Goal: Task Accomplishment & Management: Manage account settings

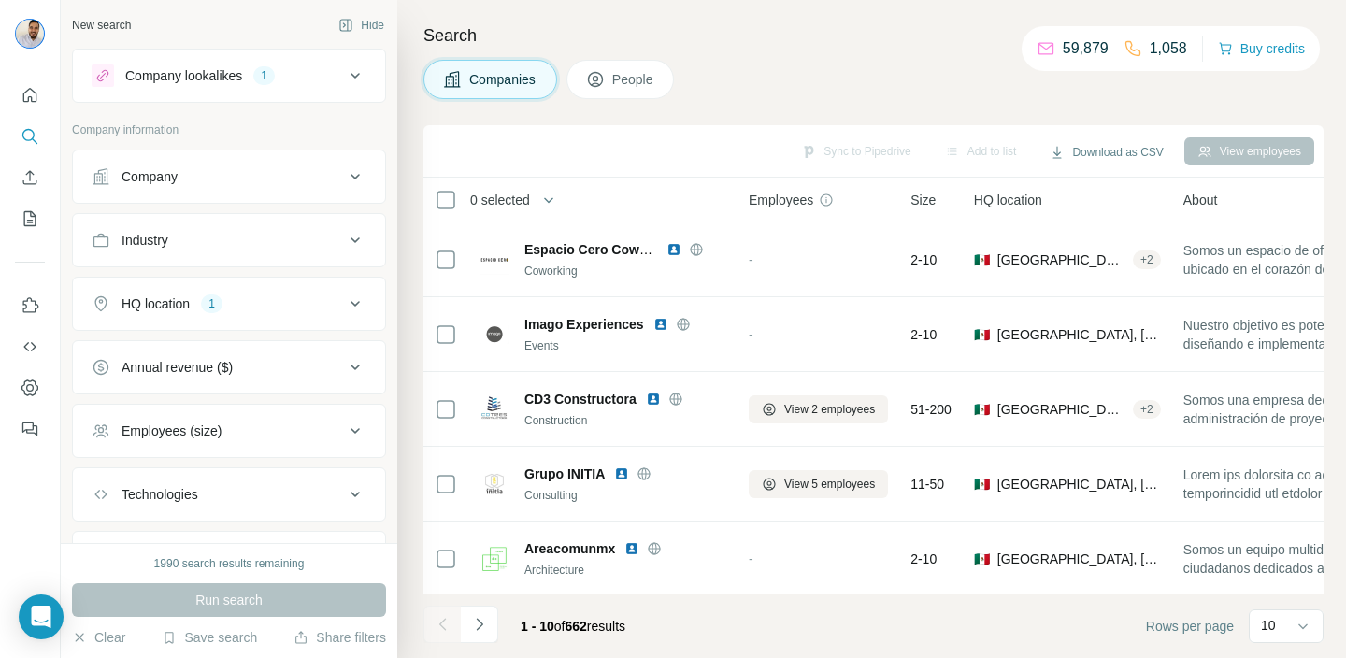
click at [345, 68] on icon at bounding box center [355, 75] width 22 height 22
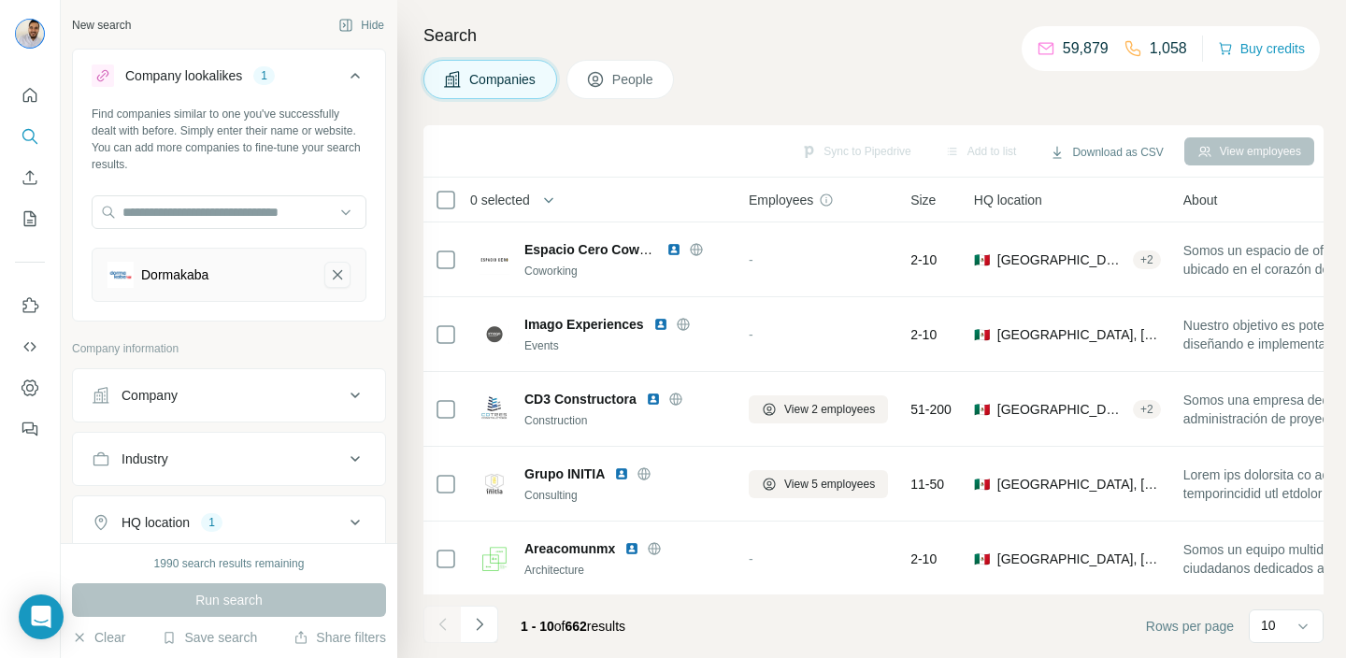
click at [338, 277] on icon "Dormakaba-remove-button" at bounding box center [337, 274] width 17 height 19
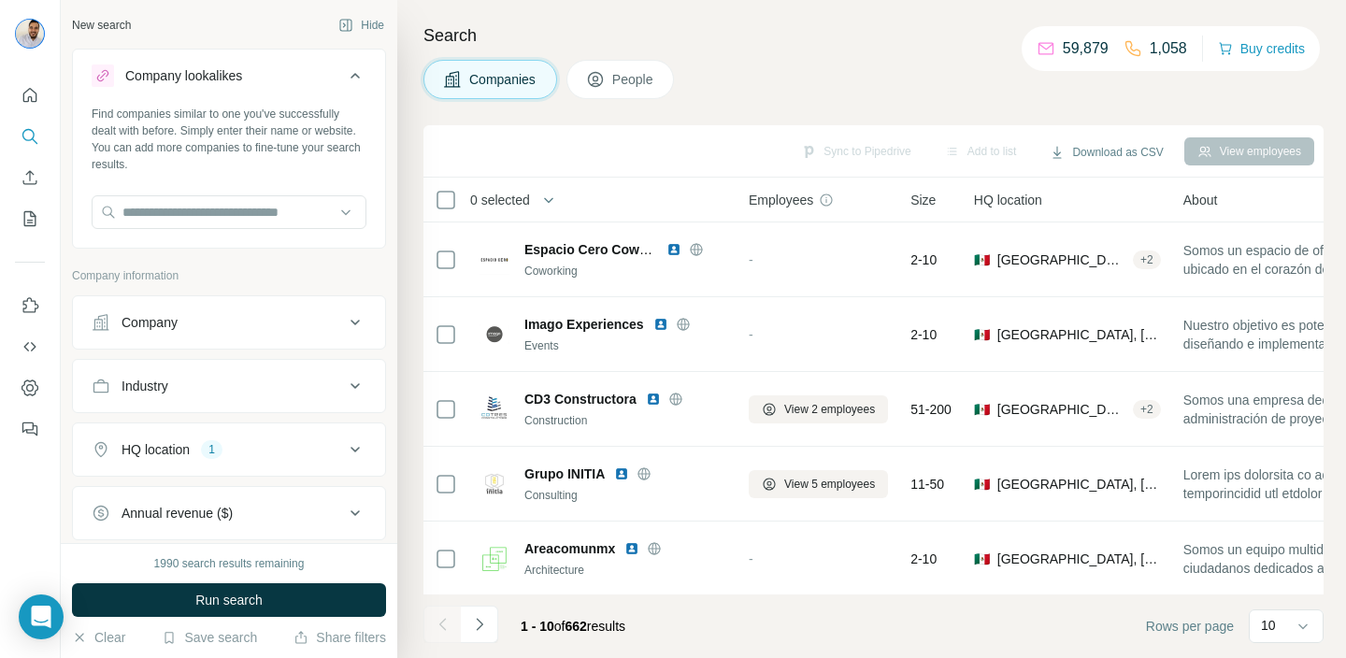
click at [357, 81] on icon at bounding box center [355, 75] width 22 height 22
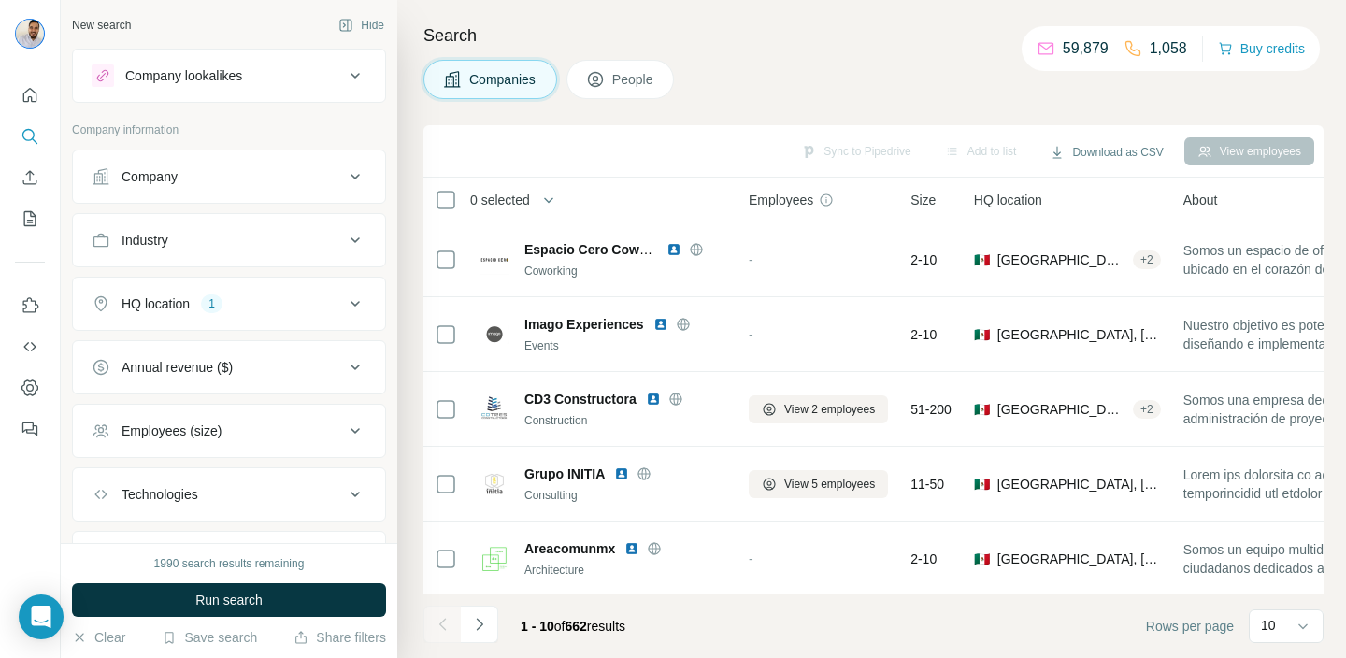
click at [319, 169] on div "Company" at bounding box center [218, 176] width 252 height 19
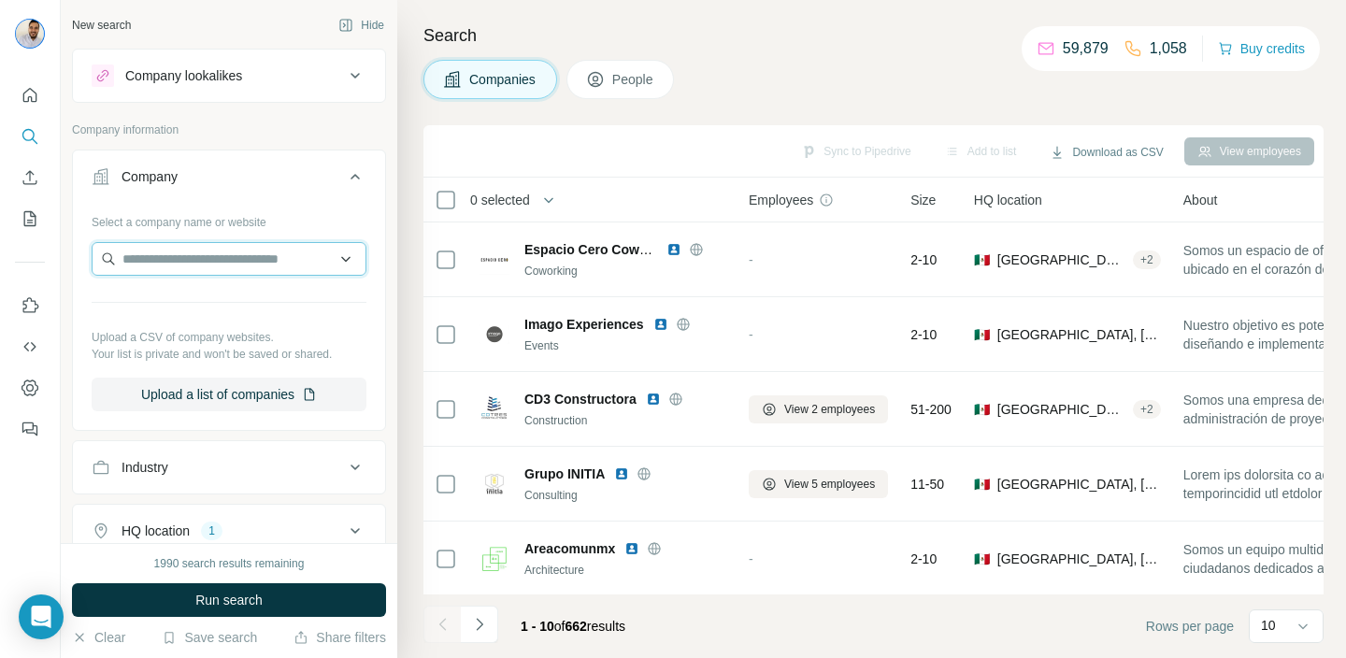
click at [328, 273] on input "text" at bounding box center [229, 259] width 275 height 34
click at [346, 258] on input "text" at bounding box center [229, 259] width 275 height 34
click at [352, 186] on icon at bounding box center [355, 176] width 22 height 22
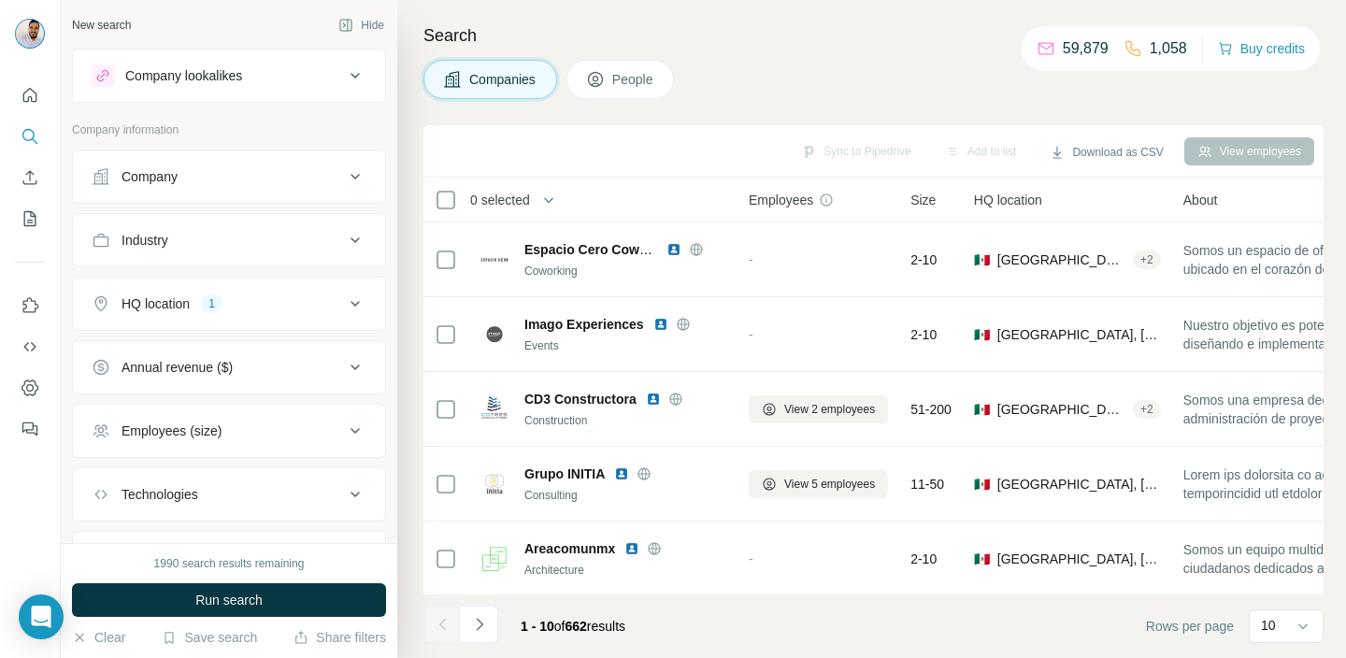
click at [356, 247] on icon at bounding box center [355, 240] width 22 height 22
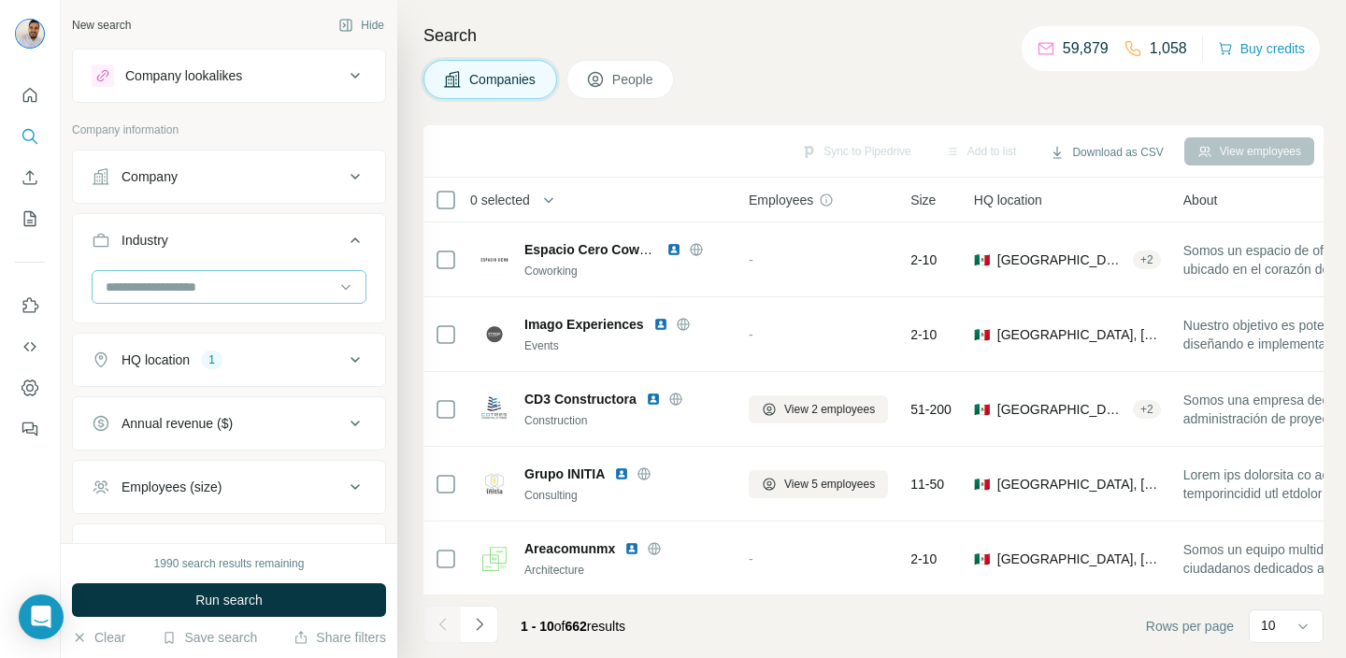
click at [328, 277] on input at bounding box center [219, 287] width 231 height 21
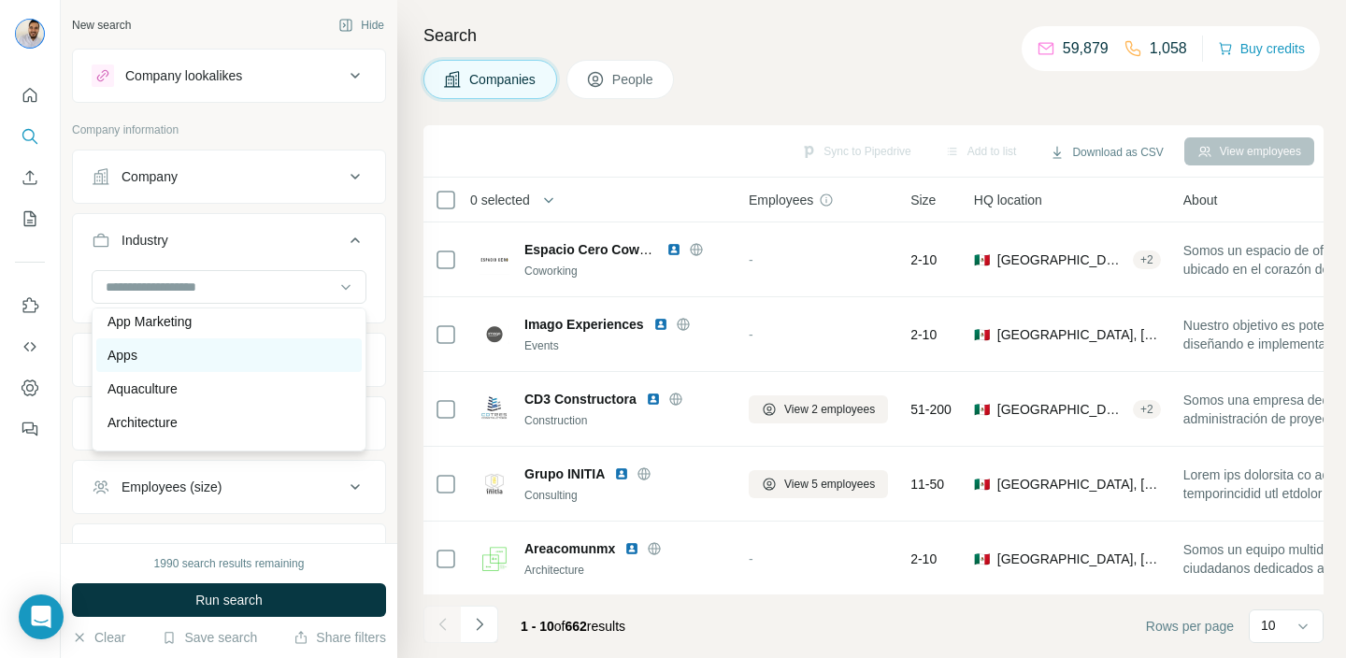
click at [273, 341] on div "Apps" at bounding box center [228, 355] width 265 height 34
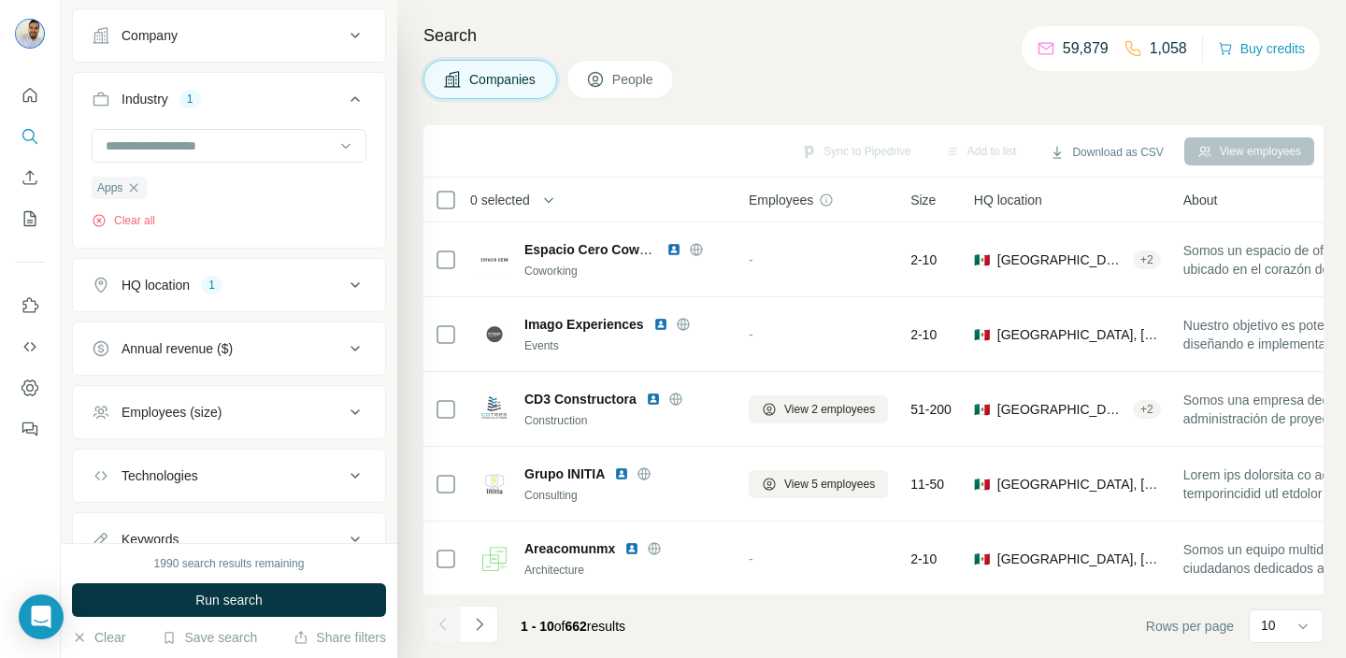
scroll to position [152, 0]
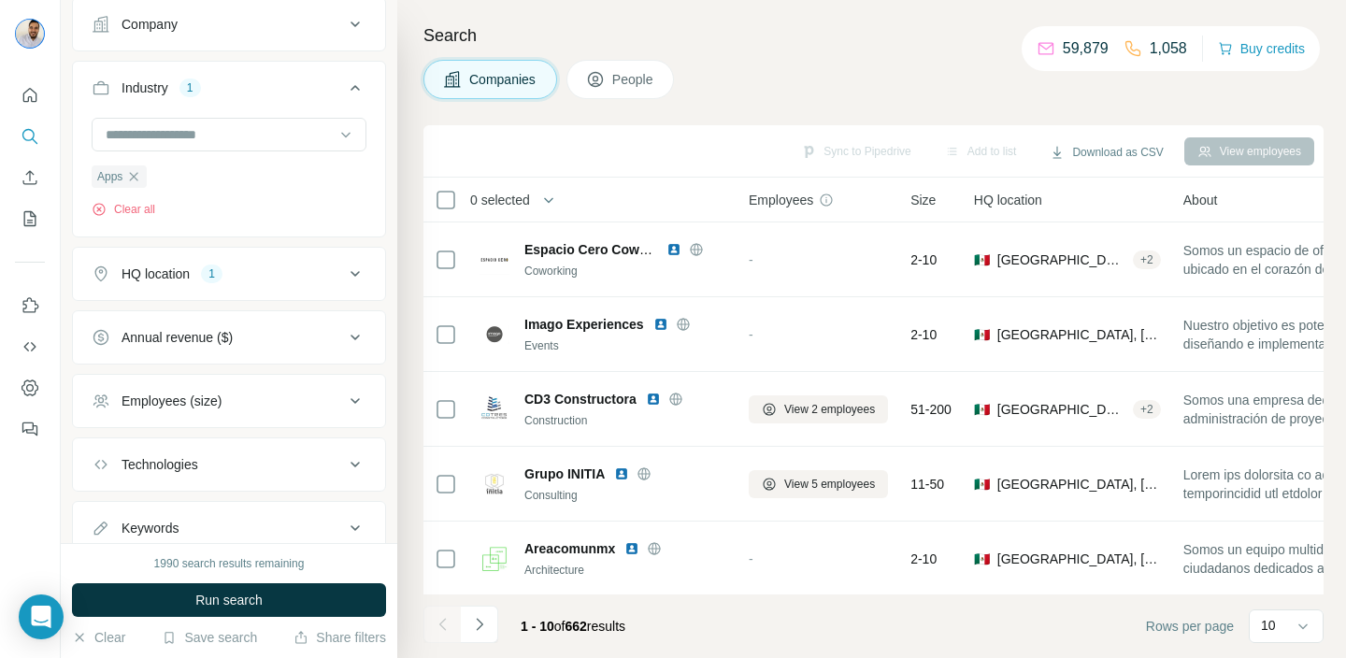
click at [331, 406] on div "Employees (size)" at bounding box center [218, 401] width 252 height 19
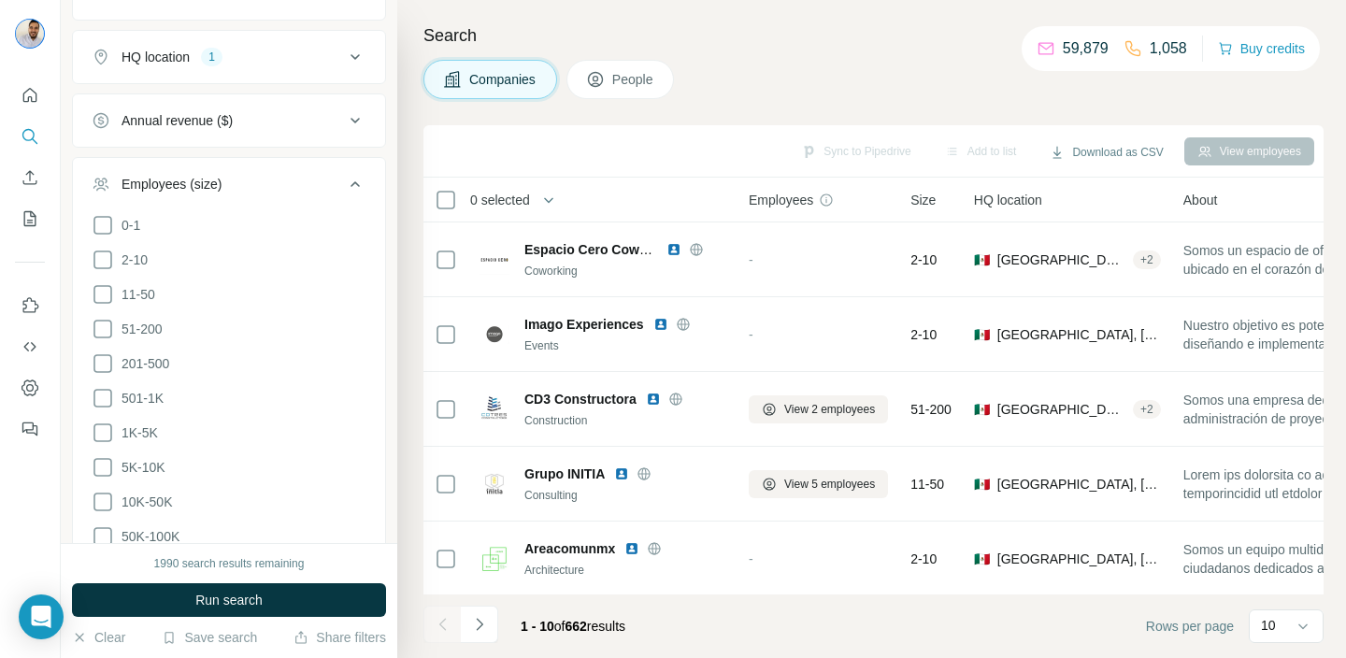
scroll to position [449, 0]
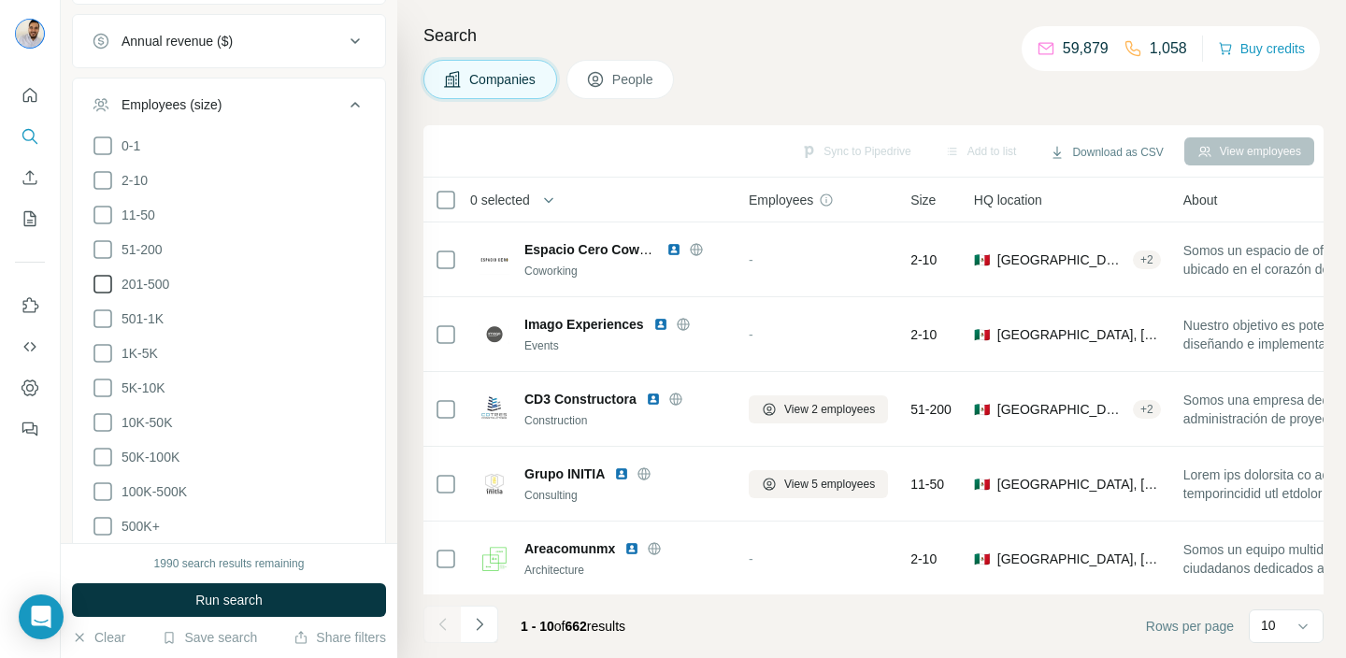
click at [108, 284] on icon at bounding box center [103, 284] width 22 height 22
click at [111, 250] on icon at bounding box center [102, 249] width 19 height 19
click at [263, 594] on span "Run search" at bounding box center [228, 600] width 67 height 19
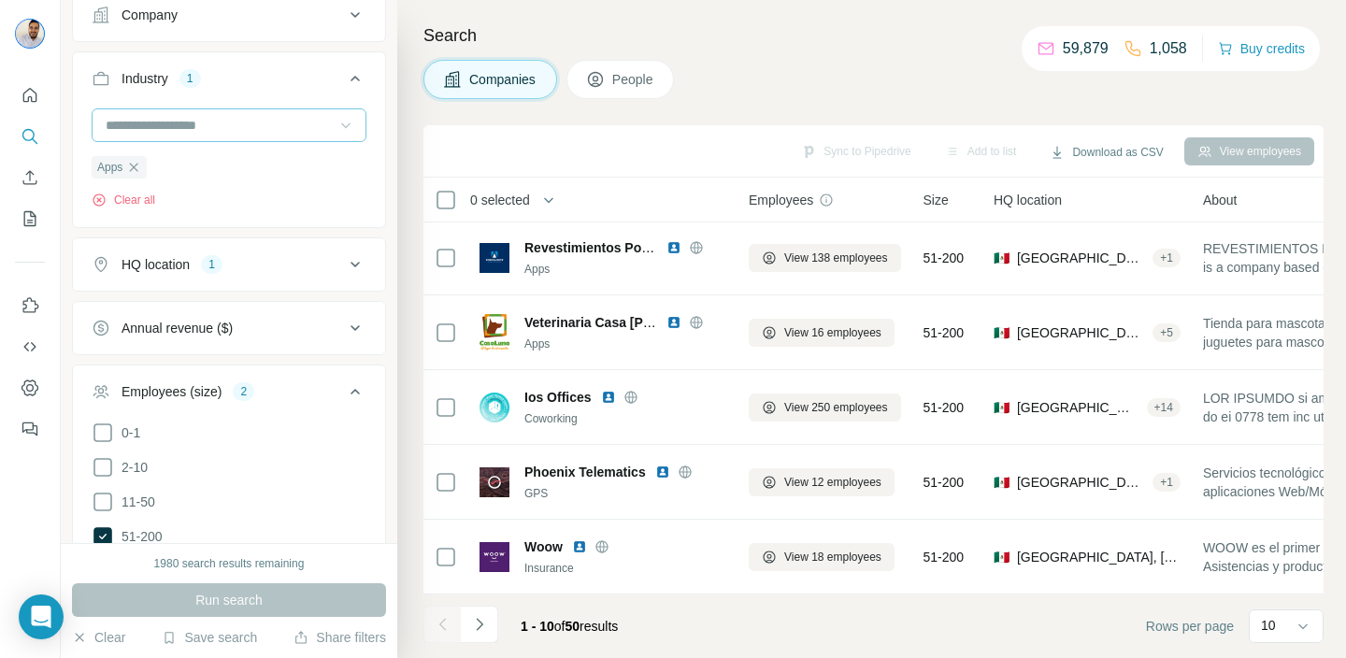
scroll to position [153, 0]
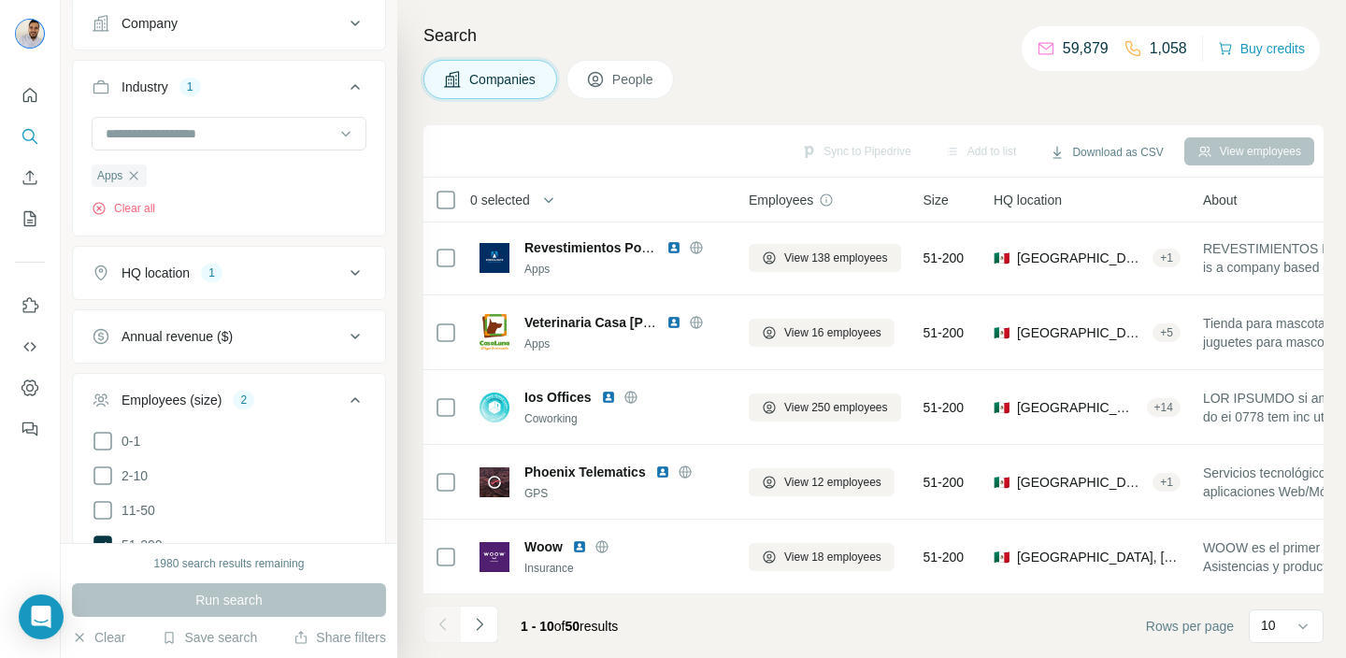
click at [357, 87] on icon at bounding box center [354, 87] width 9 height 6
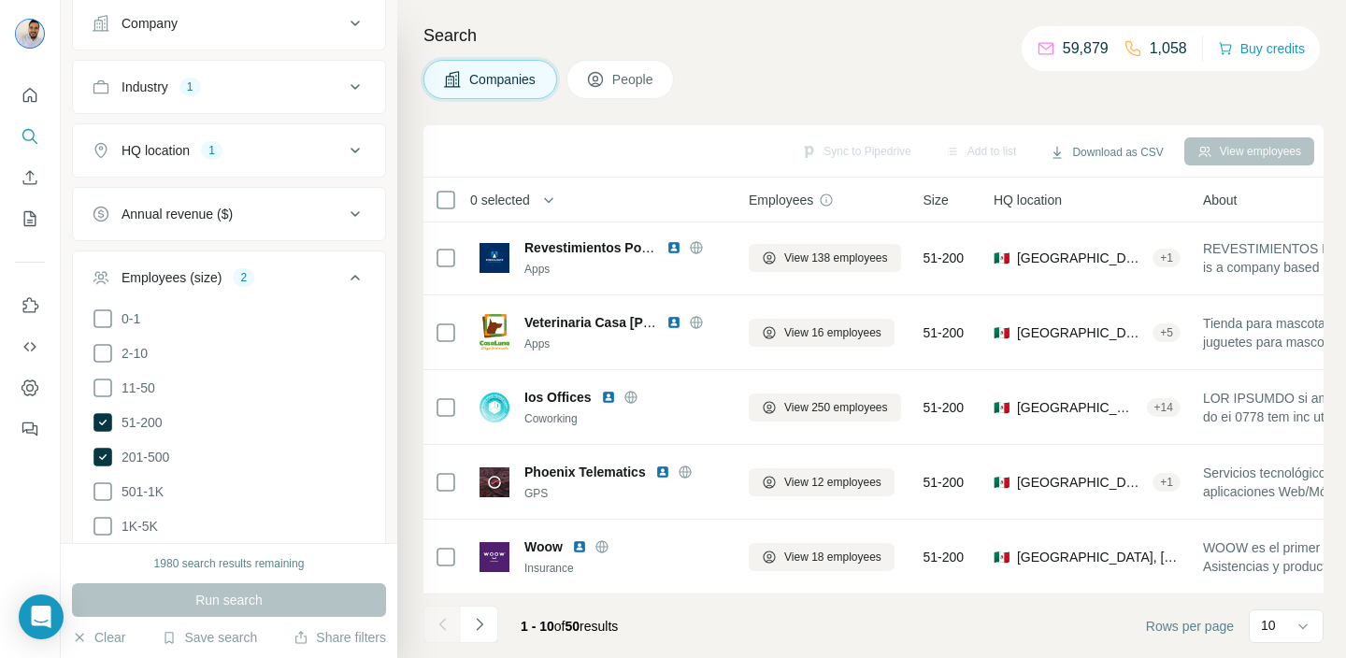
click at [353, 207] on icon at bounding box center [355, 214] width 22 height 22
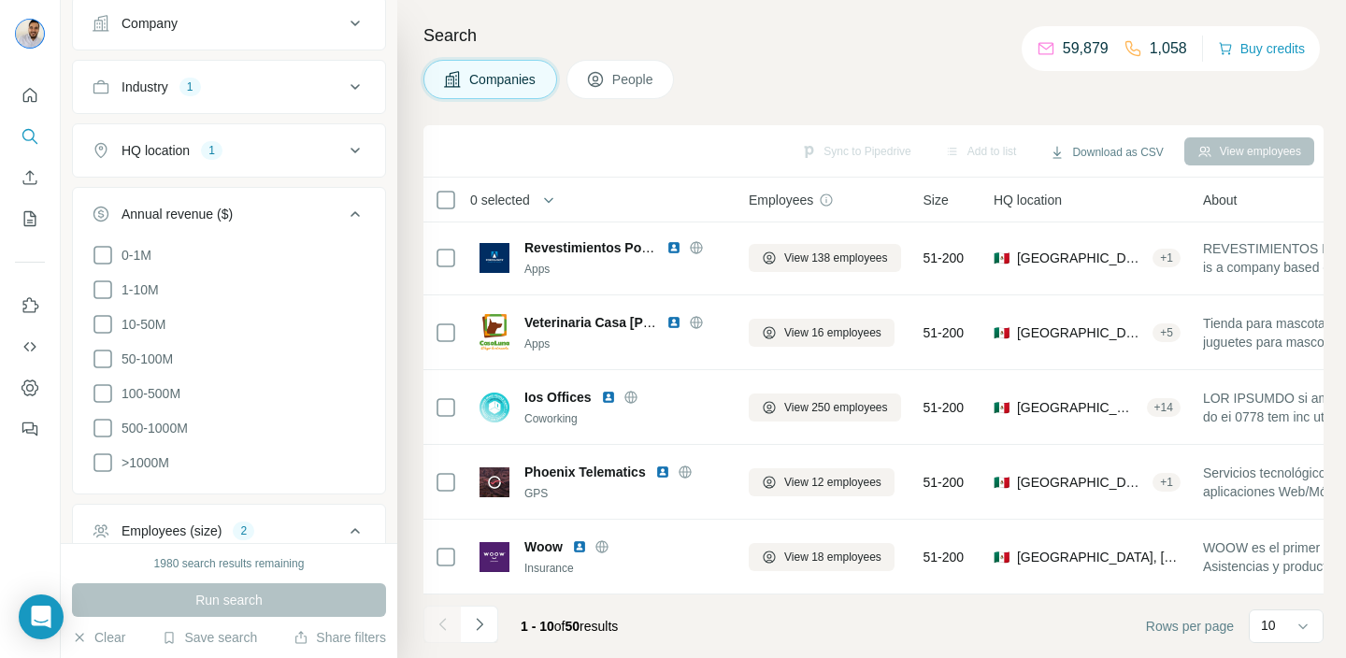
click at [350, 213] on icon at bounding box center [355, 214] width 22 height 22
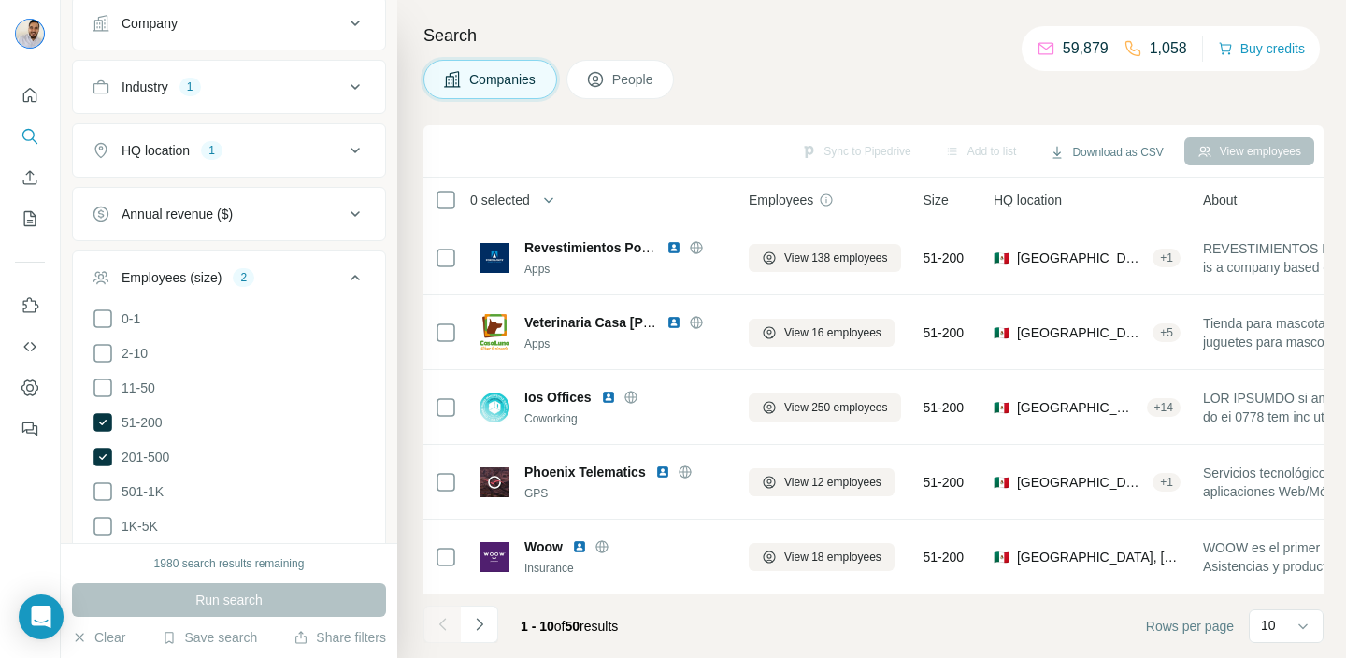
click at [353, 275] on icon at bounding box center [355, 277] width 22 height 22
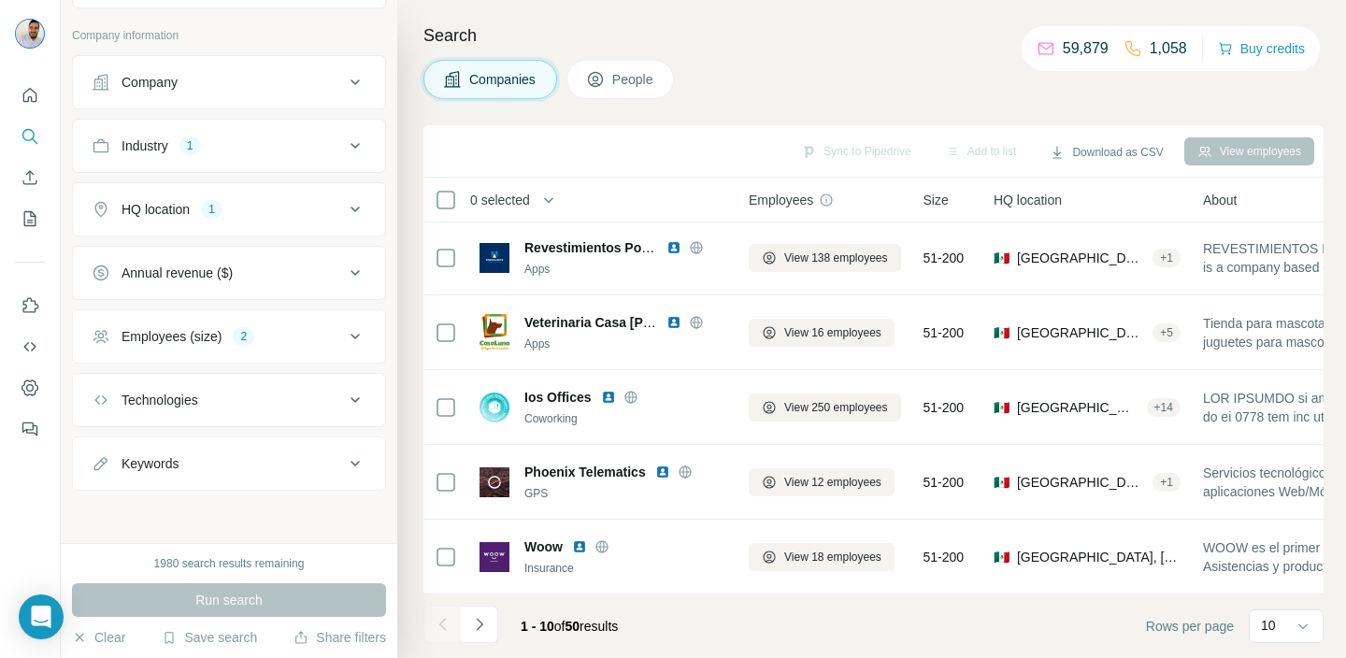
scroll to position [94, 0]
click at [336, 402] on div "Technologies" at bounding box center [218, 400] width 252 height 19
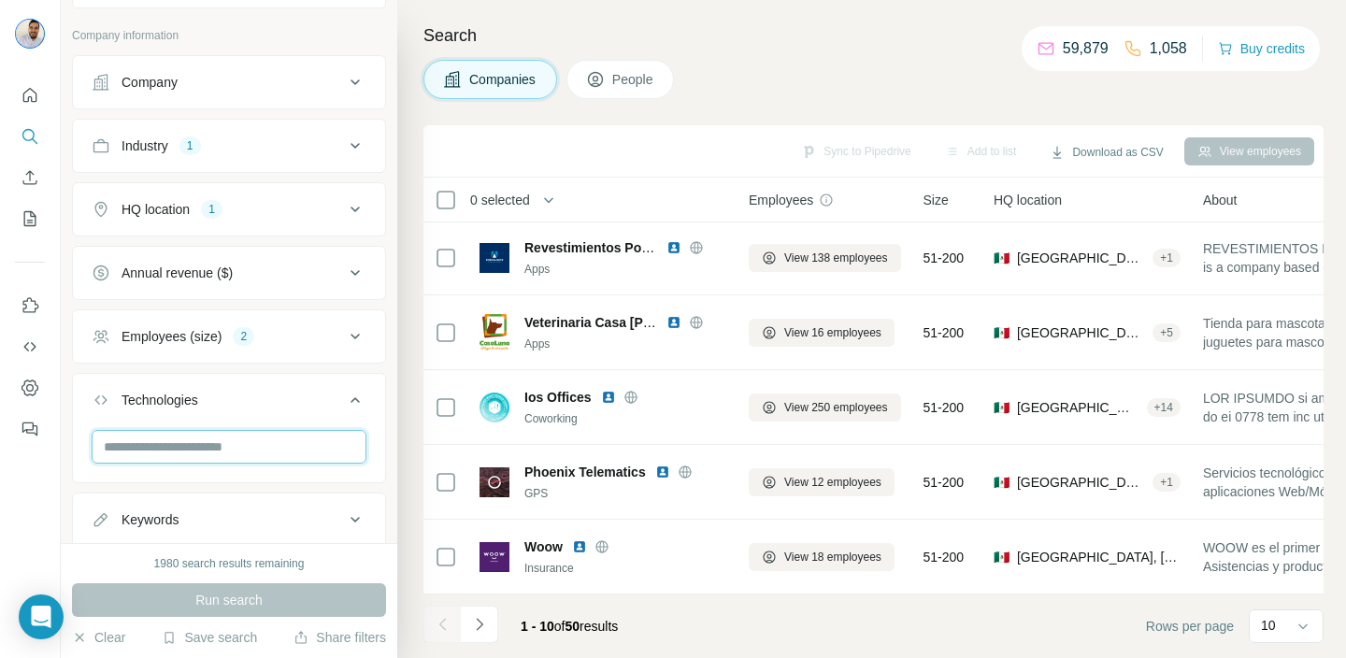
click at [316, 446] on input "text" at bounding box center [229, 447] width 275 height 34
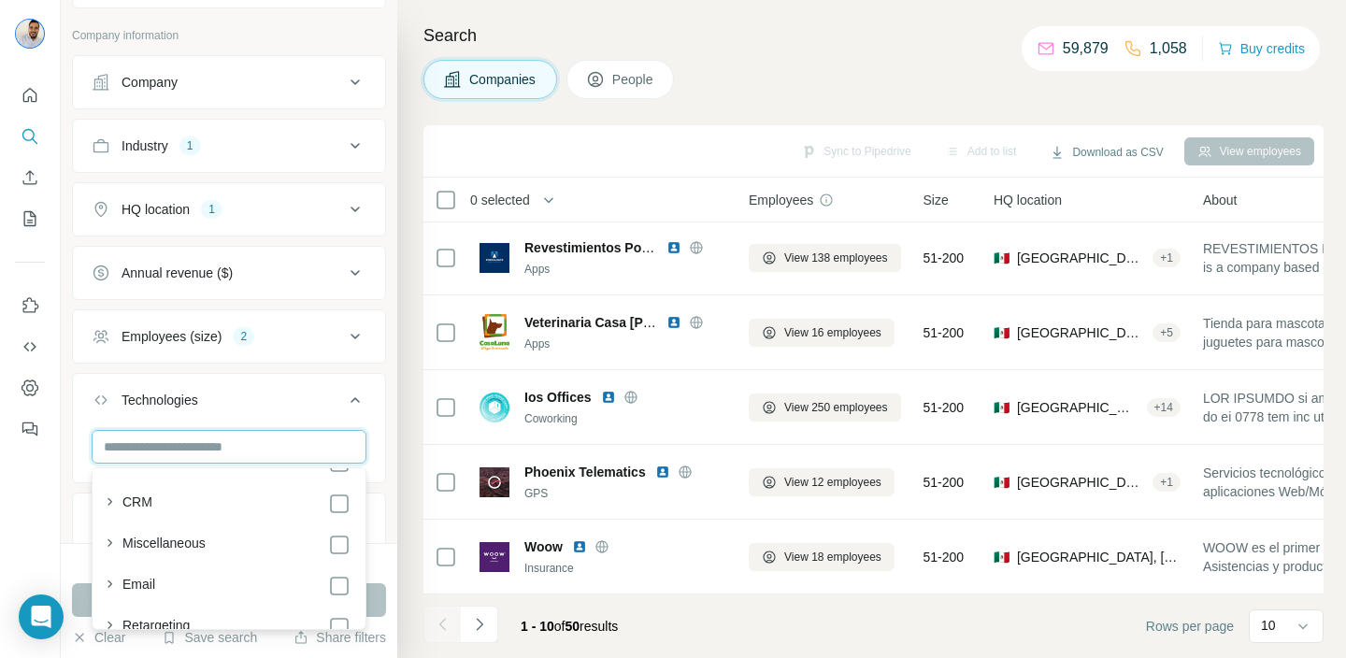
scroll to position [1109, 0]
click at [352, 400] on icon at bounding box center [354, 400] width 9 height 6
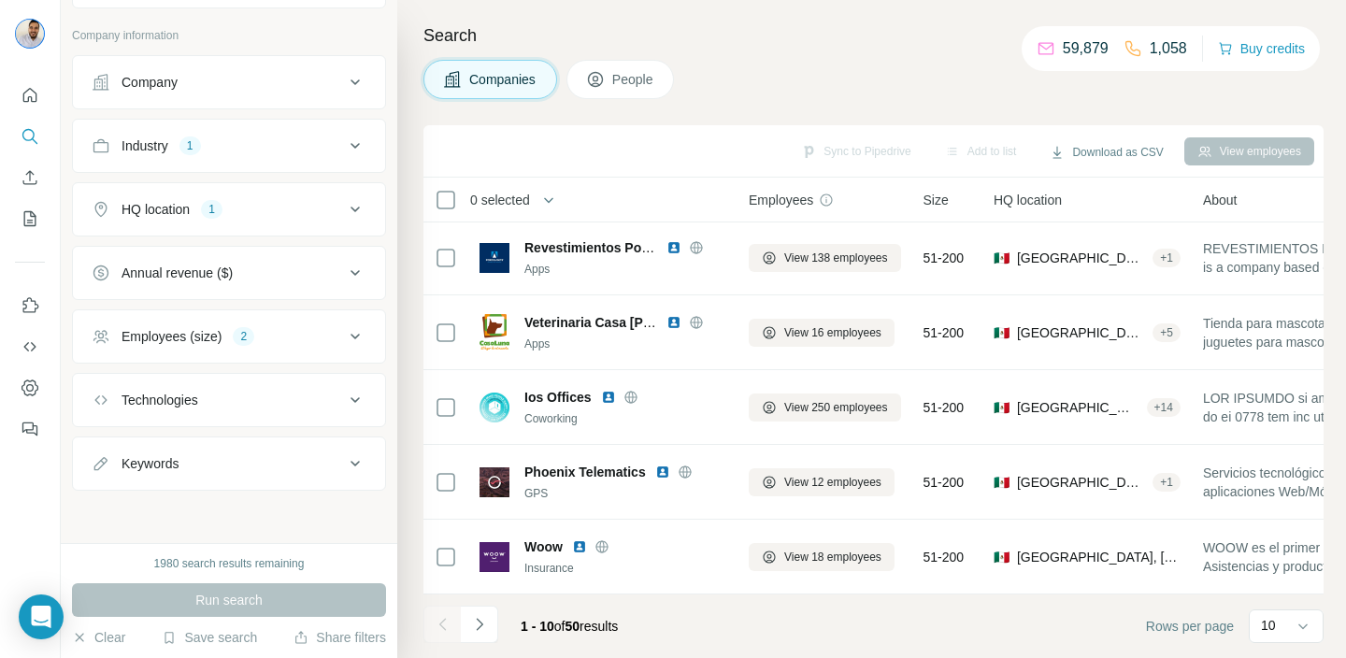
click at [335, 458] on div "Keywords" at bounding box center [218, 463] width 252 height 19
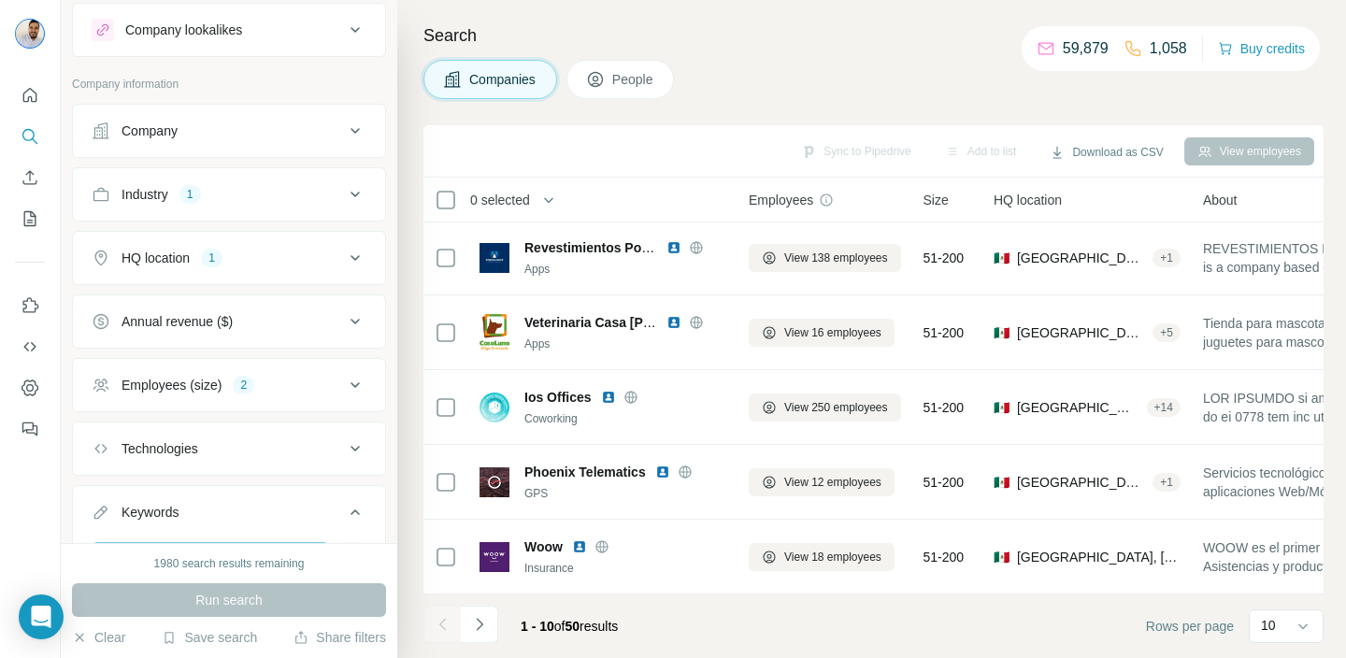
scroll to position [0, 0]
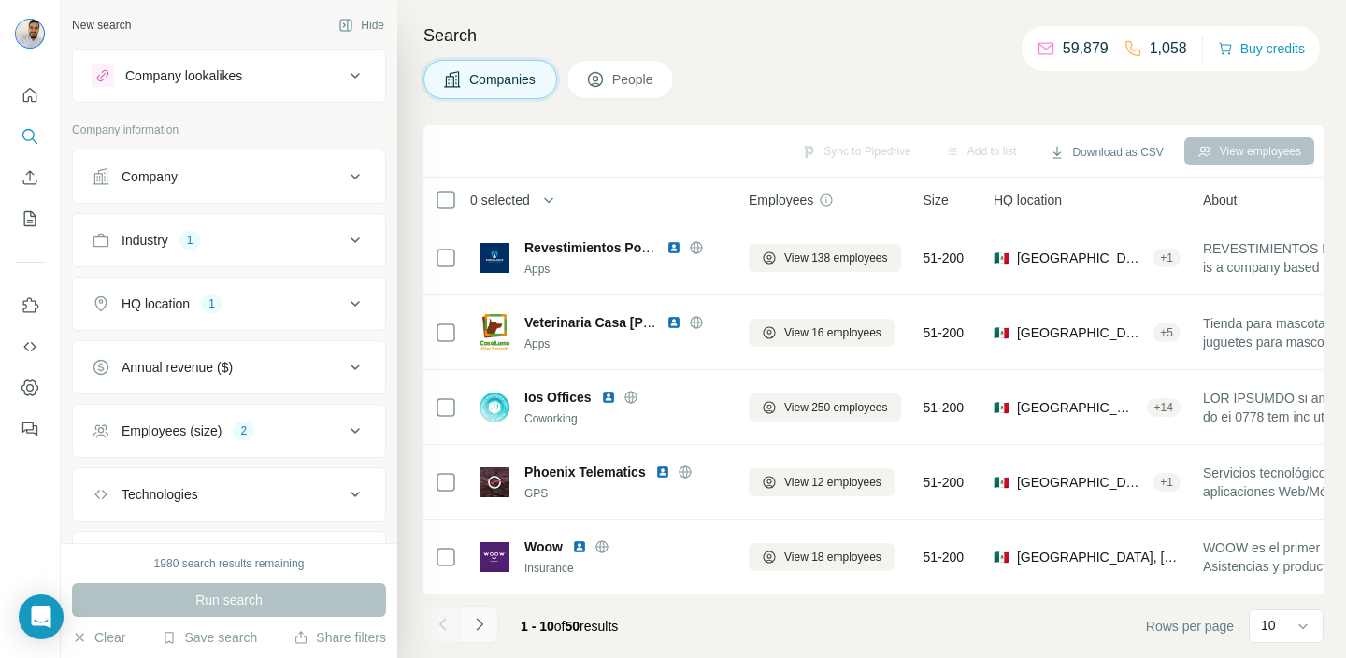
click at [483, 623] on icon "Navigate to next page" at bounding box center [479, 624] width 19 height 19
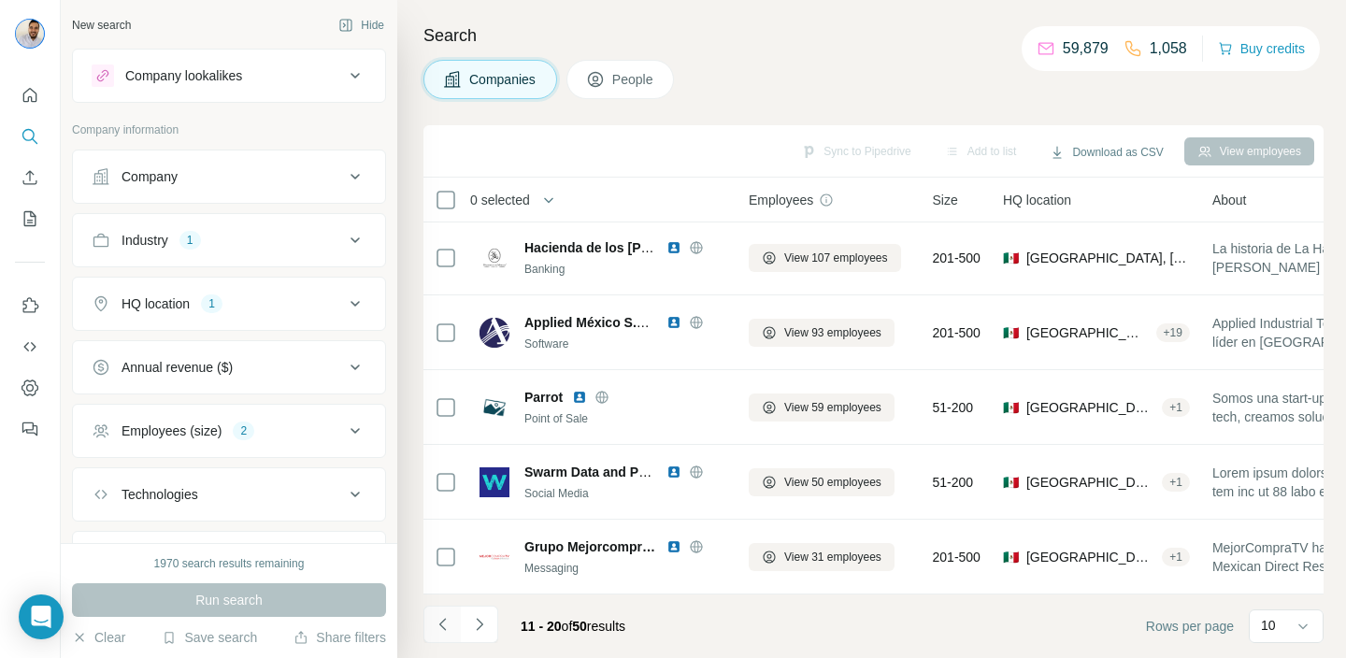
click at [443, 616] on icon "Navigate to previous page" at bounding box center [443, 624] width 19 height 19
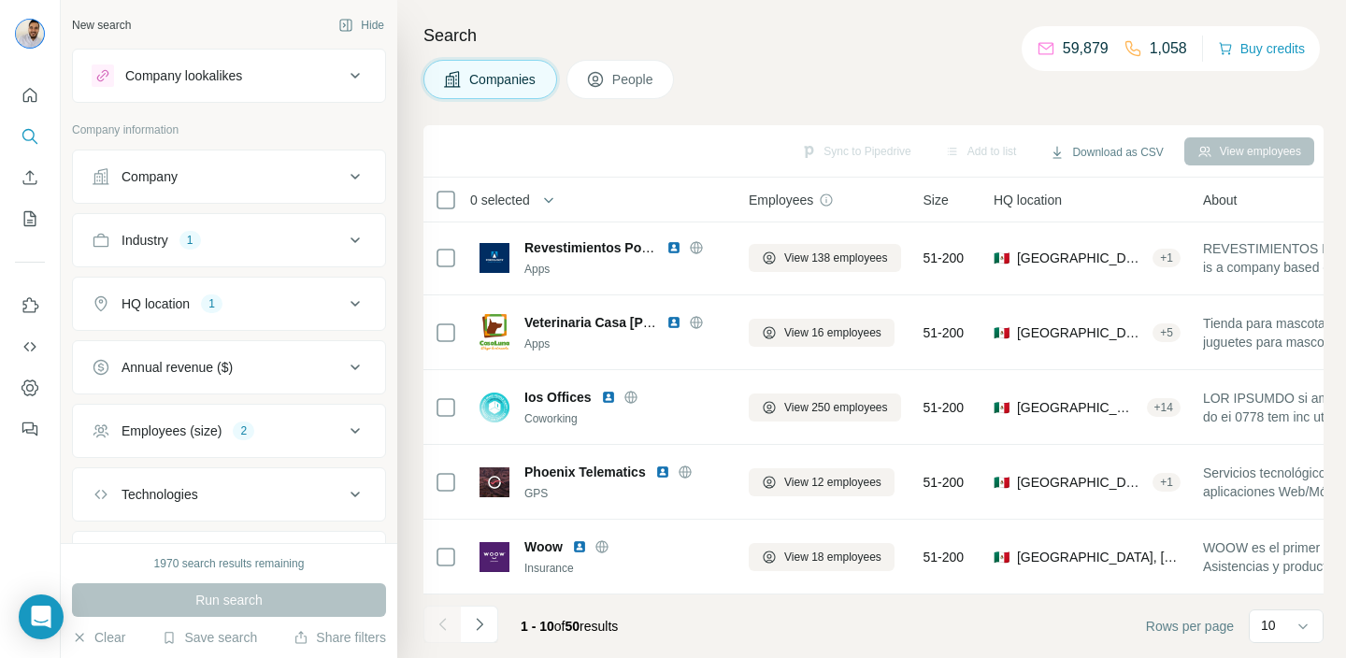
click at [655, 75] on span "People" at bounding box center [633, 79] width 43 height 19
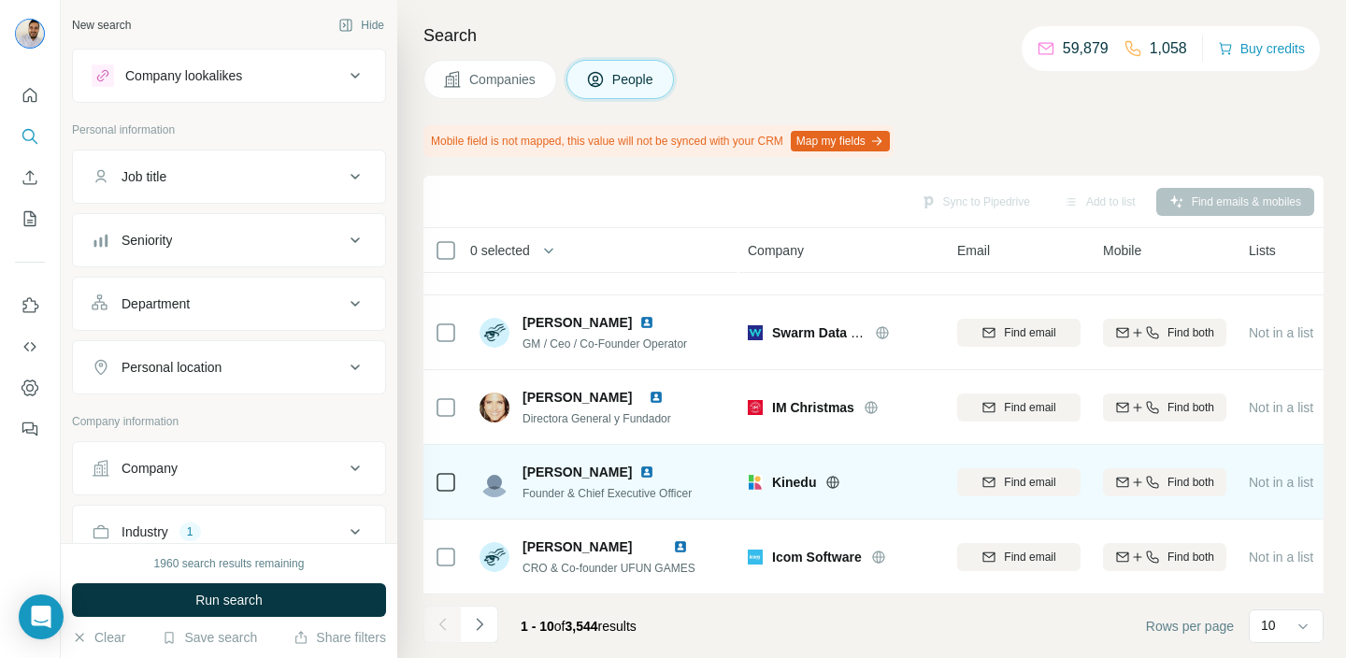
scroll to position [0, 1]
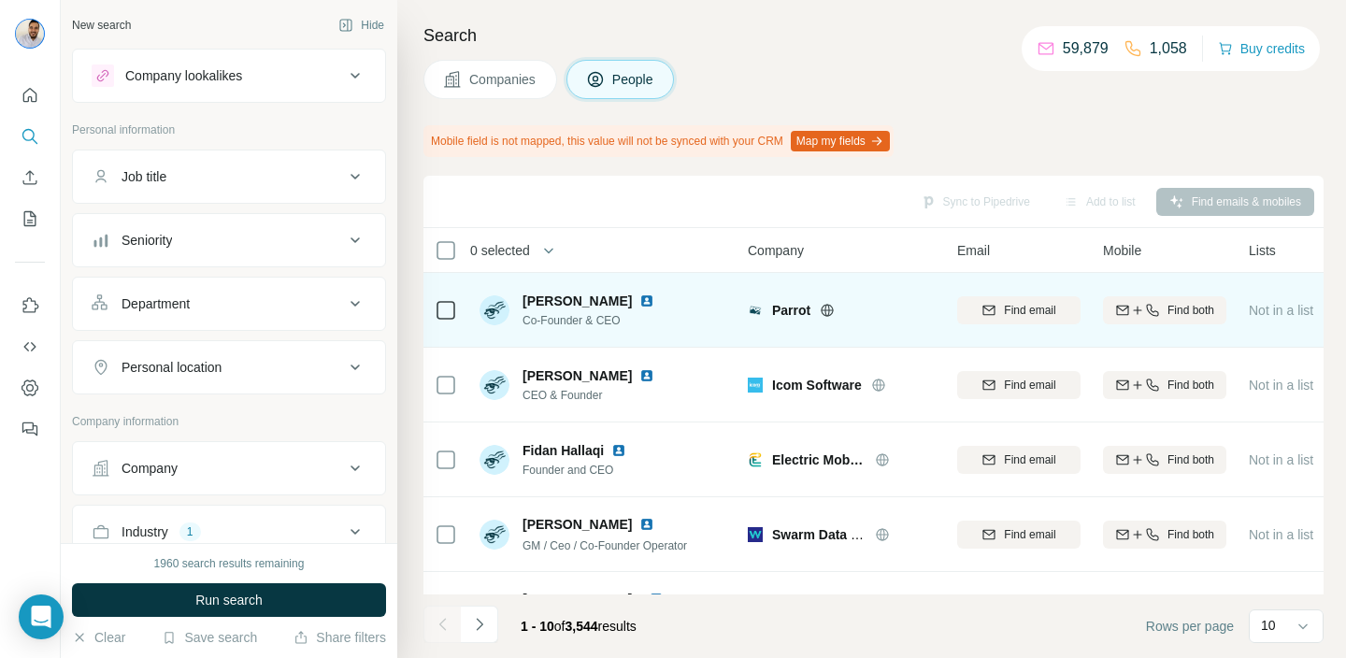
click at [639, 297] on img at bounding box center [646, 300] width 15 height 15
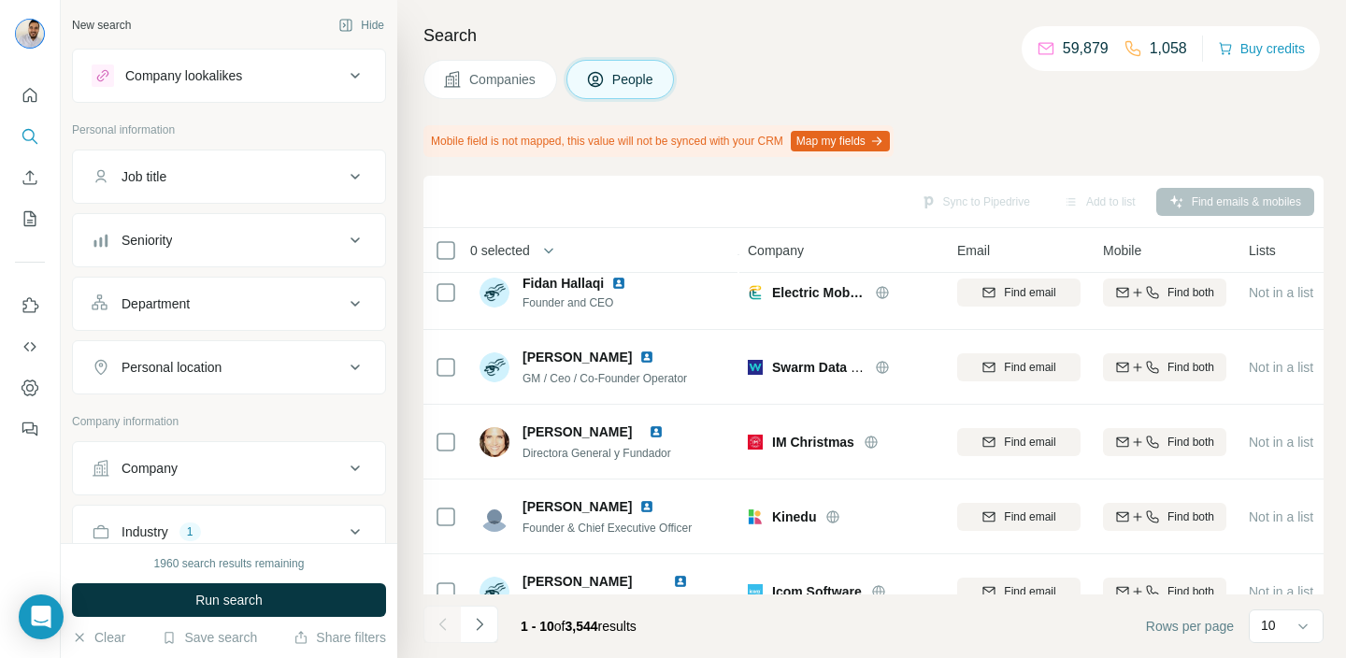
scroll to position [54, 1]
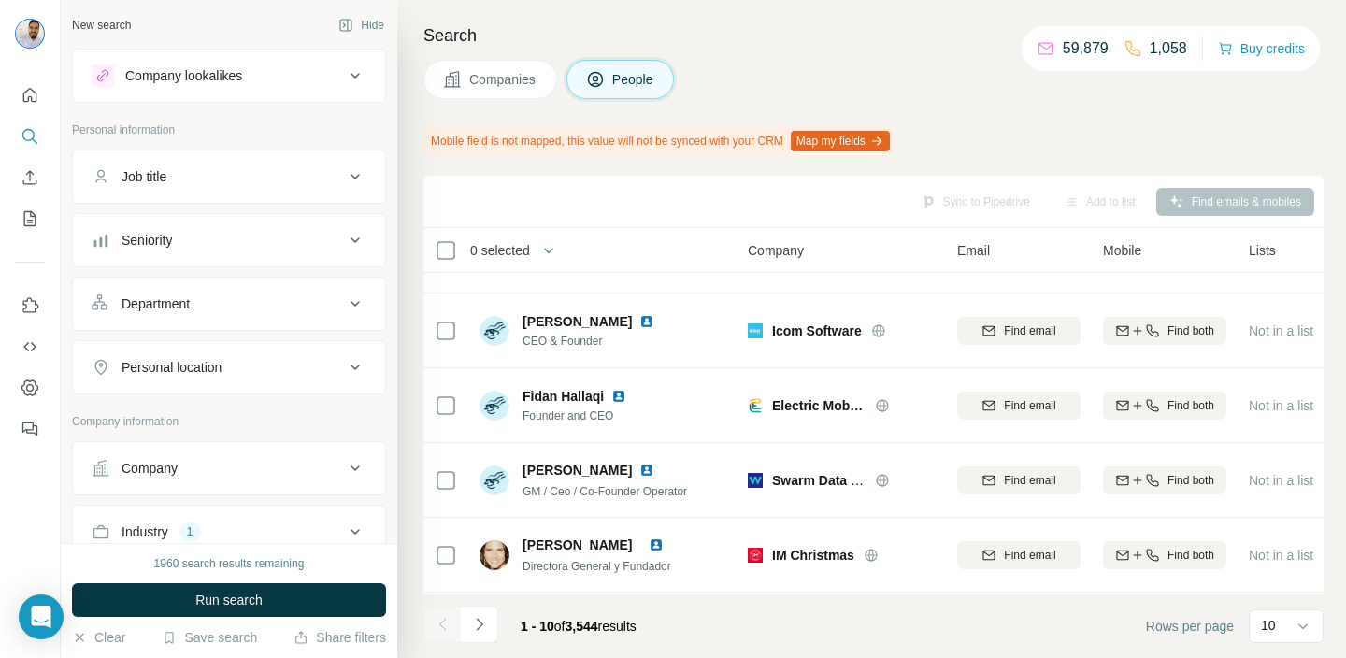
click at [281, 306] on div "Department" at bounding box center [218, 303] width 252 height 19
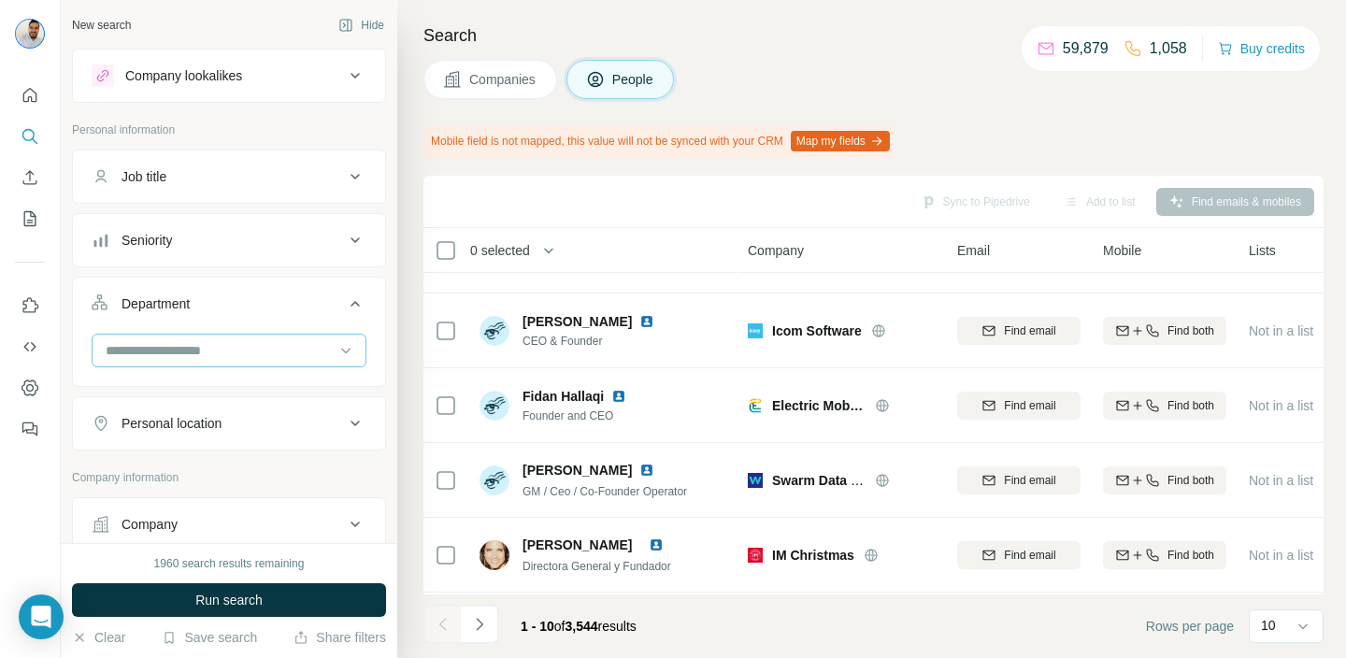
click at [252, 353] on input at bounding box center [219, 350] width 231 height 21
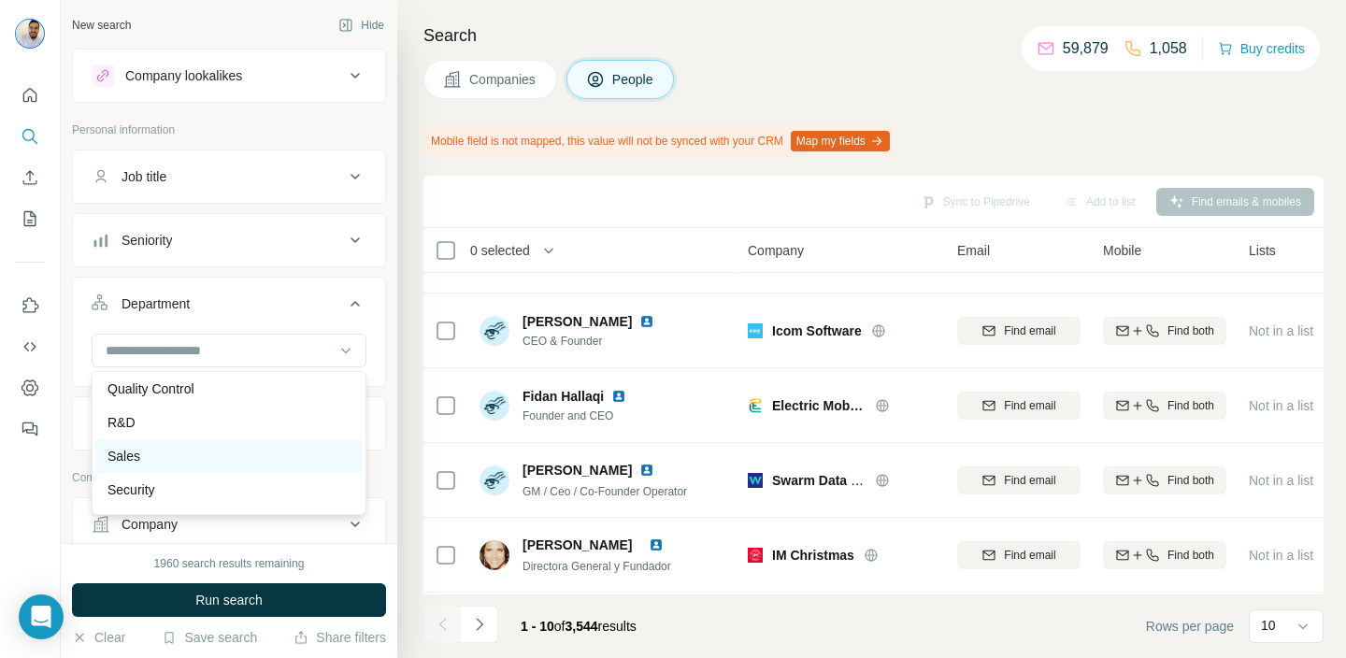
click at [226, 448] on div "Sales" at bounding box center [228, 456] width 243 height 19
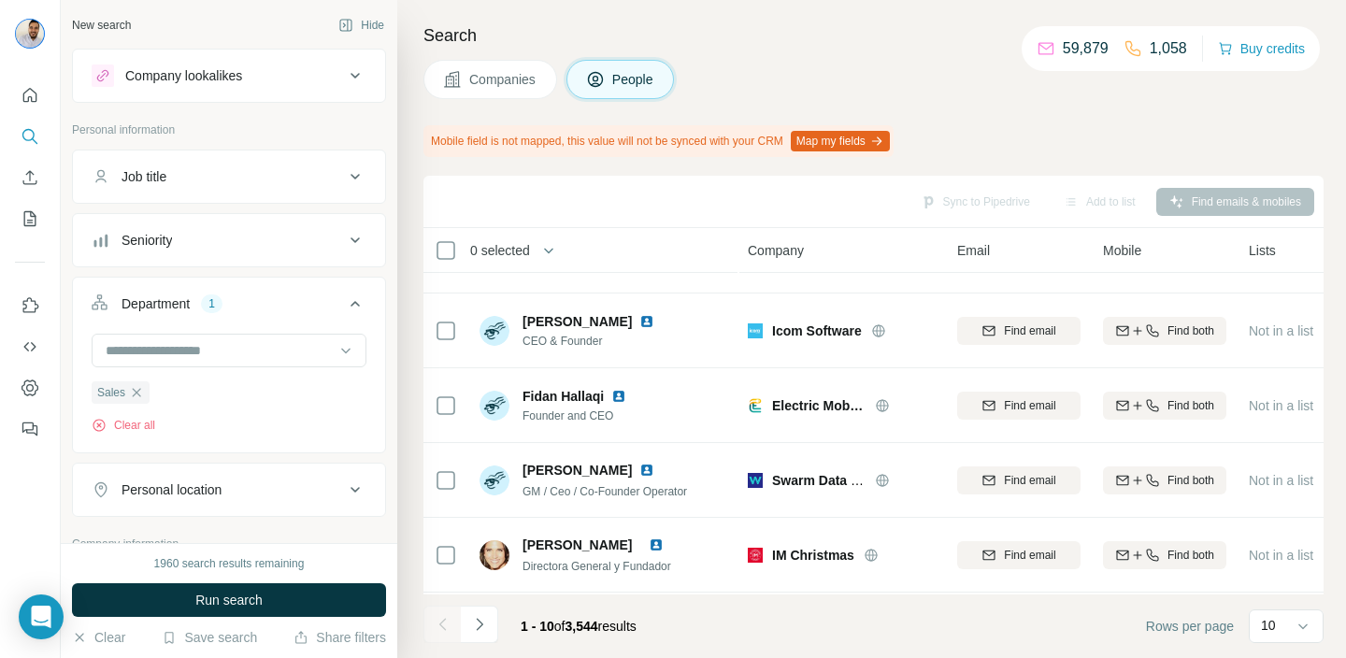
click at [321, 251] on button "Seniority" at bounding box center [229, 240] width 312 height 45
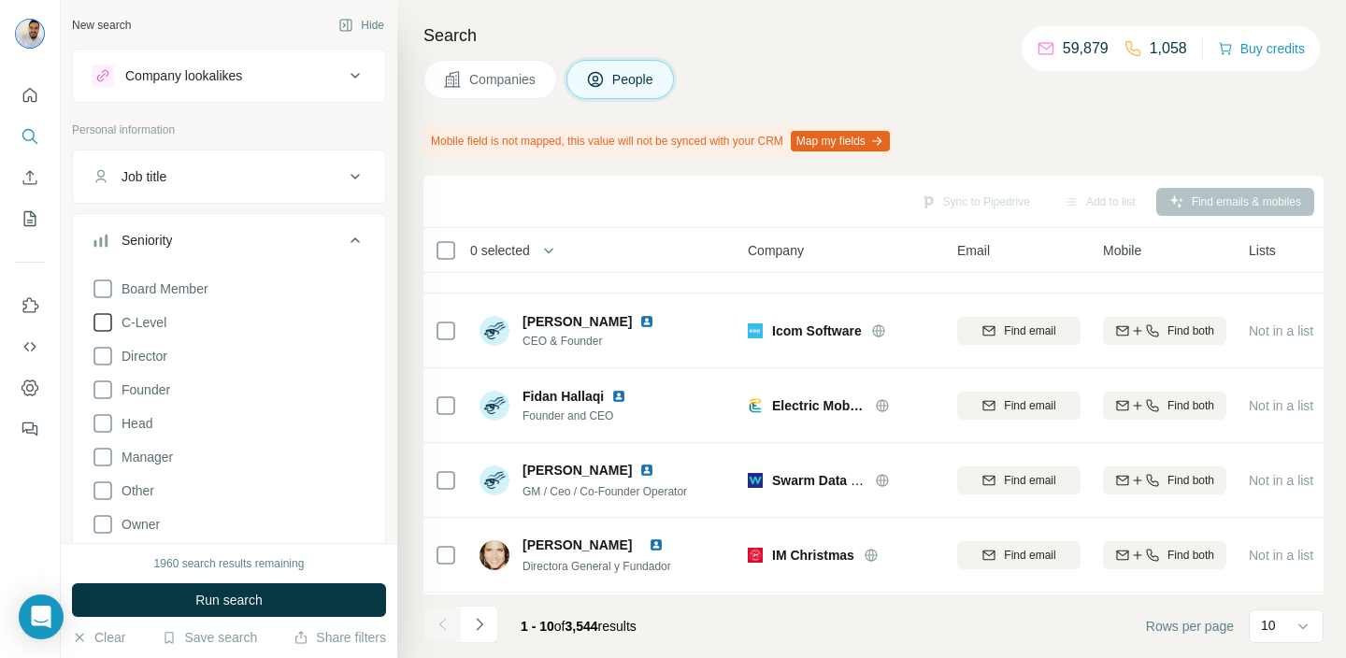
click at [108, 328] on icon at bounding box center [103, 322] width 22 height 22
click at [103, 356] on icon at bounding box center [103, 356] width 22 height 22
click at [221, 595] on span "Run search" at bounding box center [228, 600] width 67 height 19
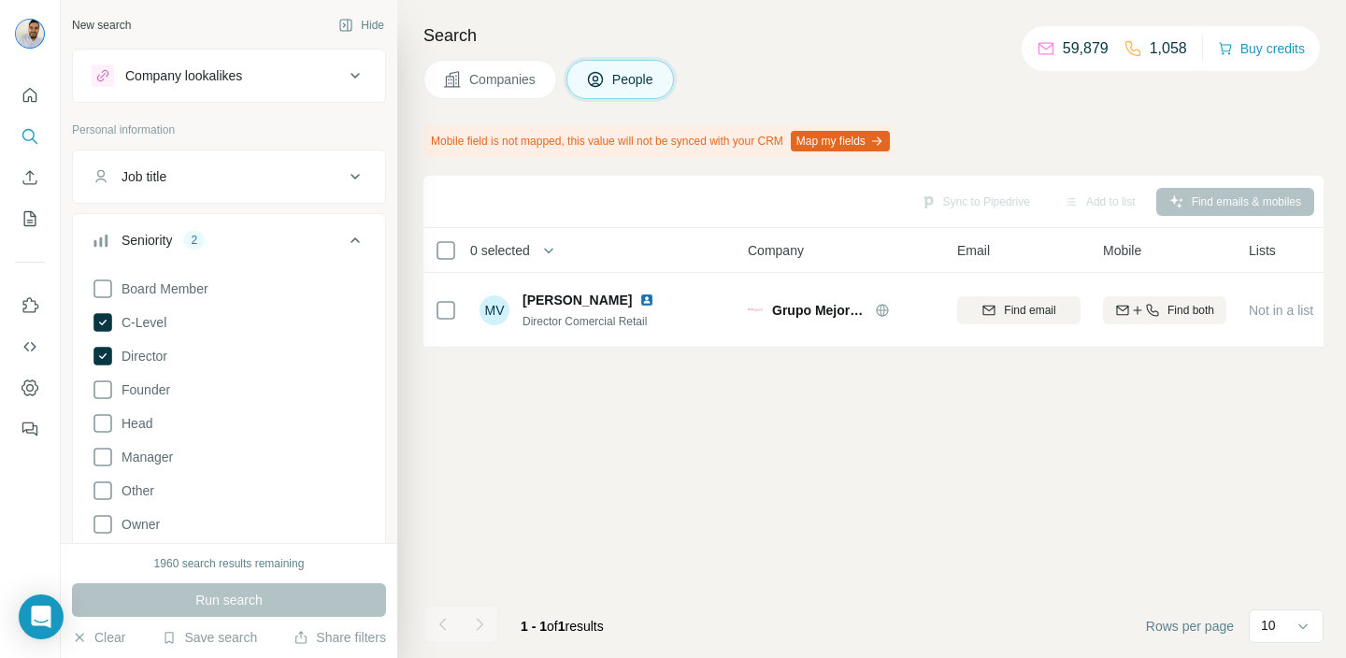
scroll to position [0, 1]
click at [104, 327] on icon at bounding box center [102, 322] width 19 height 19
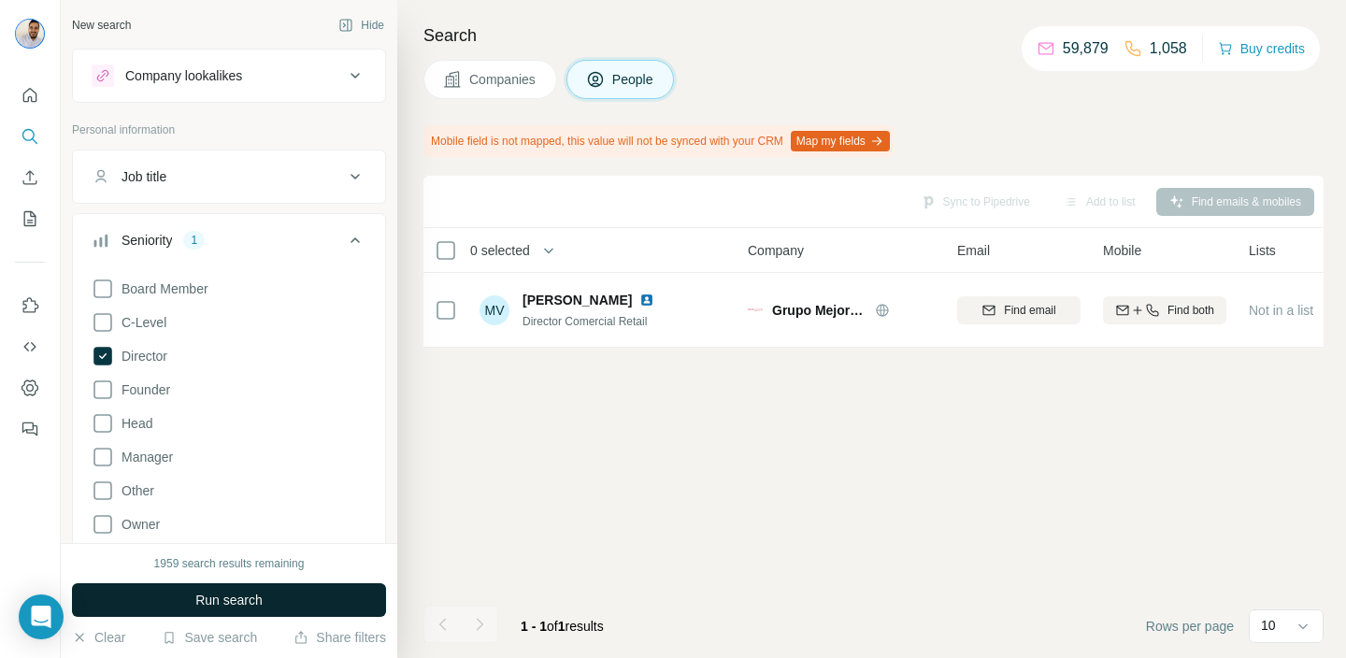
click at [266, 606] on button "Run search" at bounding box center [229, 600] width 314 height 34
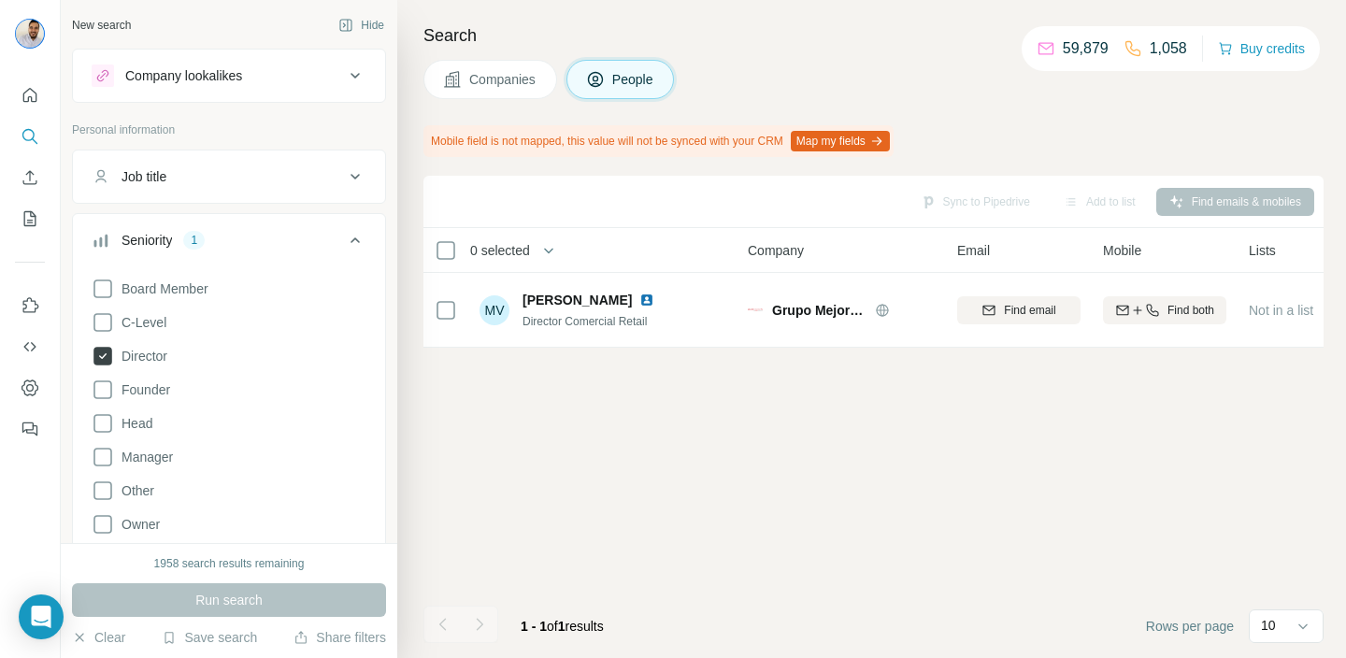
click at [112, 354] on icon at bounding box center [103, 356] width 22 height 22
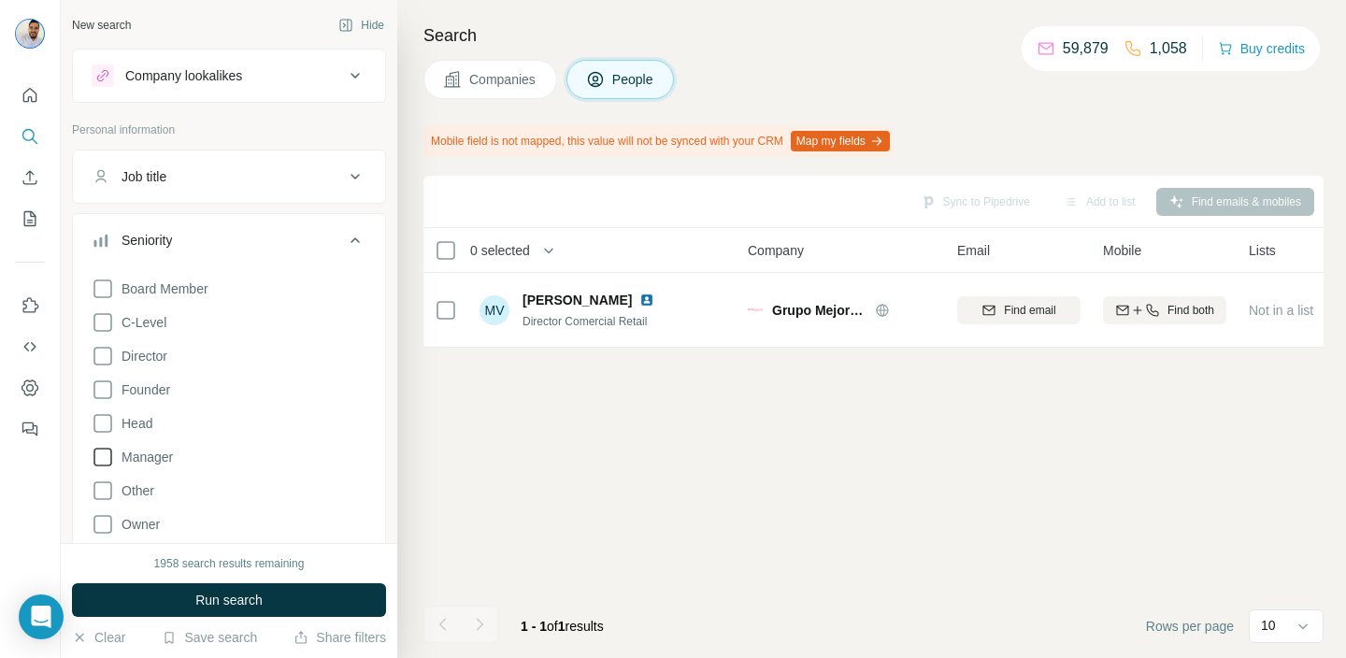
click at [105, 455] on icon at bounding box center [103, 457] width 22 height 22
click at [153, 576] on div "1958 search results remaining Run search Clear Save search Share filters" at bounding box center [229, 600] width 336 height 115
click at [153, 583] on button "Run search" at bounding box center [229, 600] width 314 height 34
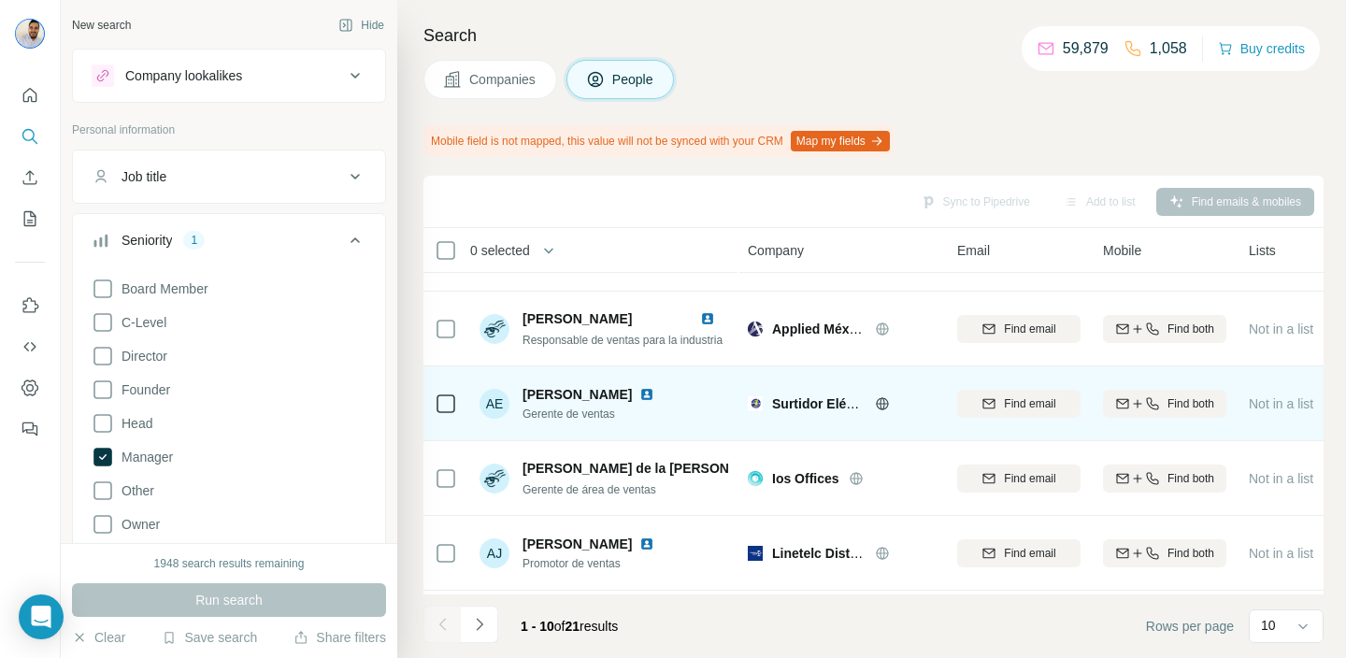
scroll to position [0, 1]
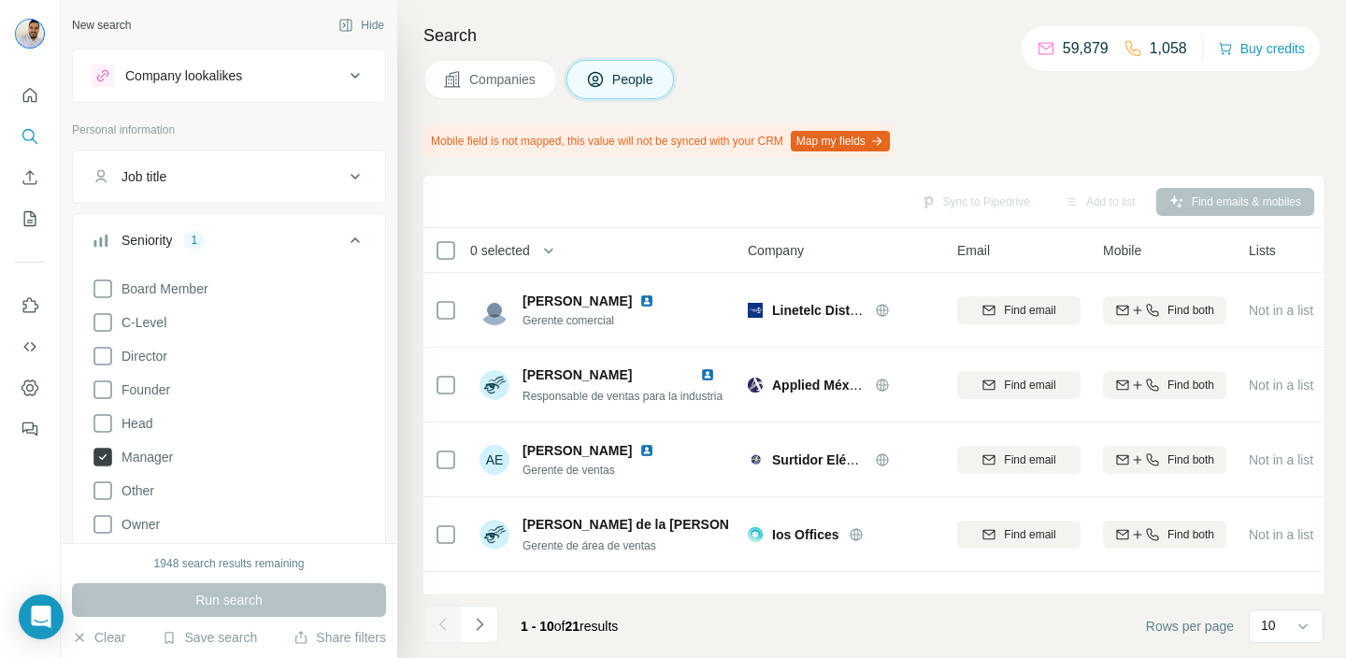
click at [100, 455] on icon at bounding box center [102, 457] width 19 height 19
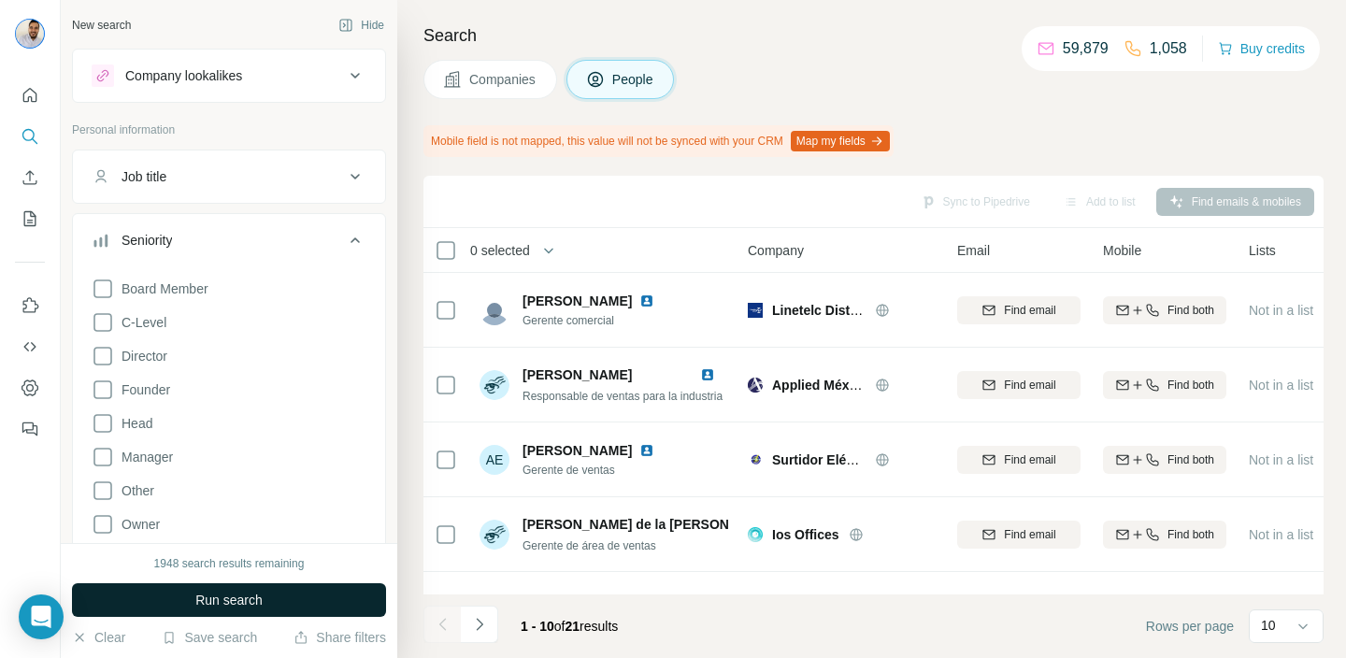
click at [236, 601] on span "Run search" at bounding box center [228, 600] width 67 height 19
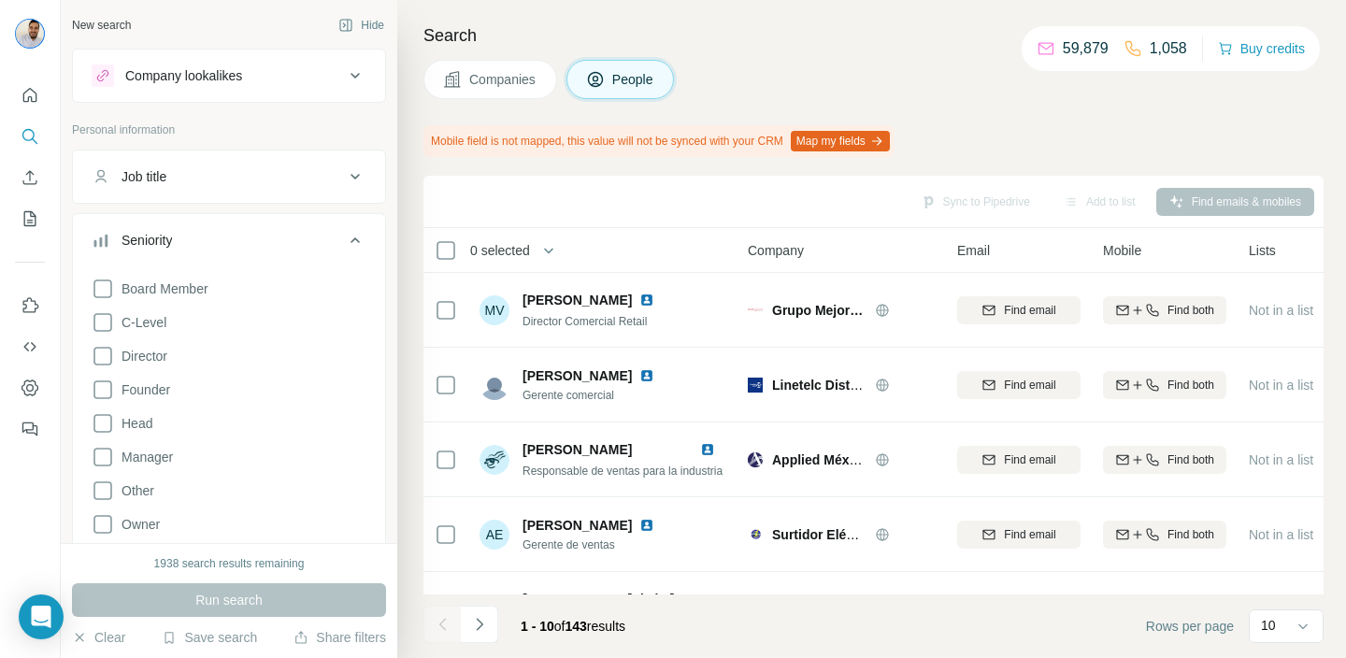
click at [352, 251] on button "Seniority" at bounding box center [229, 244] width 312 height 52
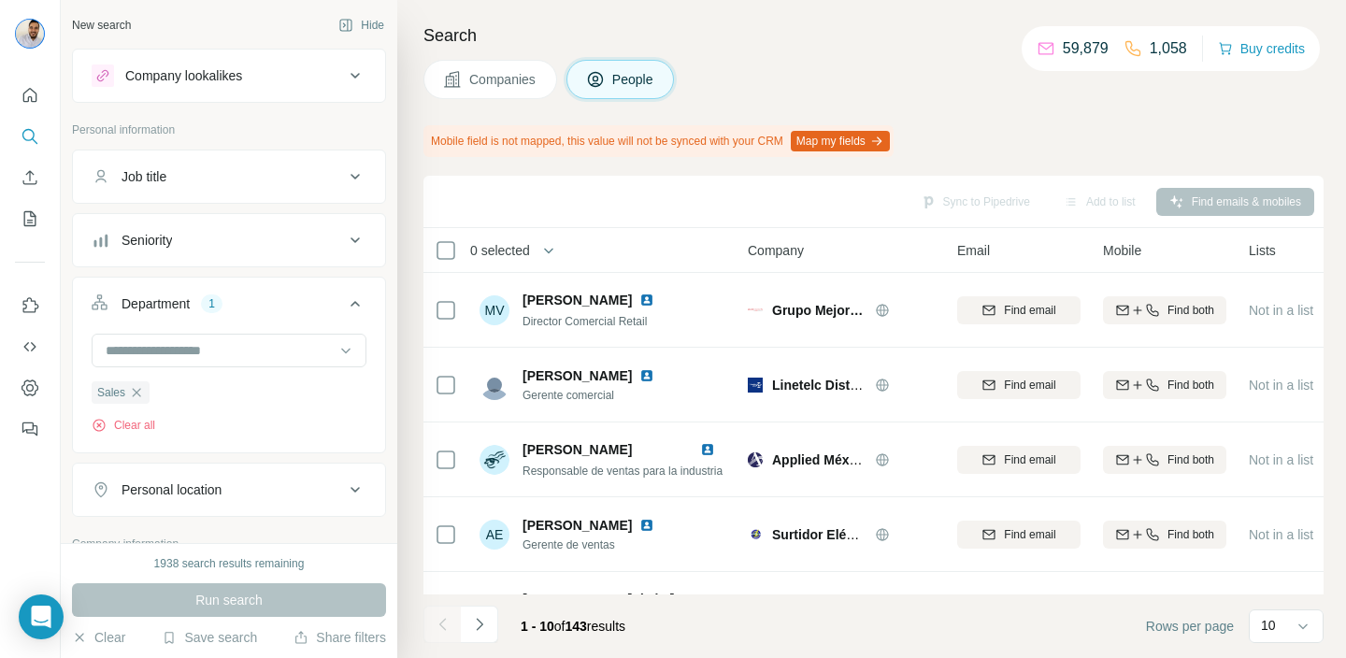
click at [358, 301] on icon at bounding box center [355, 303] width 22 height 22
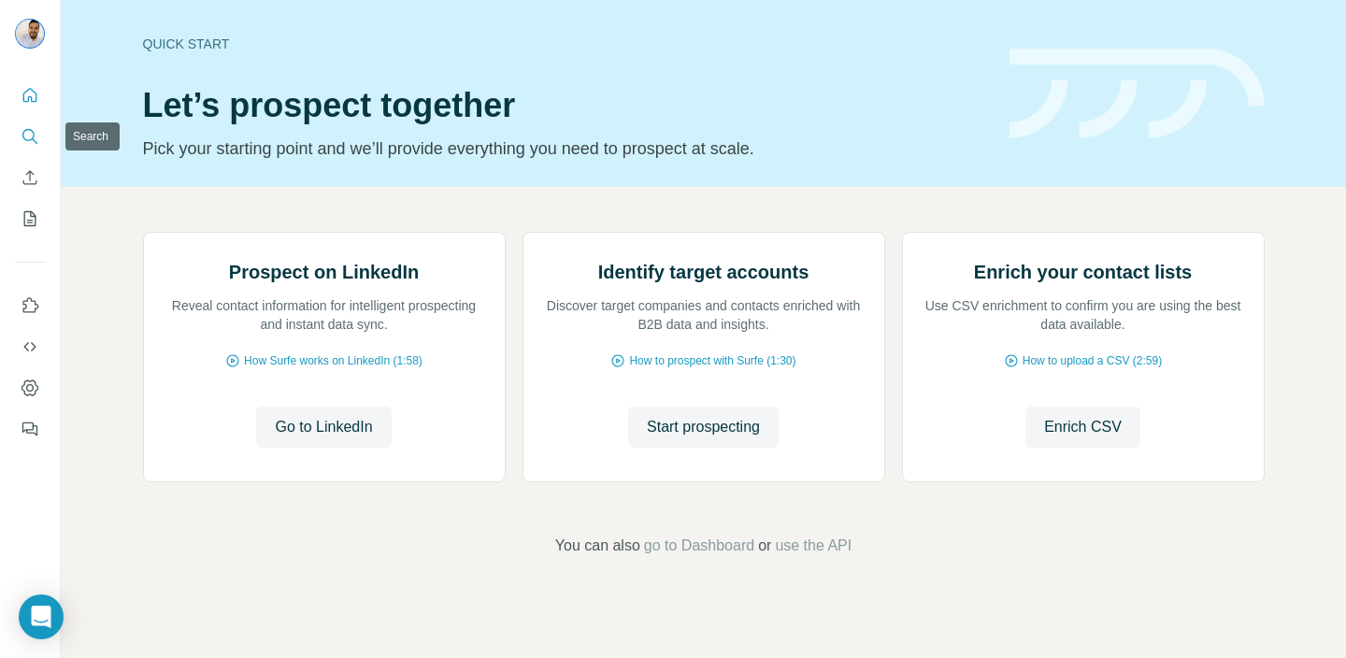
click at [21, 127] on icon "Search" at bounding box center [30, 136] width 19 height 19
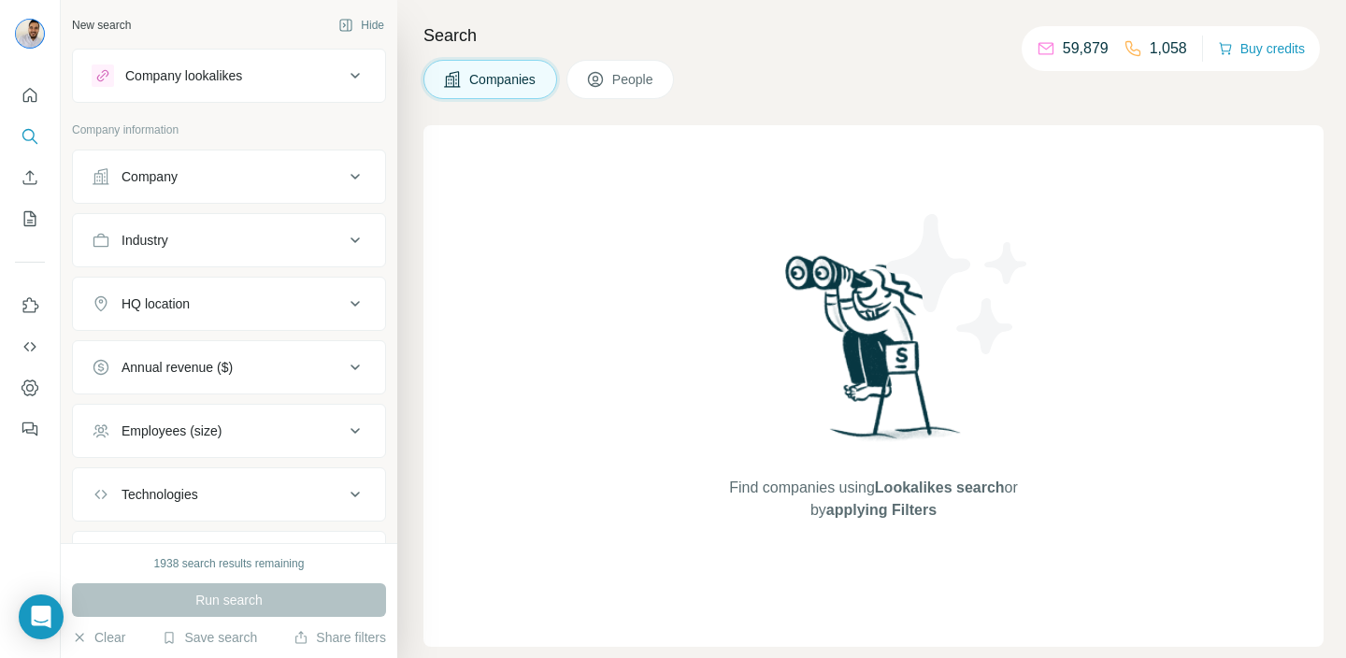
click at [275, 289] on button "HQ location" at bounding box center [229, 303] width 312 height 45
click at [261, 348] on input "text" at bounding box center [229, 351] width 275 height 34
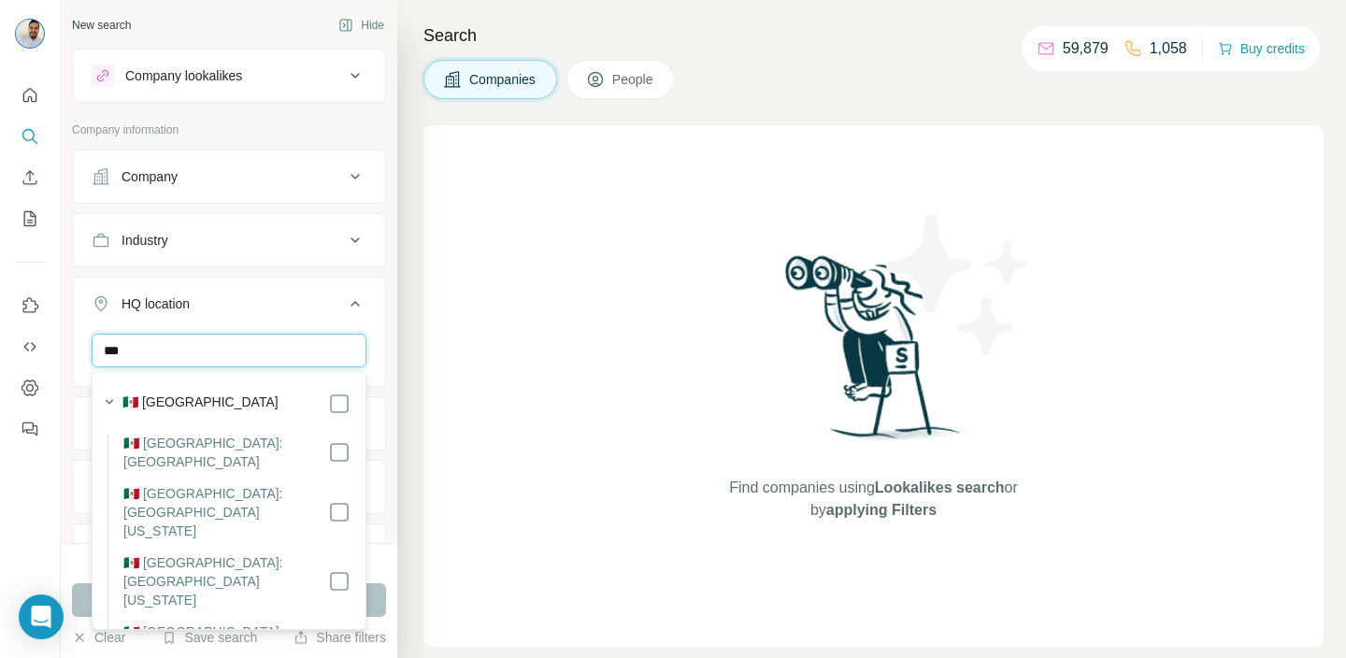
type input "***"
click at [370, 338] on div "*** [GEOGRAPHIC_DATA] Clear all" at bounding box center [229, 391] width 312 height 115
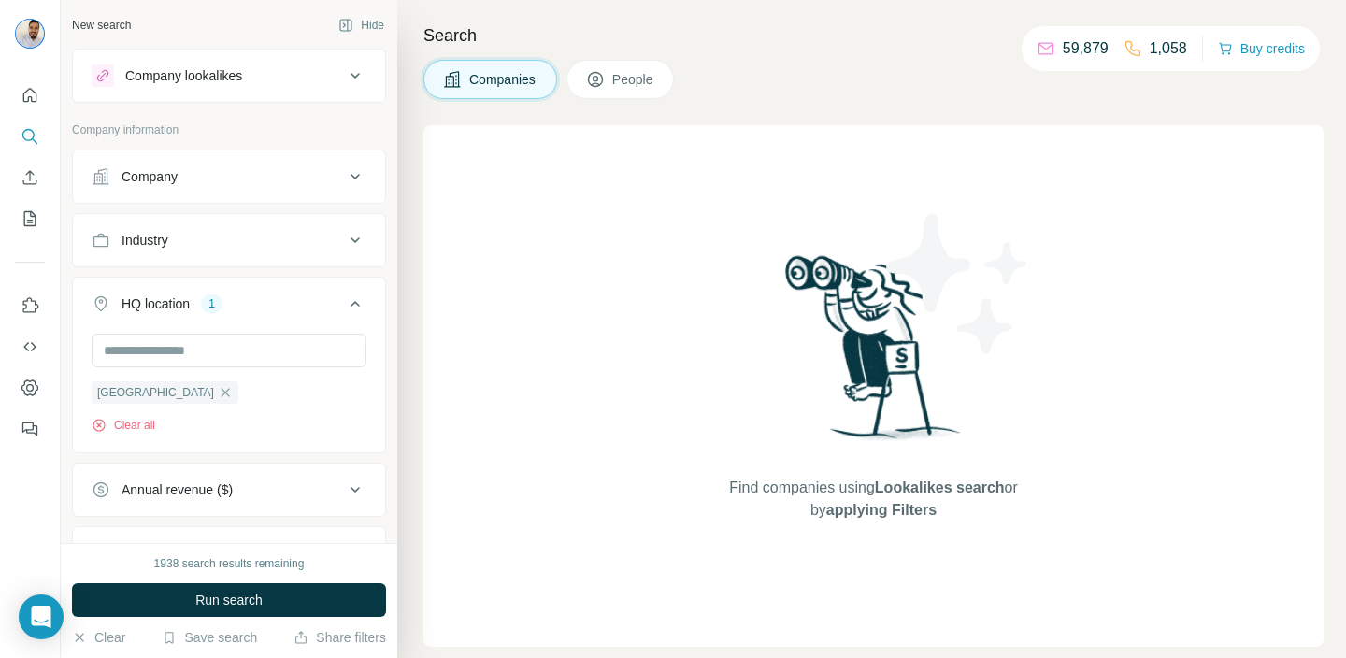
click at [290, 224] on button "Industry" at bounding box center [229, 240] width 312 height 45
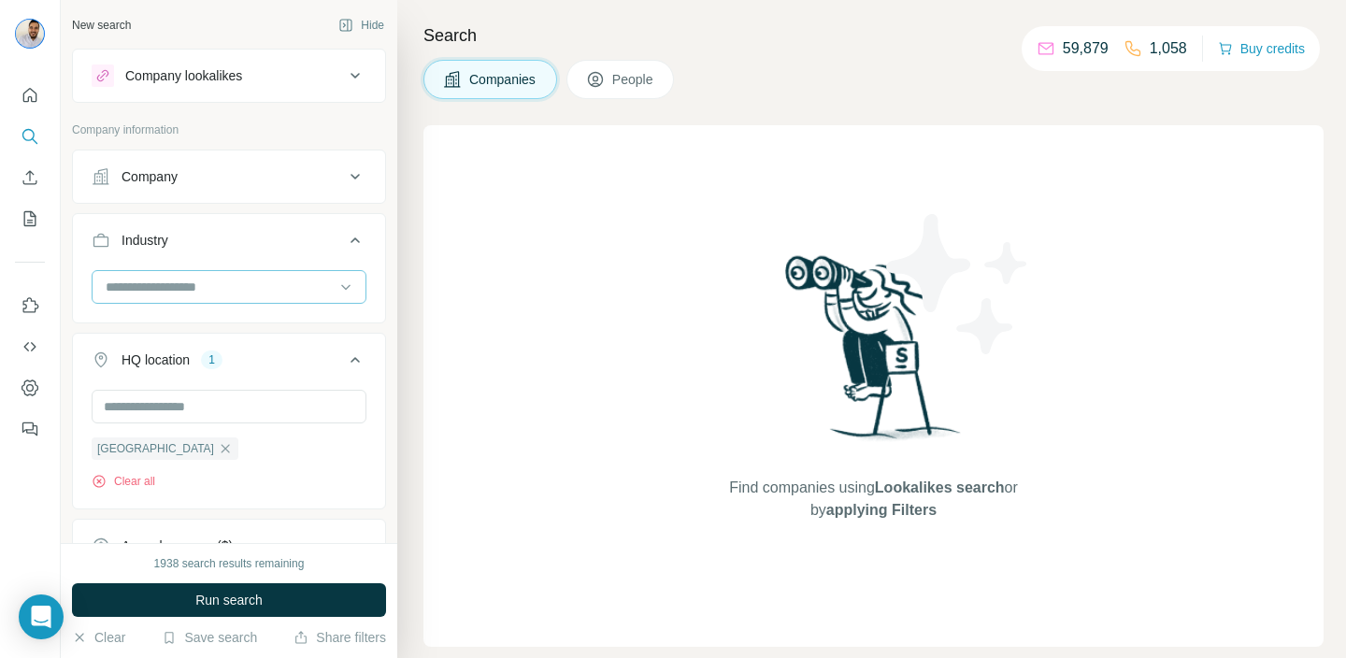
click at [281, 294] on input at bounding box center [219, 287] width 231 height 21
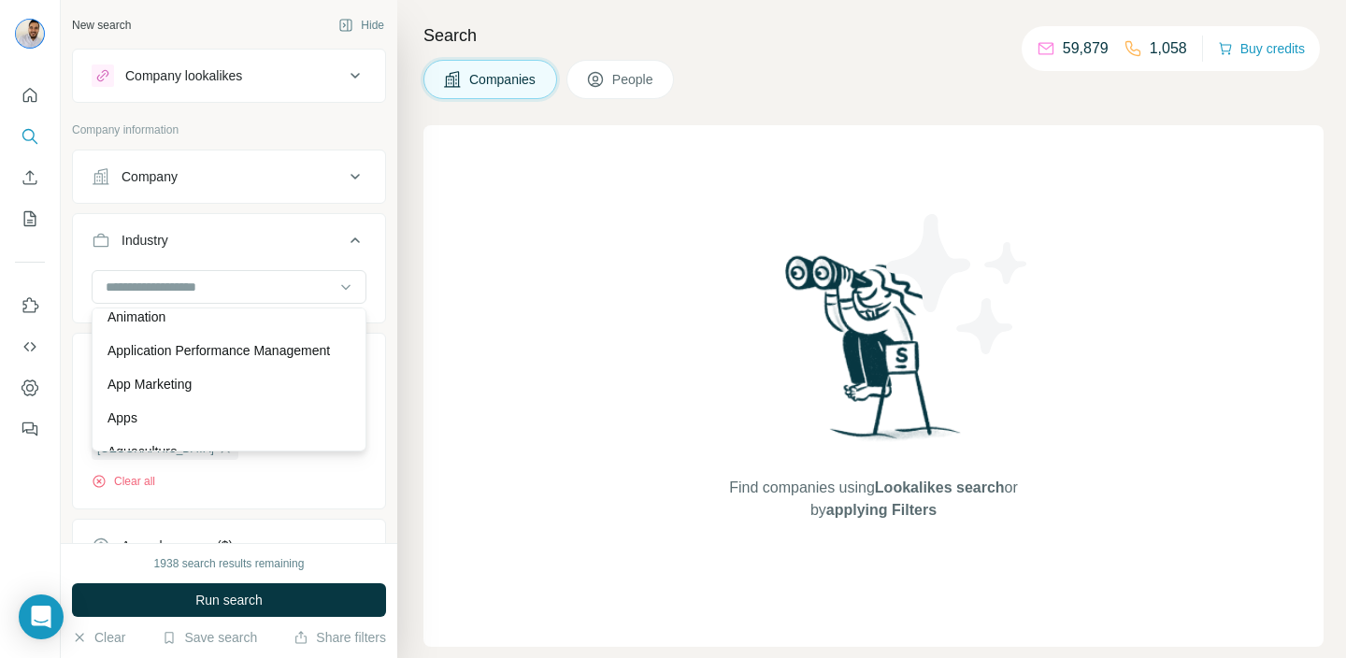
scroll to position [775, 0]
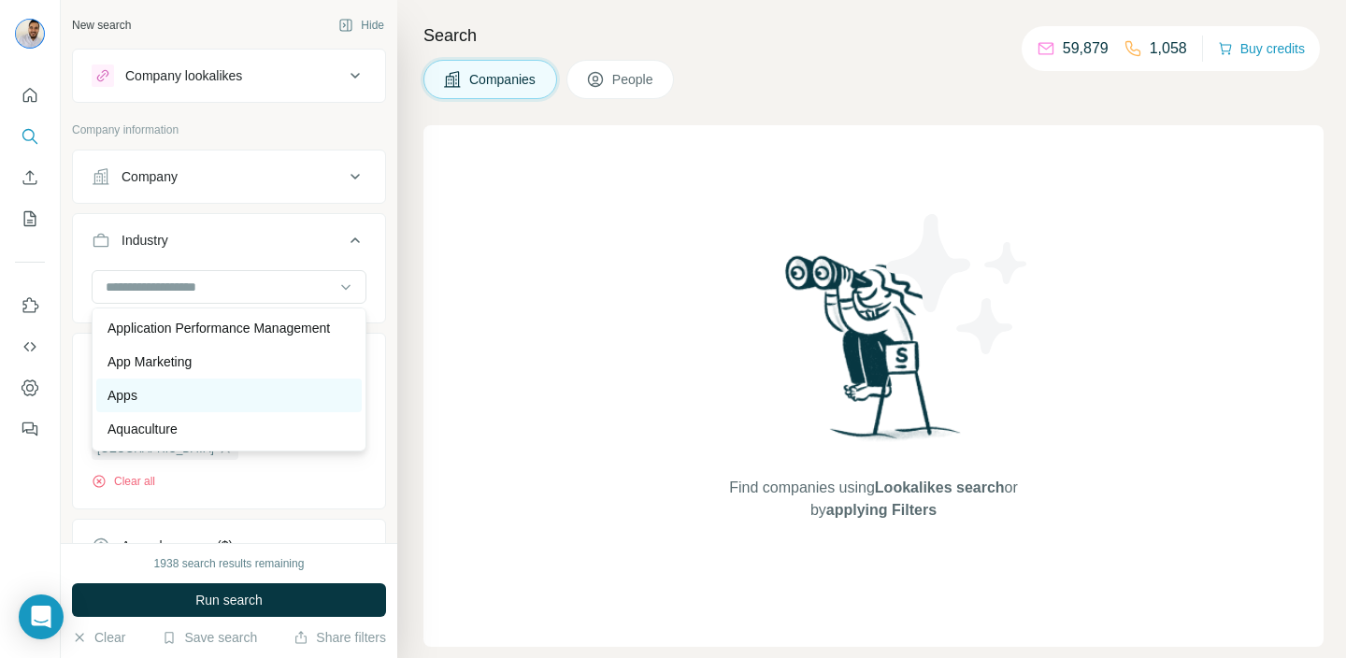
click at [230, 390] on div "Apps" at bounding box center [228, 395] width 243 height 19
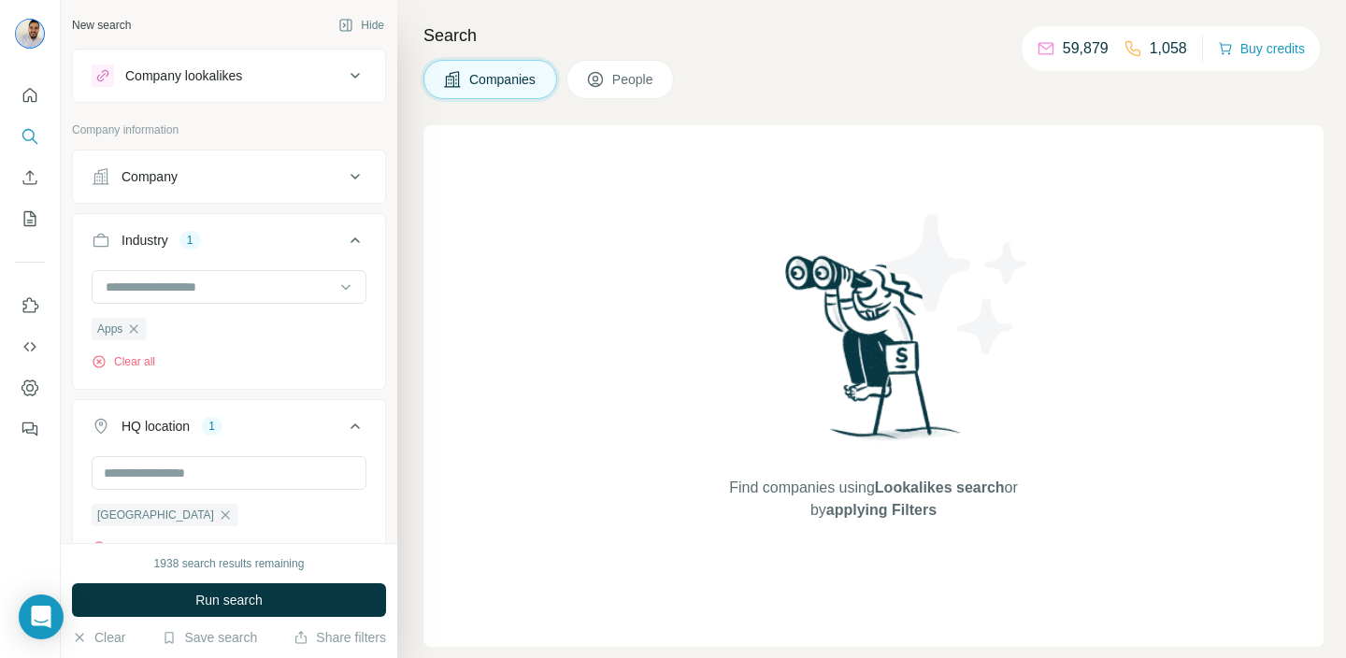
click at [392, 312] on div "New search Hide Company lookalikes Company information Company Industry 1 Apps …" at bounding box center [229, 271] width 336 height 543
click at [355, 239] on icon at bounding box center [354, 240] width 9 height 6
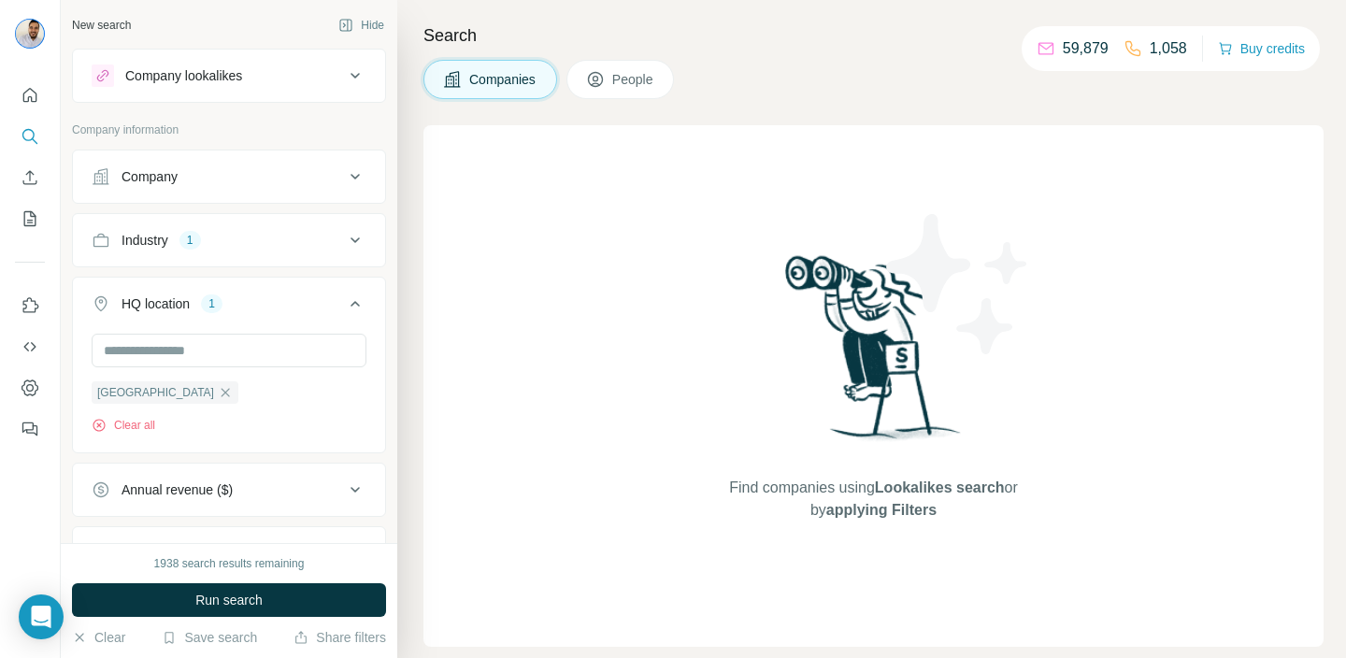
click at [358, 298] on icon at bounding box center [355, 303] width 22 height 22
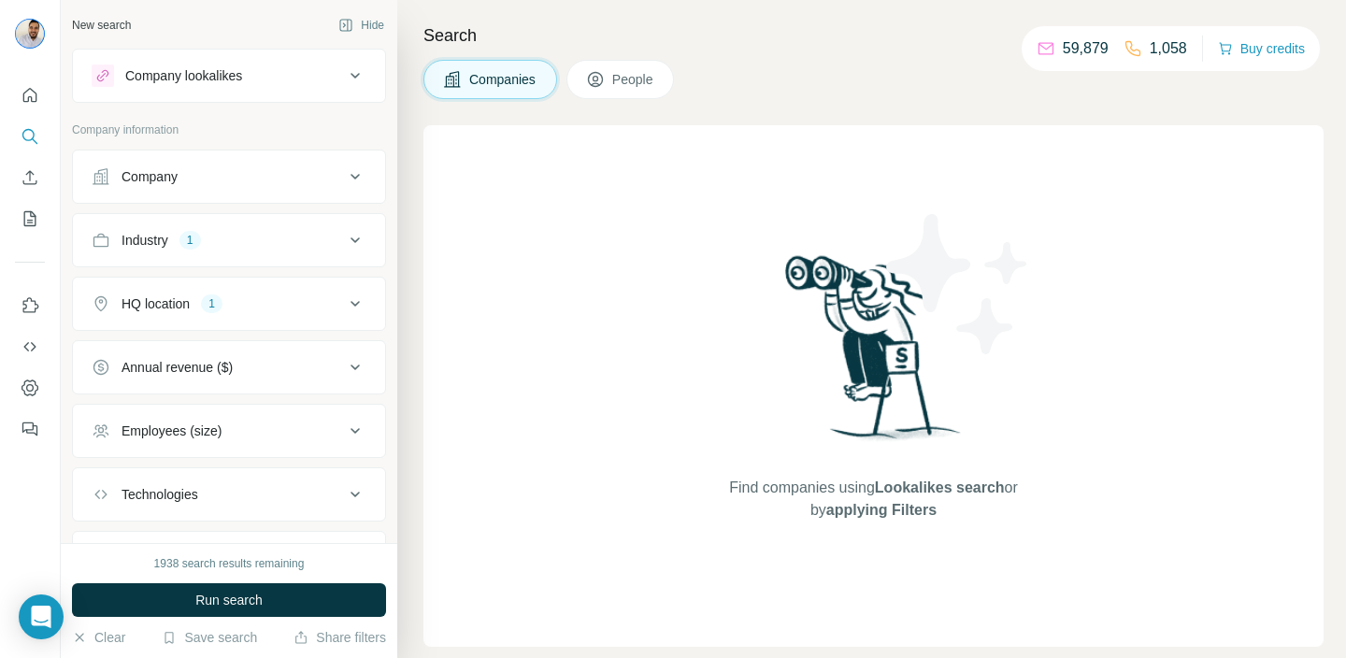
click at [323, 440] on button "Employees (size)" at bounding box center [229, 430] width 312 height 45
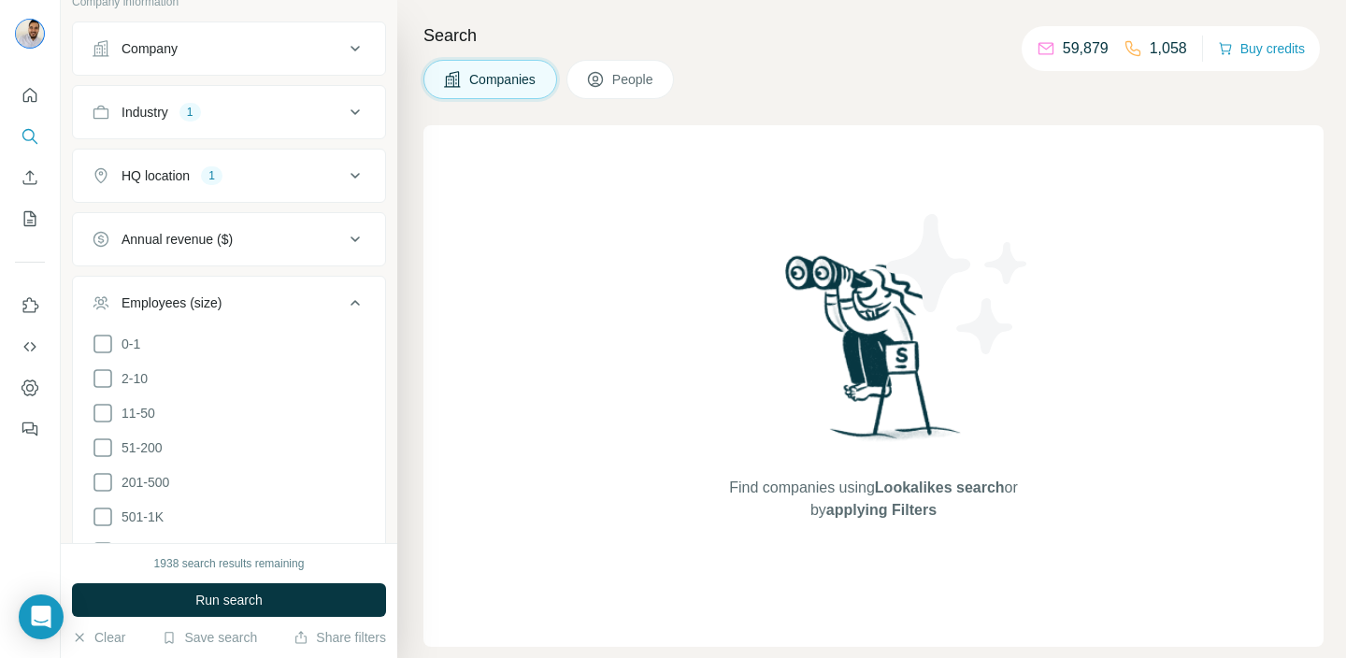
scroll to position [132, 0]
click at [118, 443] on span "51-200" at bounding box center [138, 444] width 49 height 19
click at [112, 472] on icon at bounding box center [103, 478] width 22 height 22
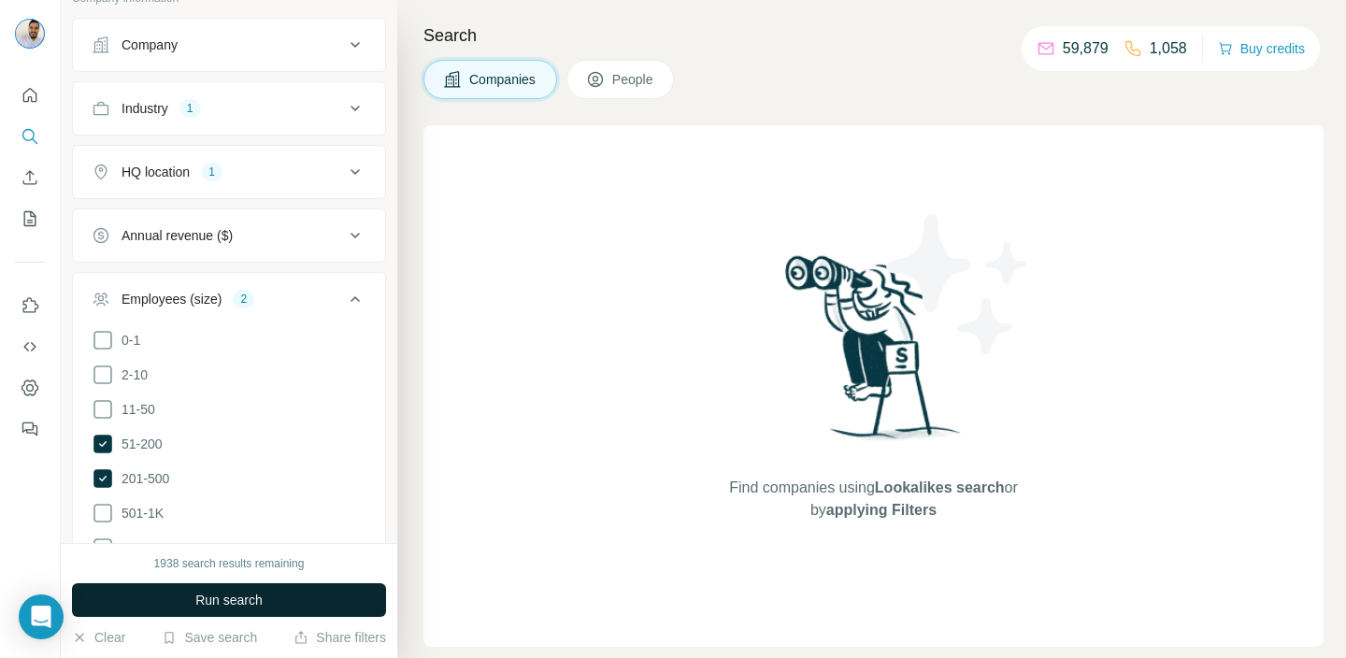
click at [252, 600] on span "Run search" at bounding box center [228, 600] width 67 height 19
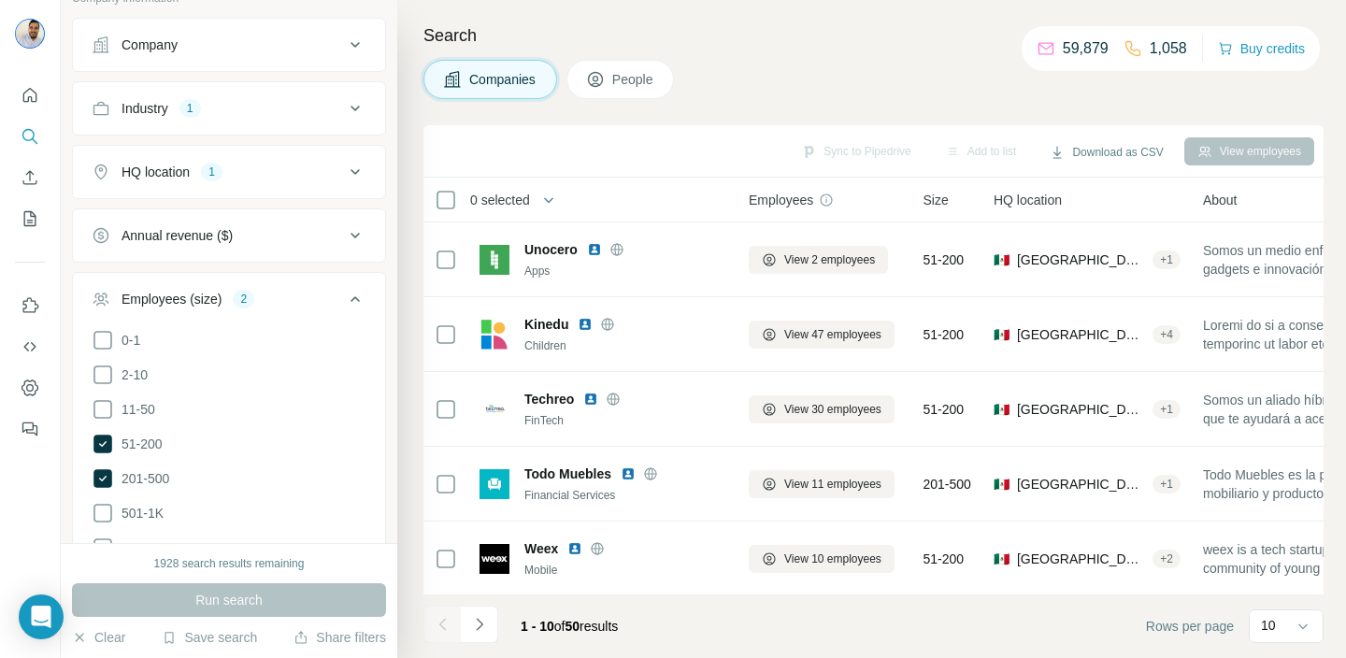
click at [634, 72] on span "People" at bounding box center [633, 79] width 43 height 19
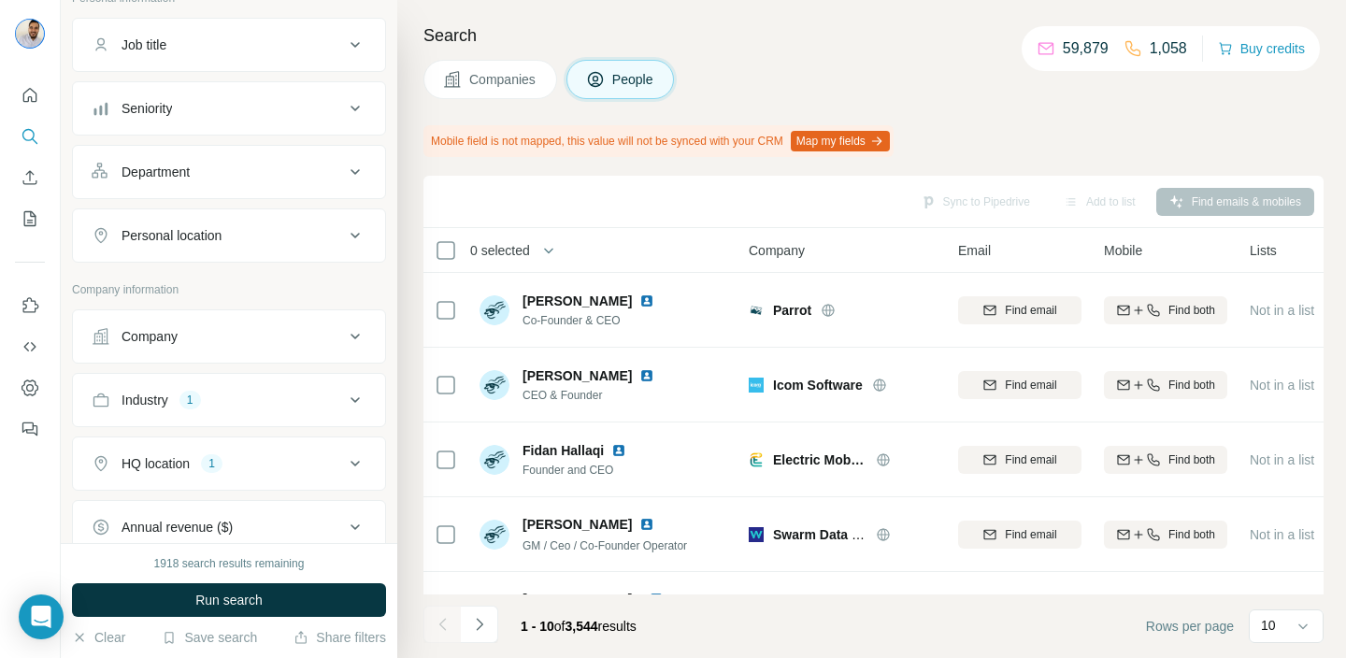
click at [332, 171] on div "Department" at bounding box center [218, 172] width 252 height 19
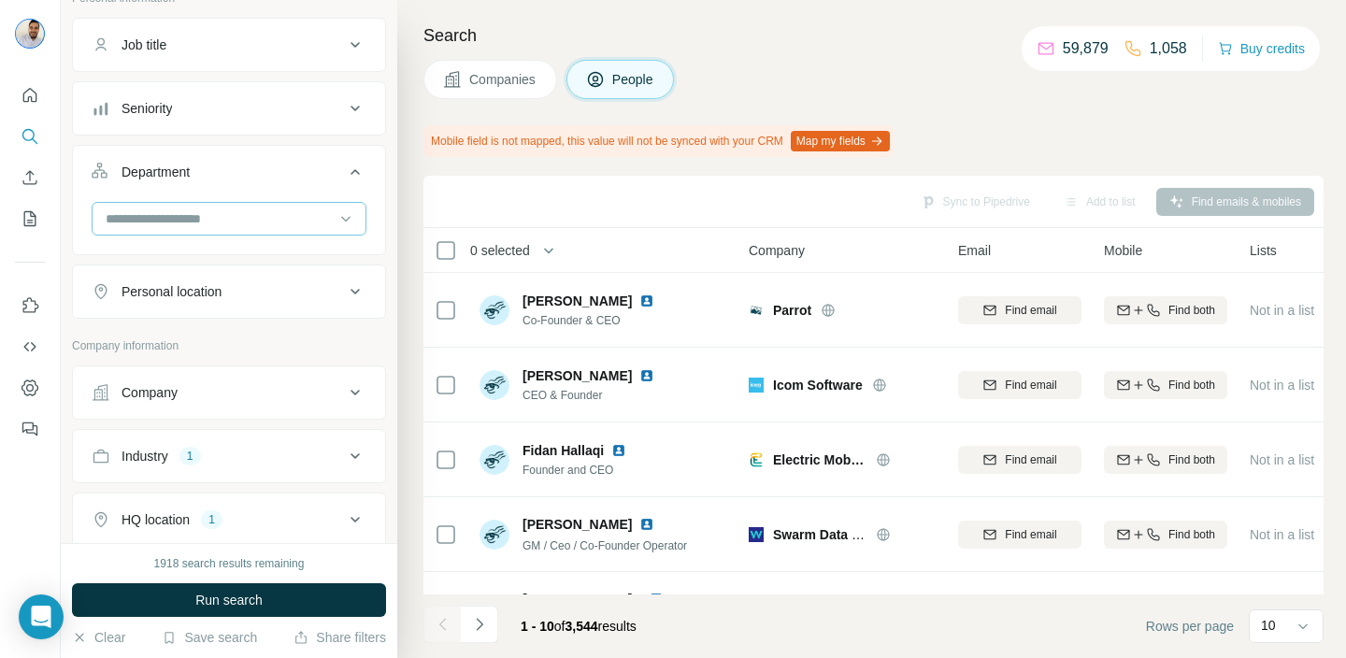
click at [319, 207] on div at bounding box center [219, 219] width 231 height 32
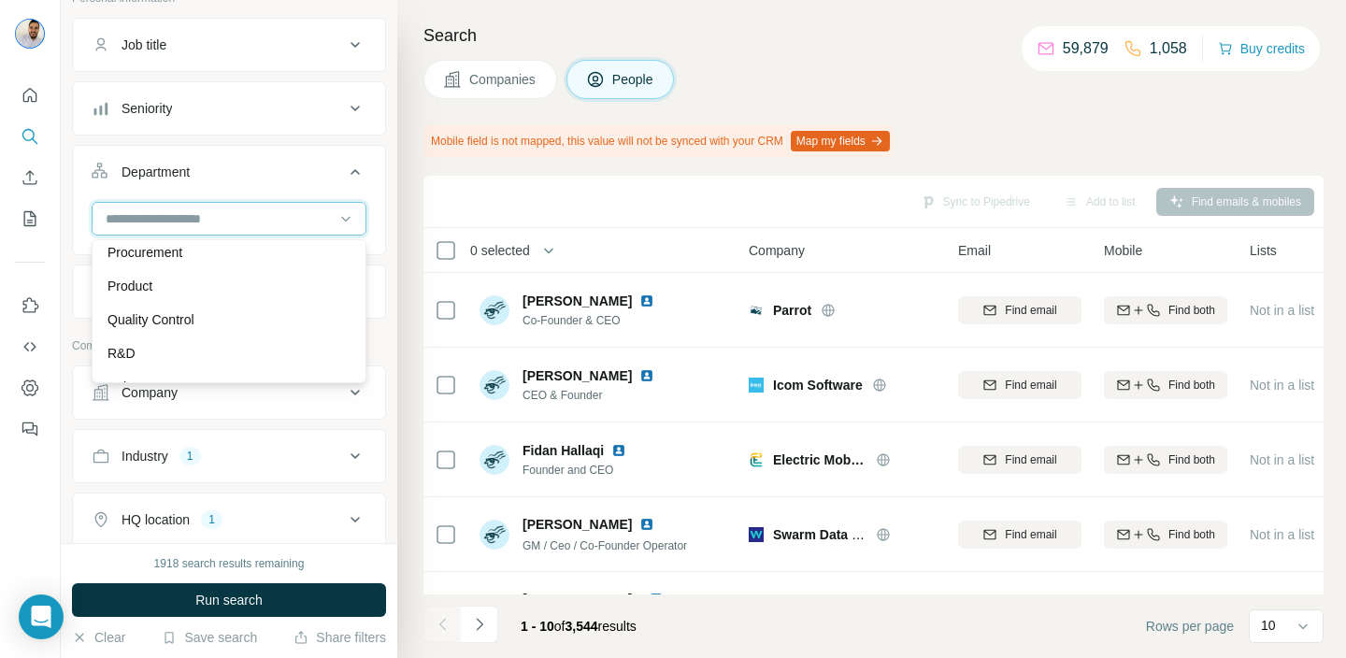
scroll to position [673, 0]
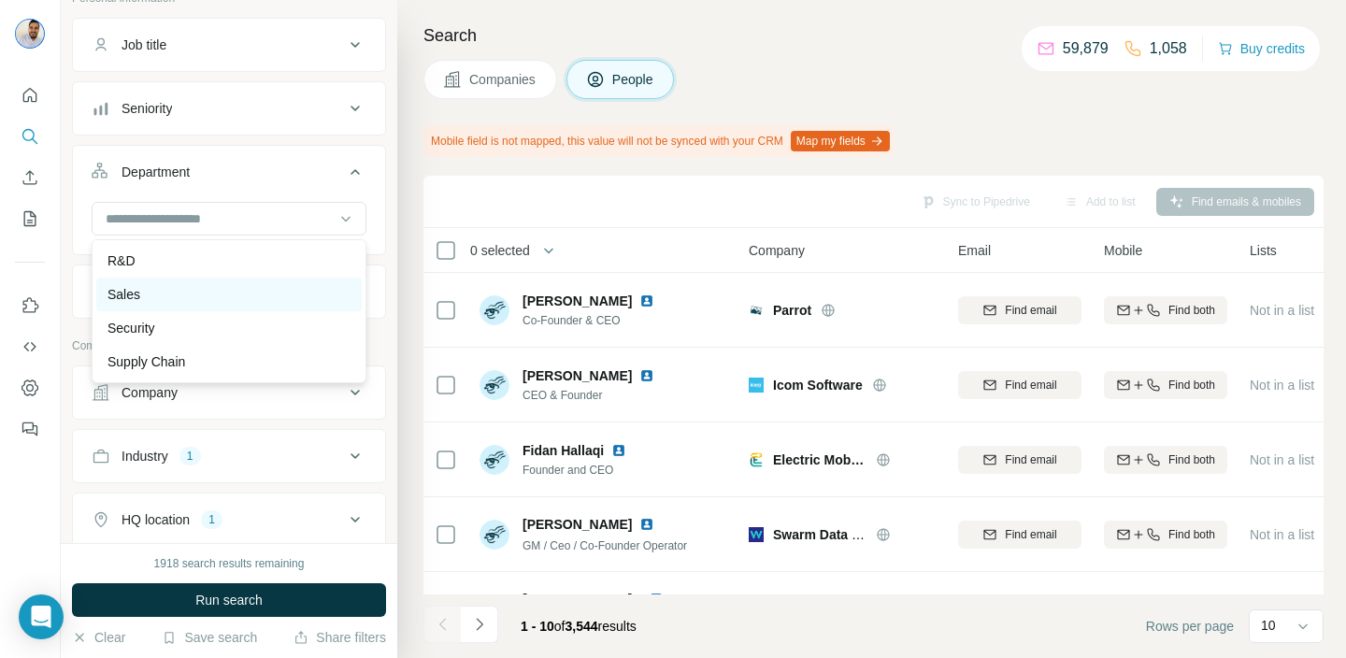
click at [243, 287] on div "Sales" at bounding box center [228, 294] width 243 height 19
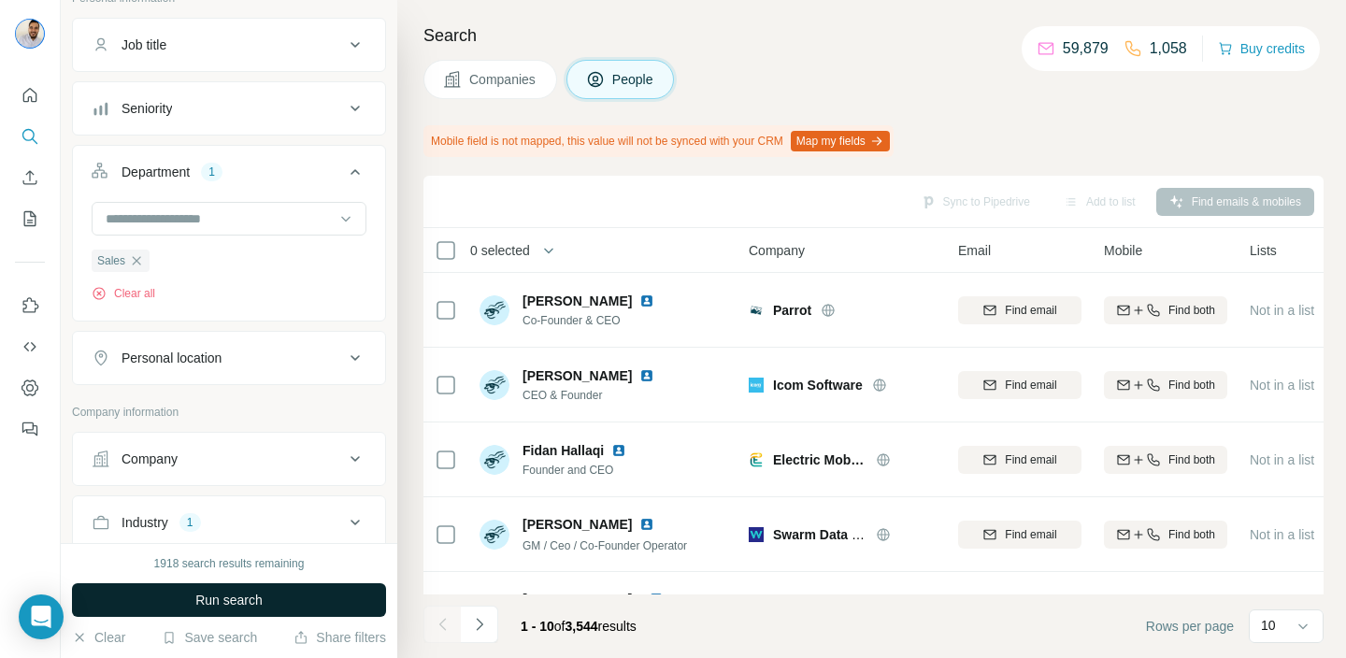
click at [283, 601] on button "Run search" at bounding box center [229, 600] width 314 height 34
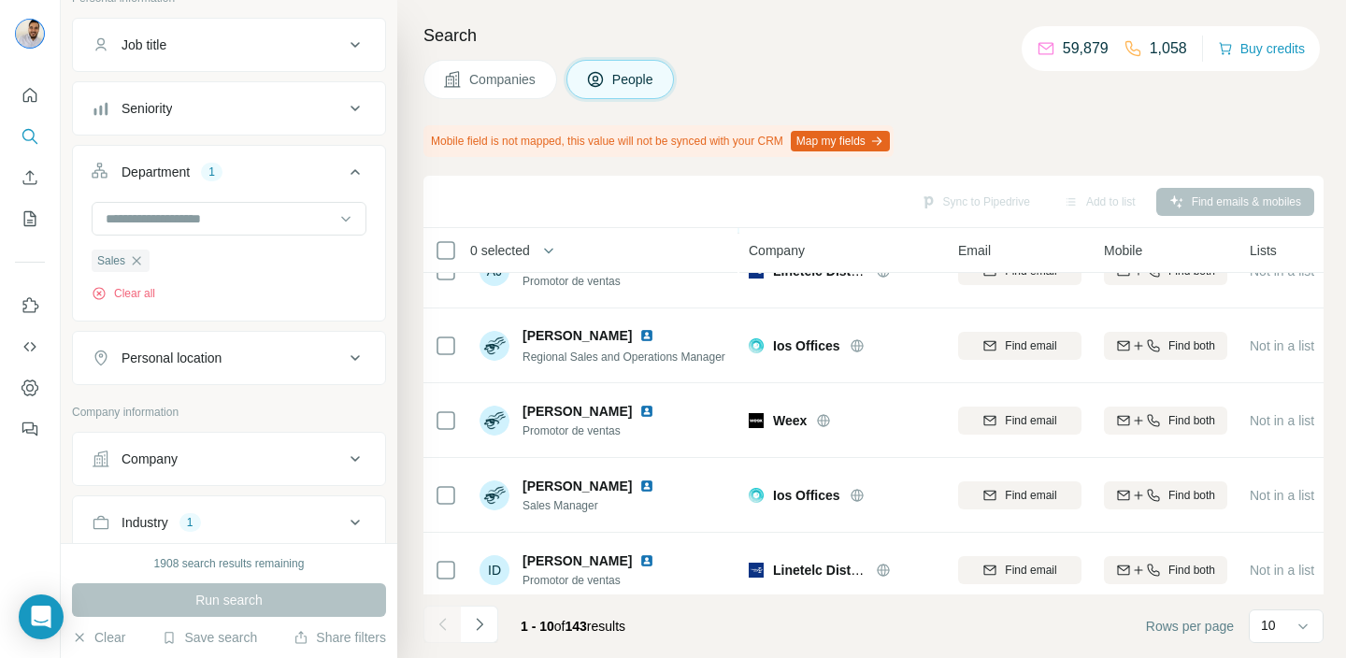
scroll to position [426, 0]
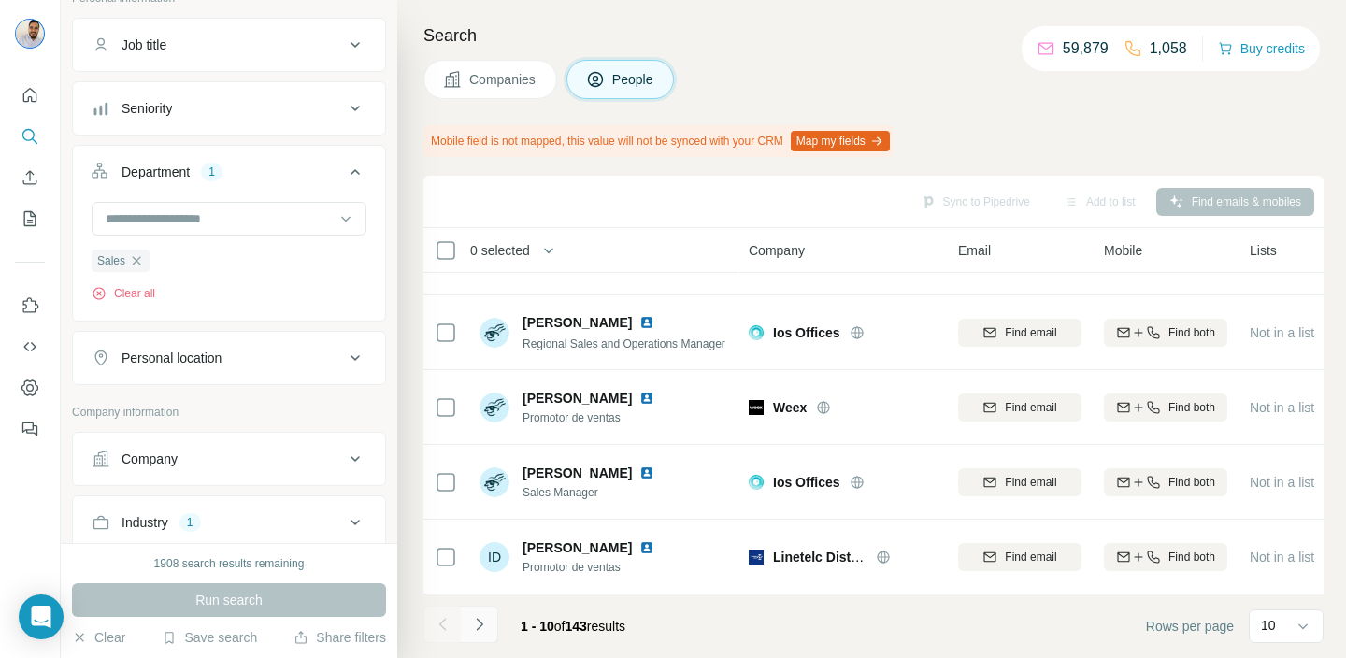
click at [483, 623] on icon "Navigate to next page" at bounding box center [479, 624] width 19 height 19
click at [484, 620] on icon "Navigate to next page" at bounding box center [479, 624] width 19 height 19
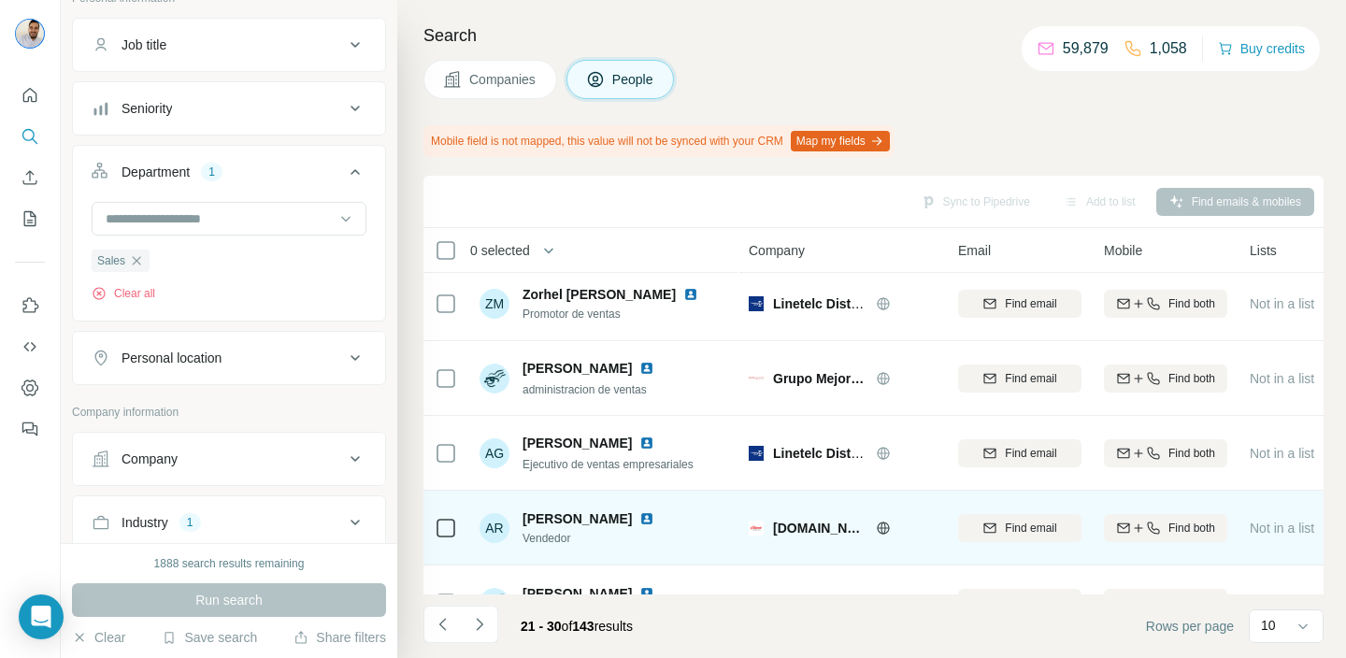
scroll to position [0, 0]
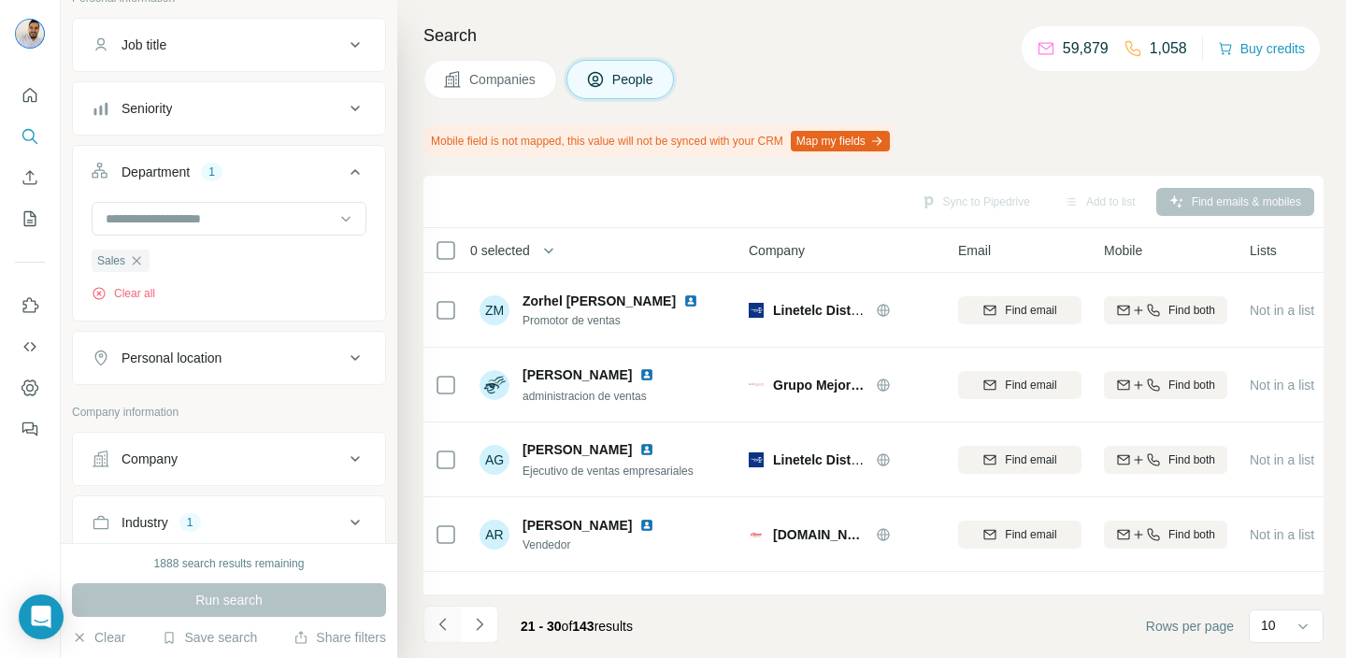
click at [446, 613] on button "Navigate to previous page" at bounding box center [441, 624] width 37 height 37
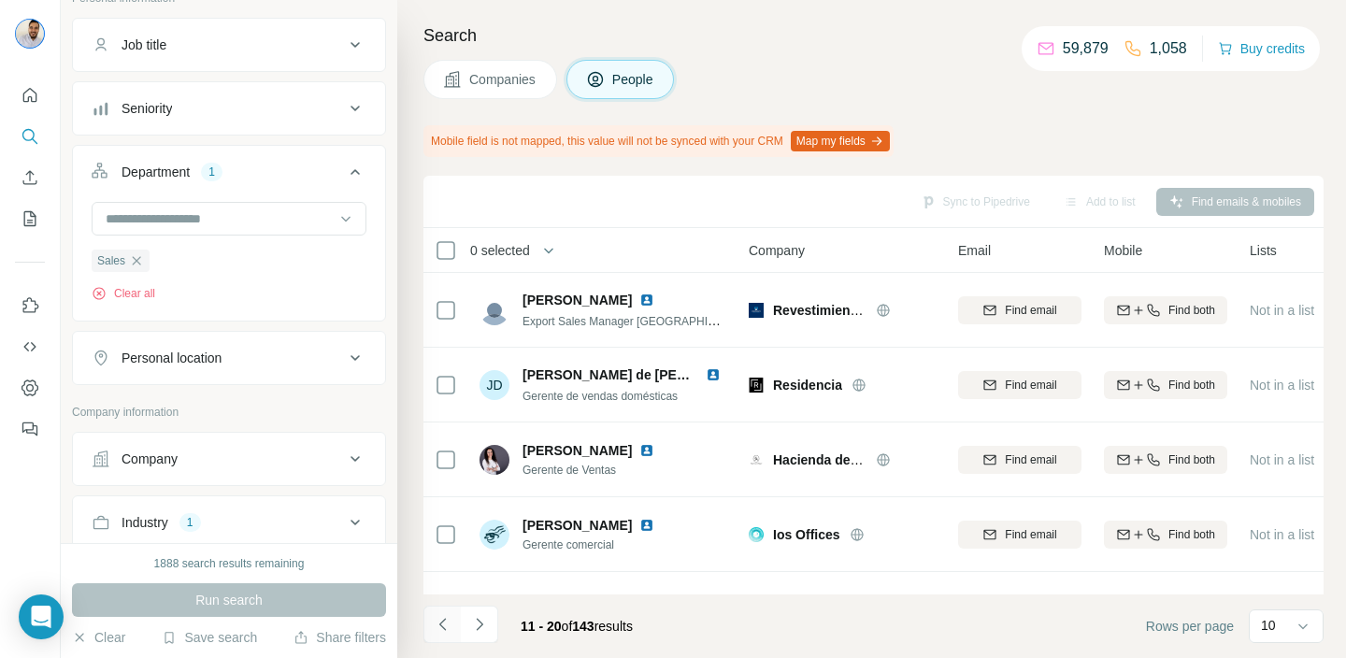
click at [446, 613] on button "Navigate to previous page" at bounding box center [441, 624] width 37 height 37
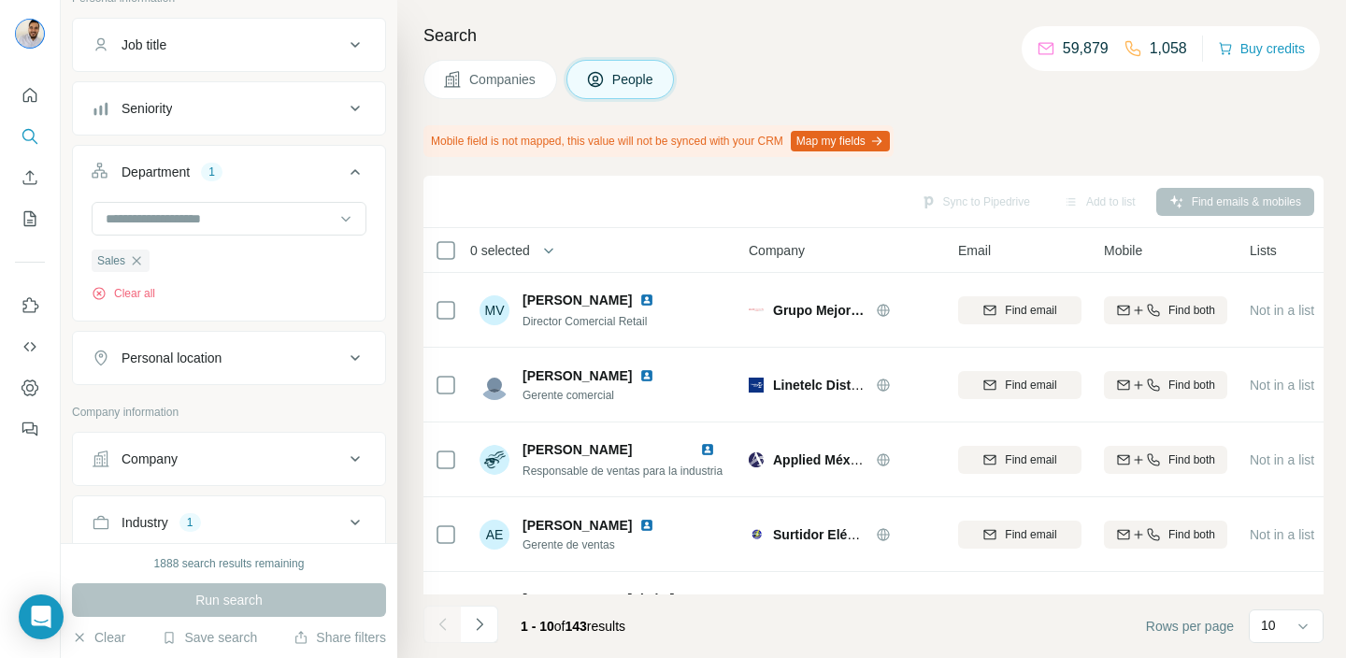
click at [335, 355] on div "Personal location" at bounding box center [218, 358] width 252 height 19
click at [211, 631] on button "Save search" at bounding box center [209, 637] width 95 height 19
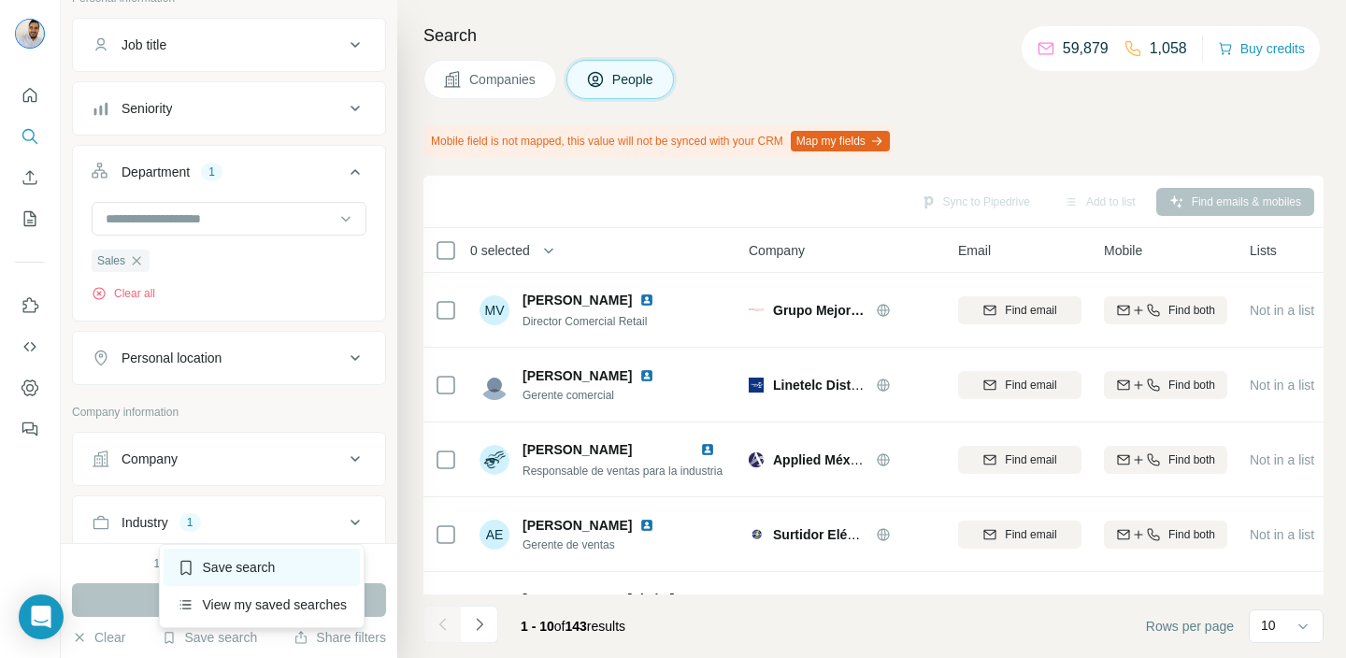
click at [292, 579] on div "Save search" at bounding box center [262, 567] width 197 height 37
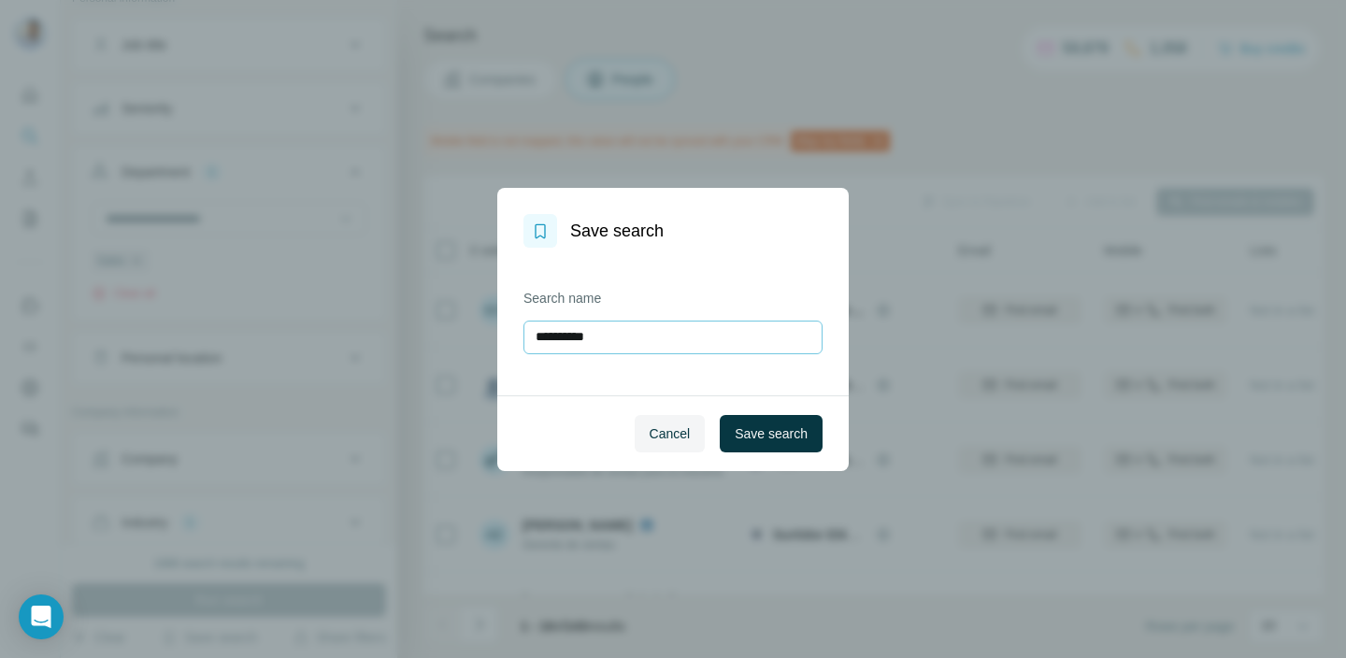
click at [610, 337] on input "**********" at bounding box center [672, 338] width 299 height 34
type input "**********"
click at [760, 427] on span "Save search" at bounding box center [770, 433] width 73 height 19
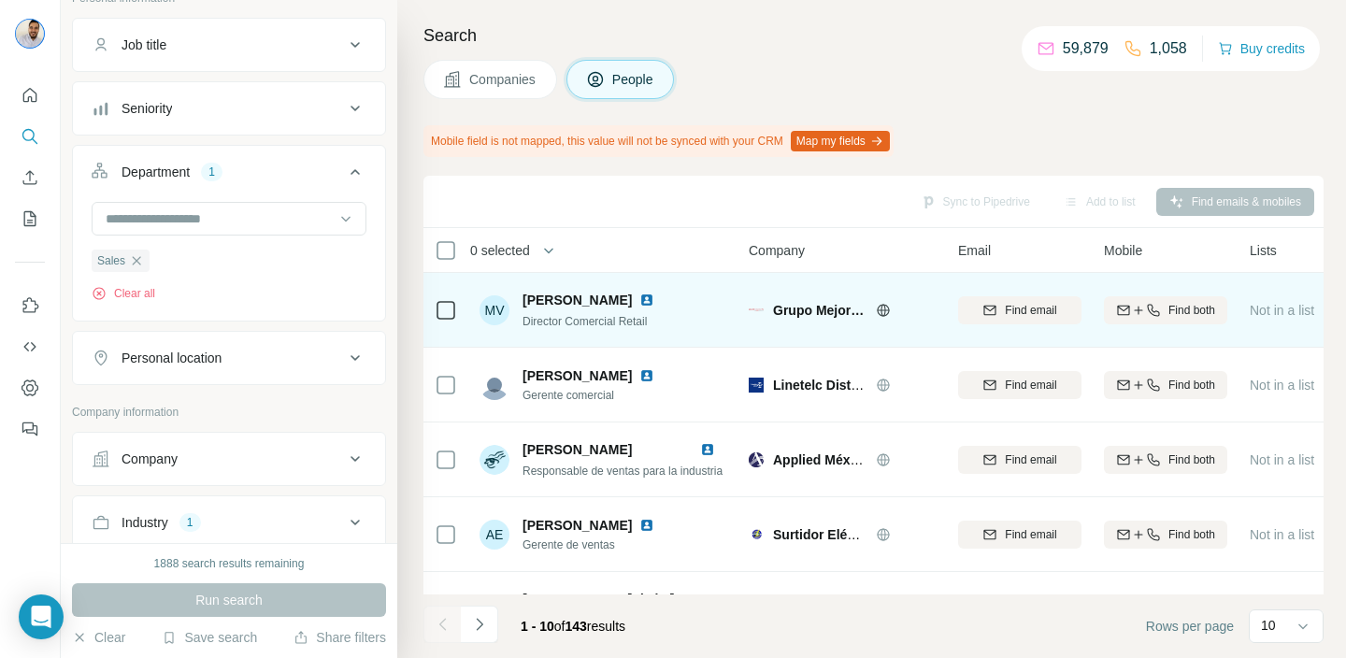
click at [888, 315] on icon at bounding box center [883, 310] width 15 height 15
click at [654, 299] on img at bounding box center [646, 299] width 15 height 15
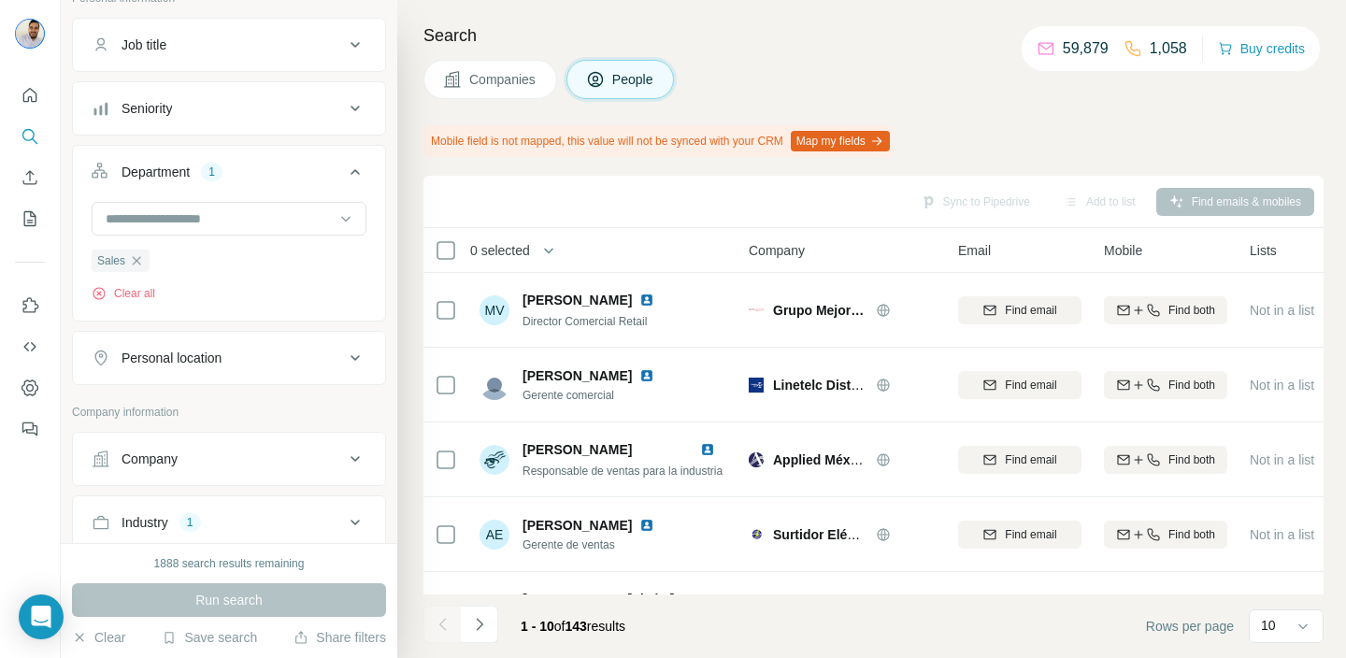
click at [864, 136] on button "Map my fields" at bounding box center [840, 141] width 99 height 21
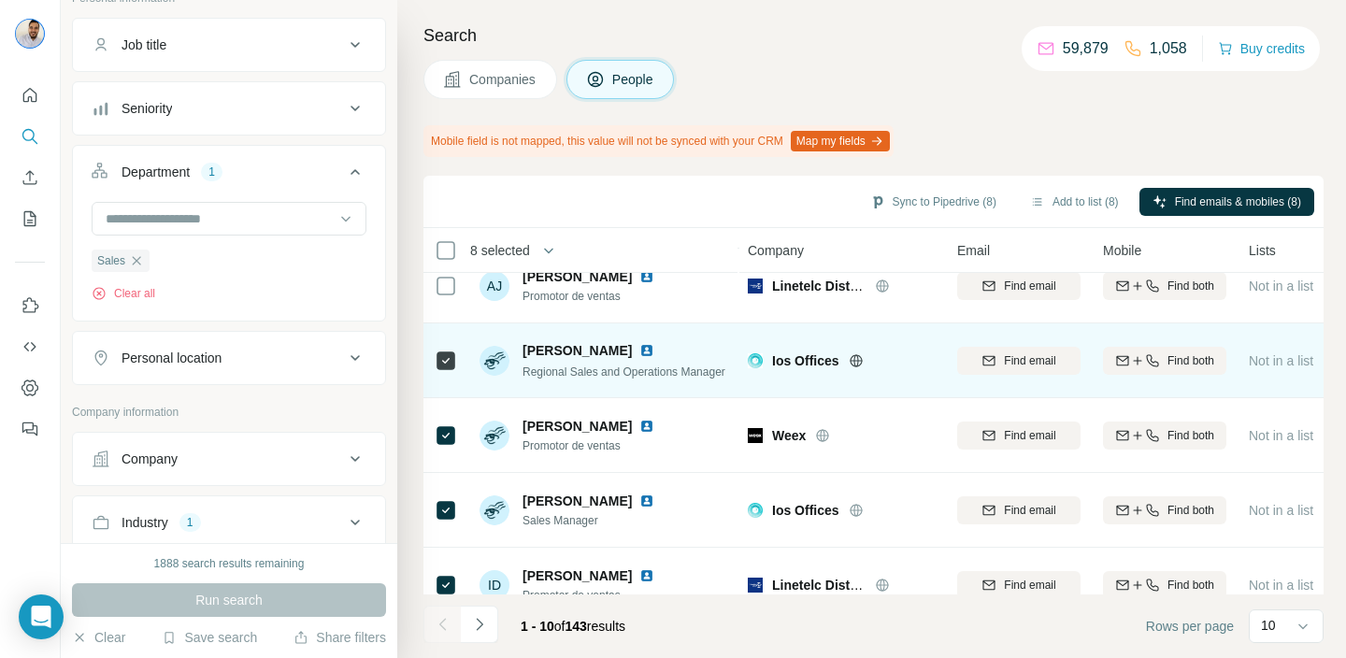
scroll to position [426, 1]
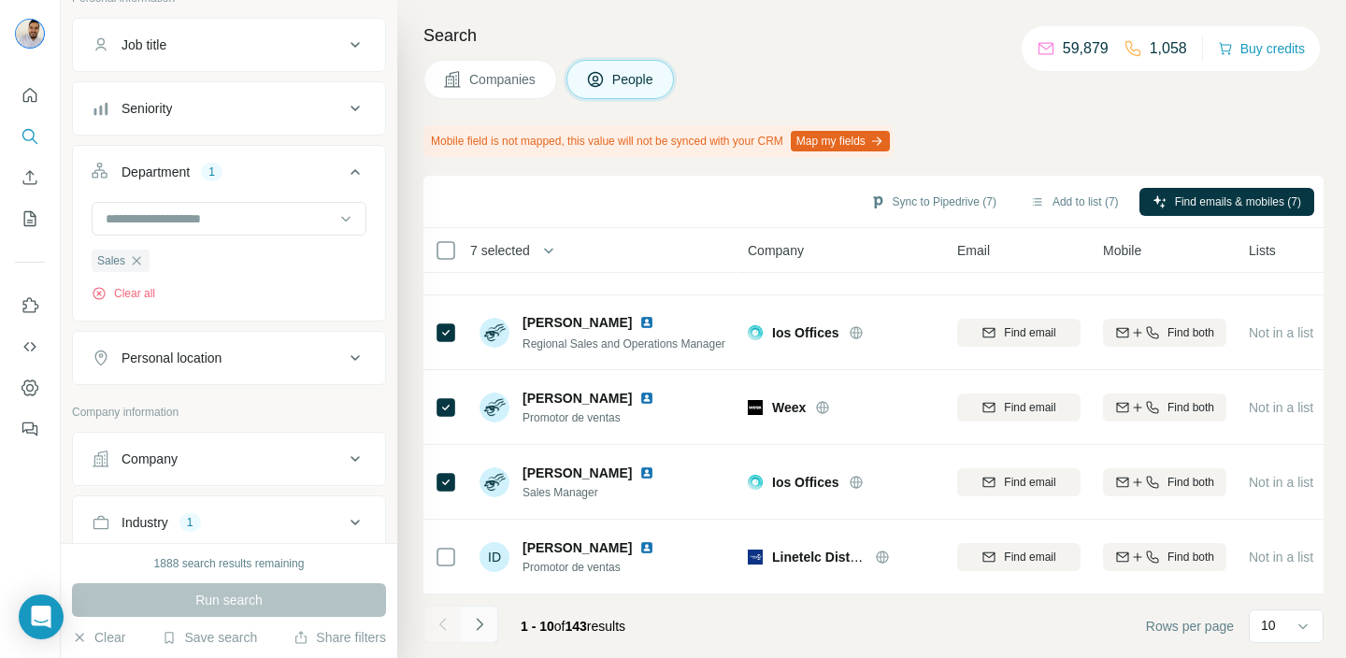
click at [481, 619] on icon "Navigate to next page" at bounding box center [479, 624] width 19 height 19
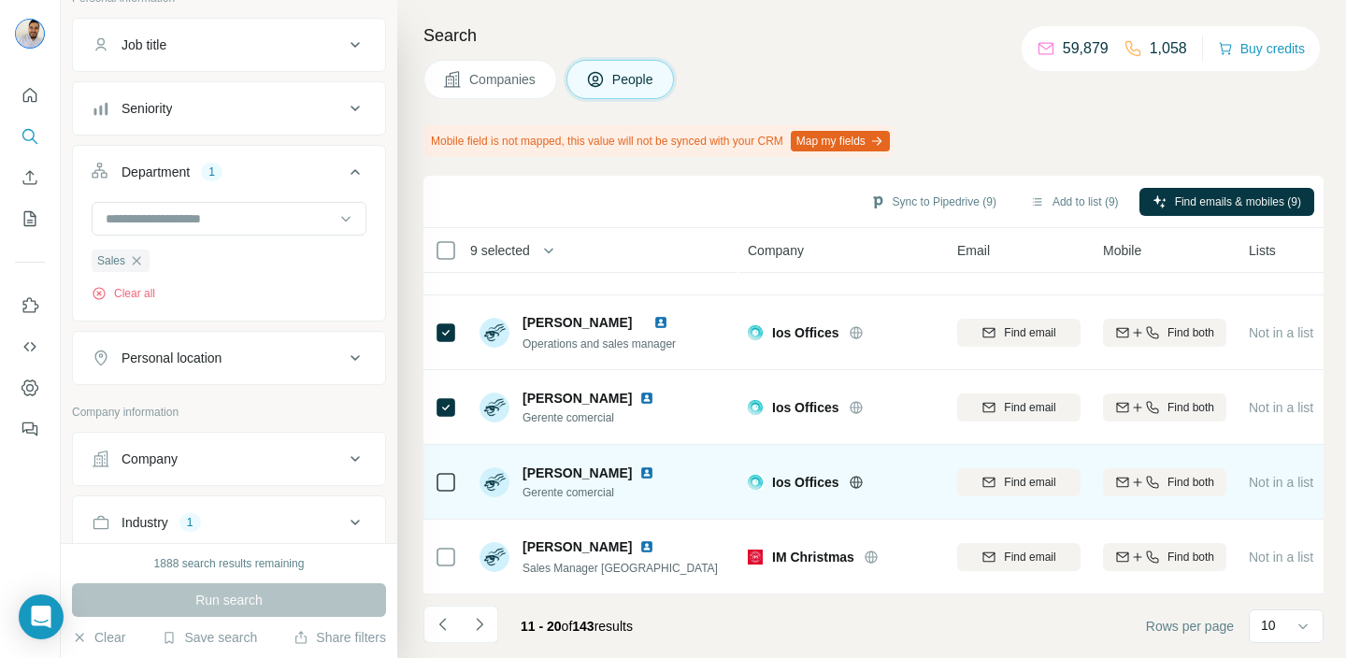
click at [457, 478] on td at bounding box center [445, 482] width 45 height 75
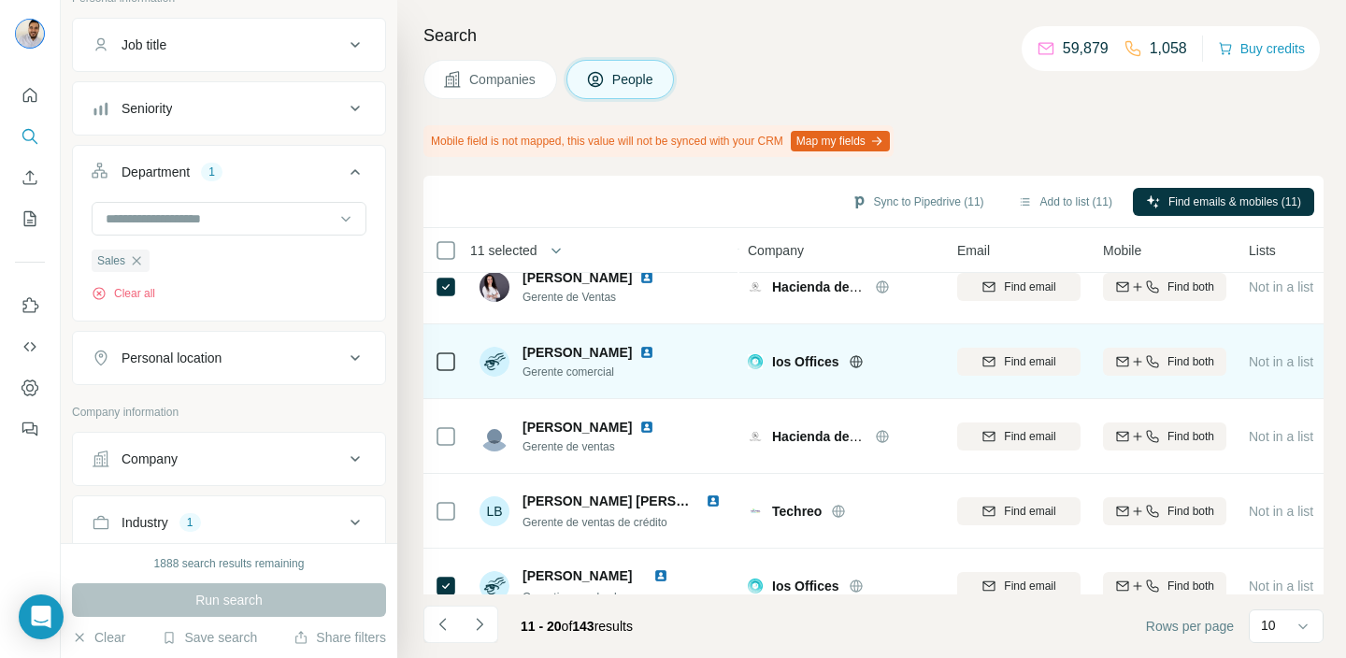
scroll to position [181, 1]
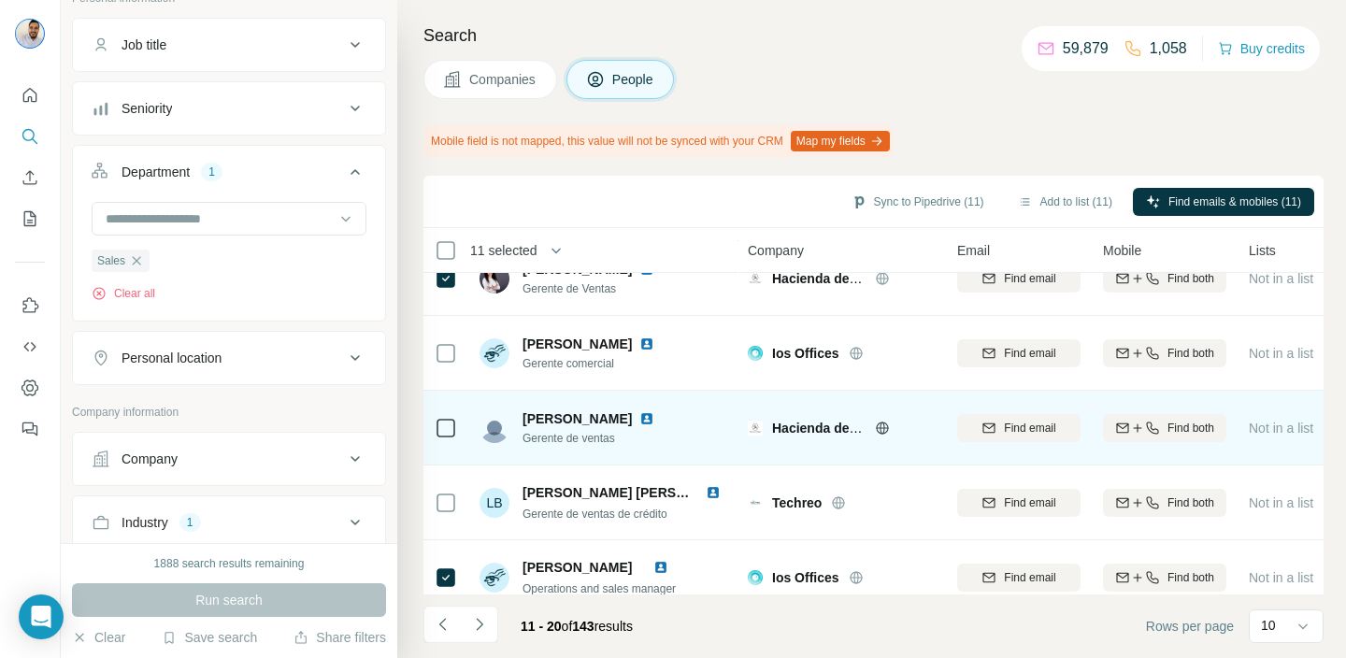
click at [878, 421] on icon at bounding box center [882, 427] width 15 height 15
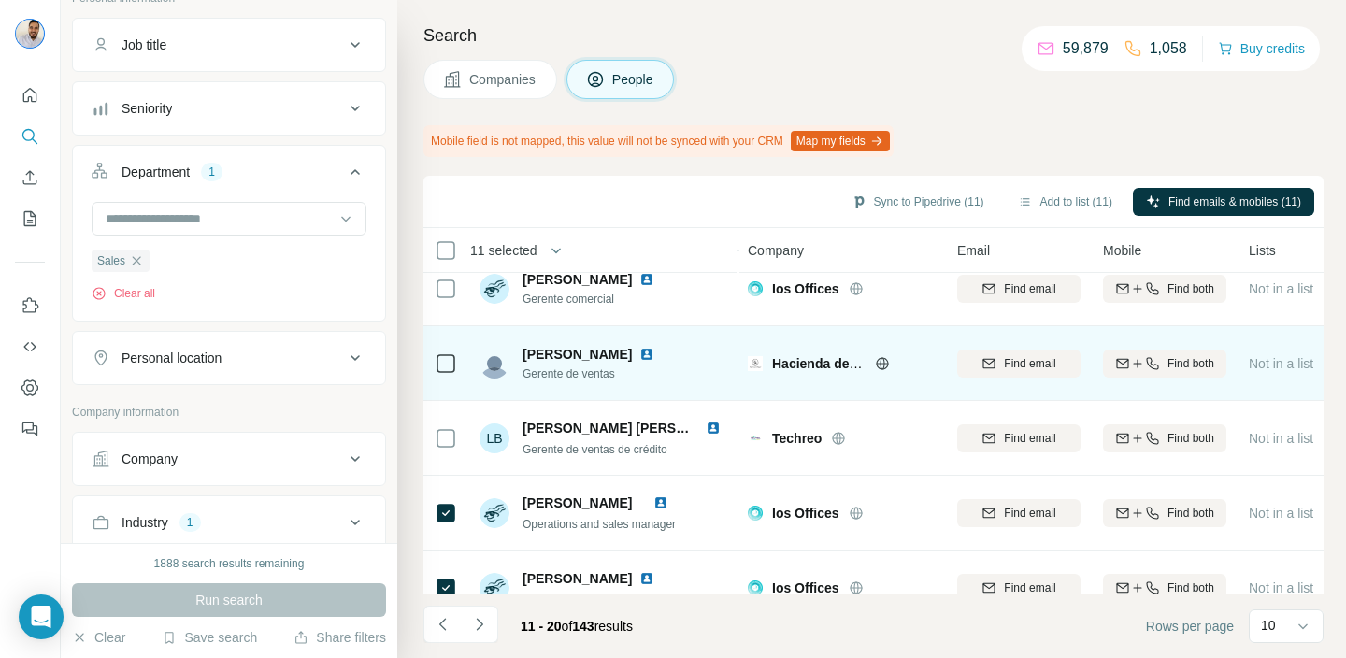
scroll to position [274, 1]
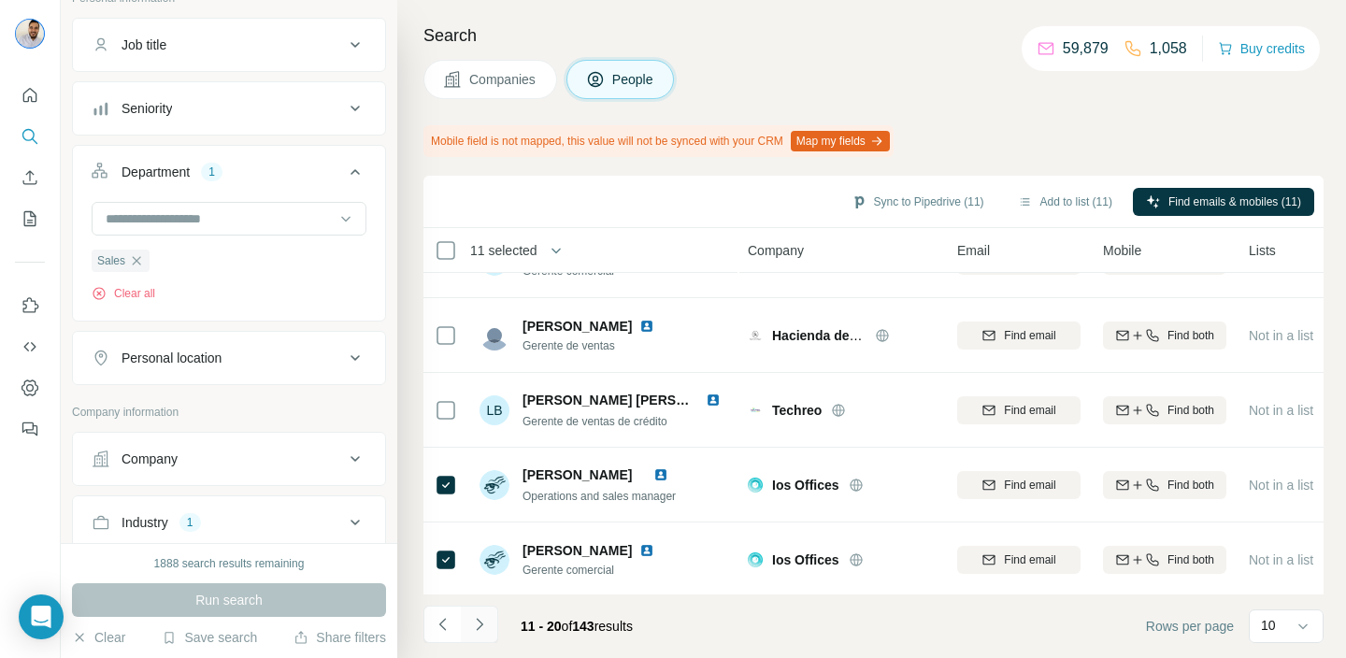
click at [481, 620] on icon "Navigate to next page" at bounding box center [479, 624] width 19 height 19
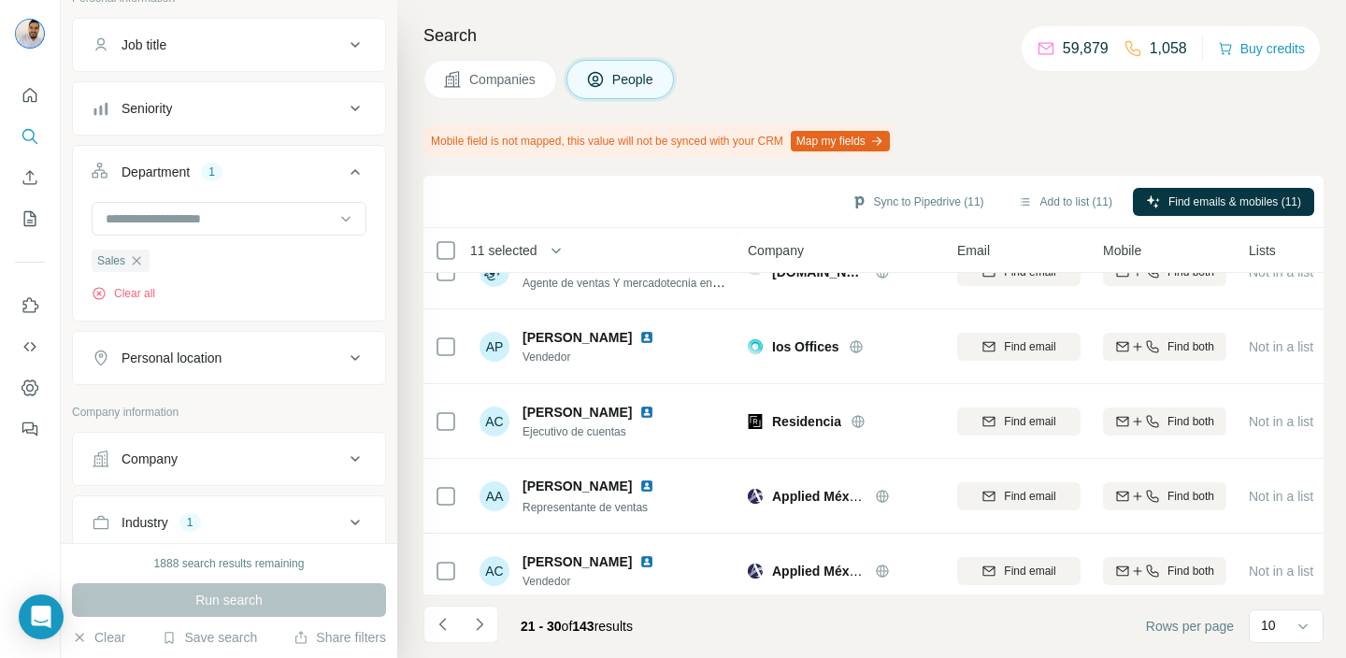
scroll to position [426, 1]
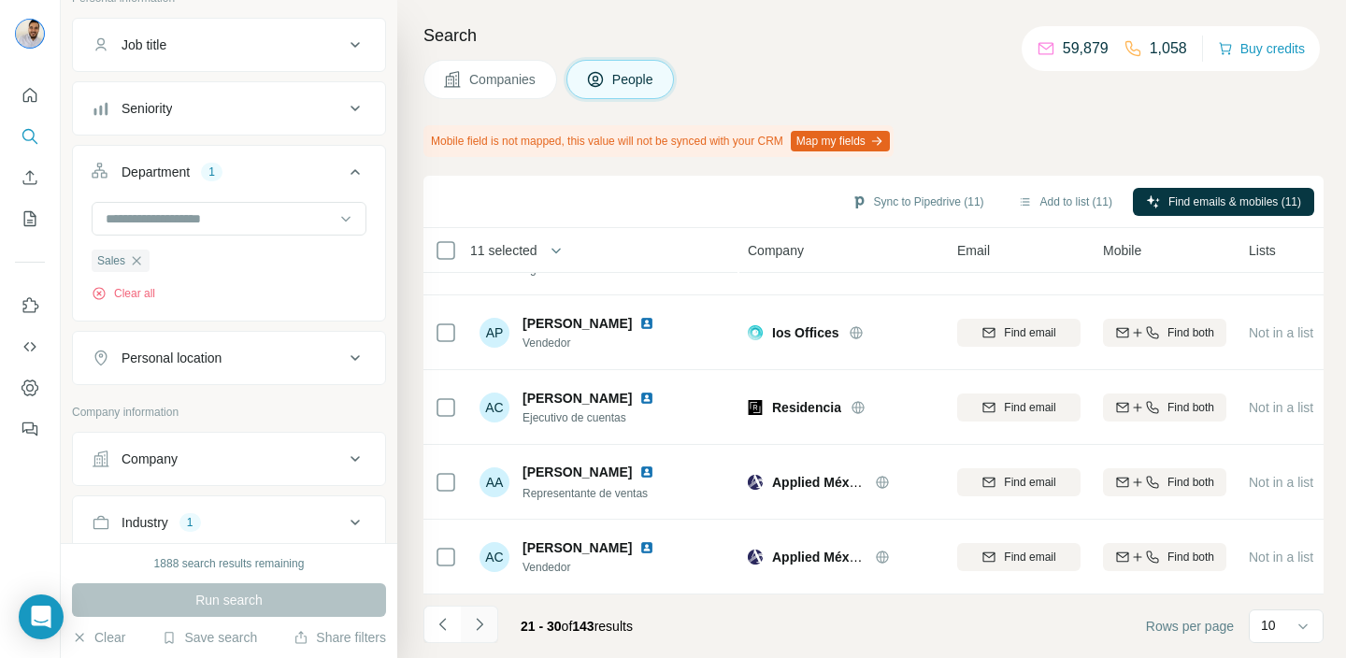
click at [482, 620] on icon "Navigate to next page" at bounding box center [479, 624] width 19 height 19
click at [485, 616] on icon "Navigate to next page" at bounding box center [479, 624] width 19 height 19
click at [486, 626] on icon "Navigate to next page" at bounding box center [479, 624] width 19 height 19
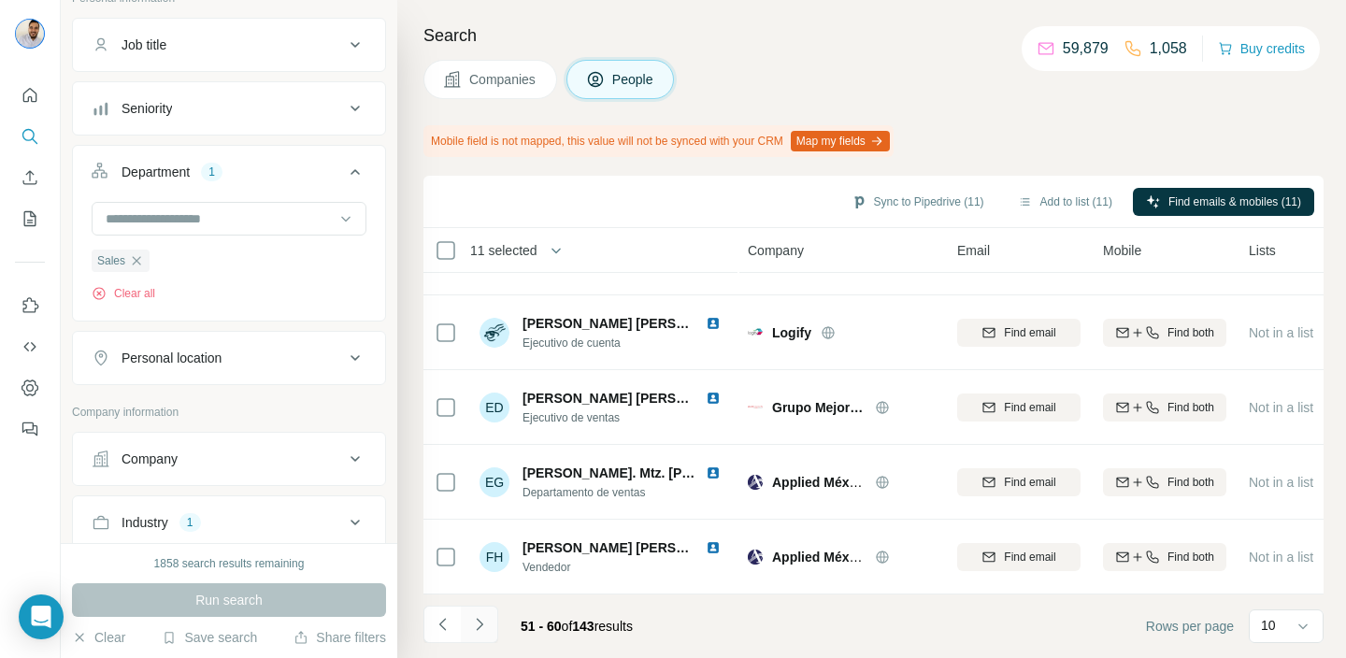
click at [478, 618] on icon "Navigate to next page" at bounding box center [479, 624] width 19 height 19
click at [484, 620] on icon "Navigate to next page" at bounding box center [479, 624] width 19 height 19
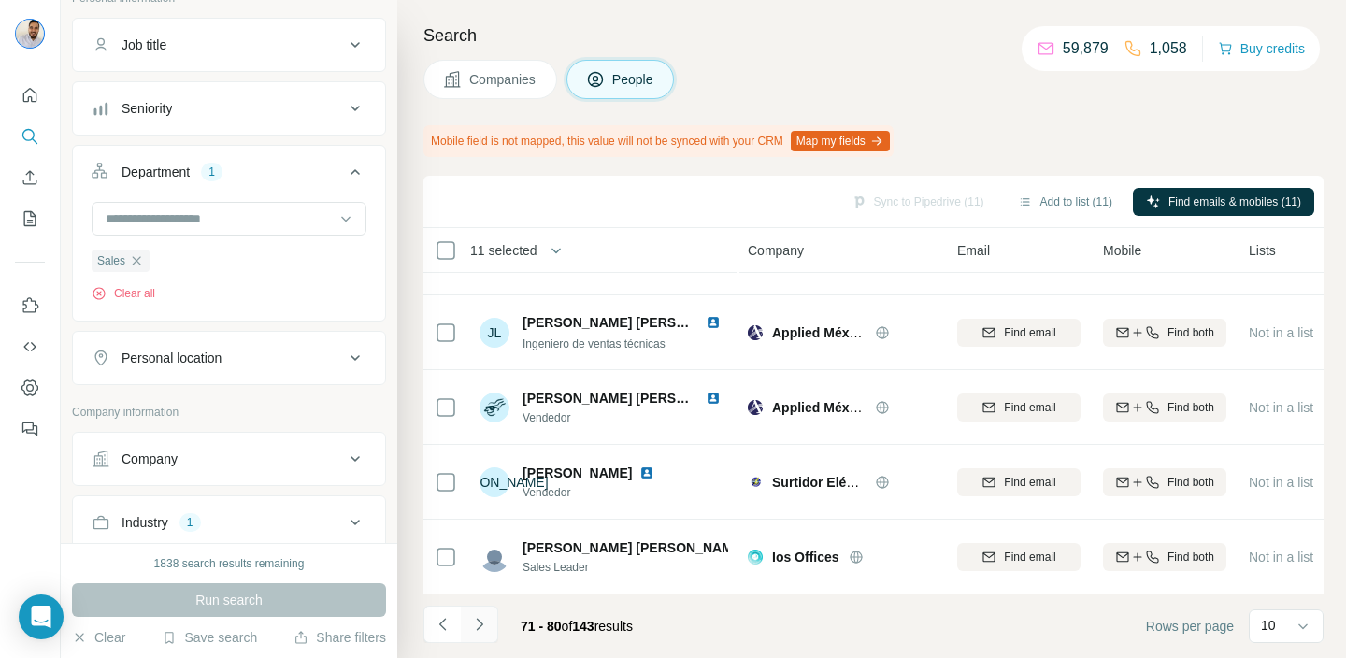
click at [482, 618] on icon "Navigate to next page" at bounding box center [479, 624] width 19 height 19
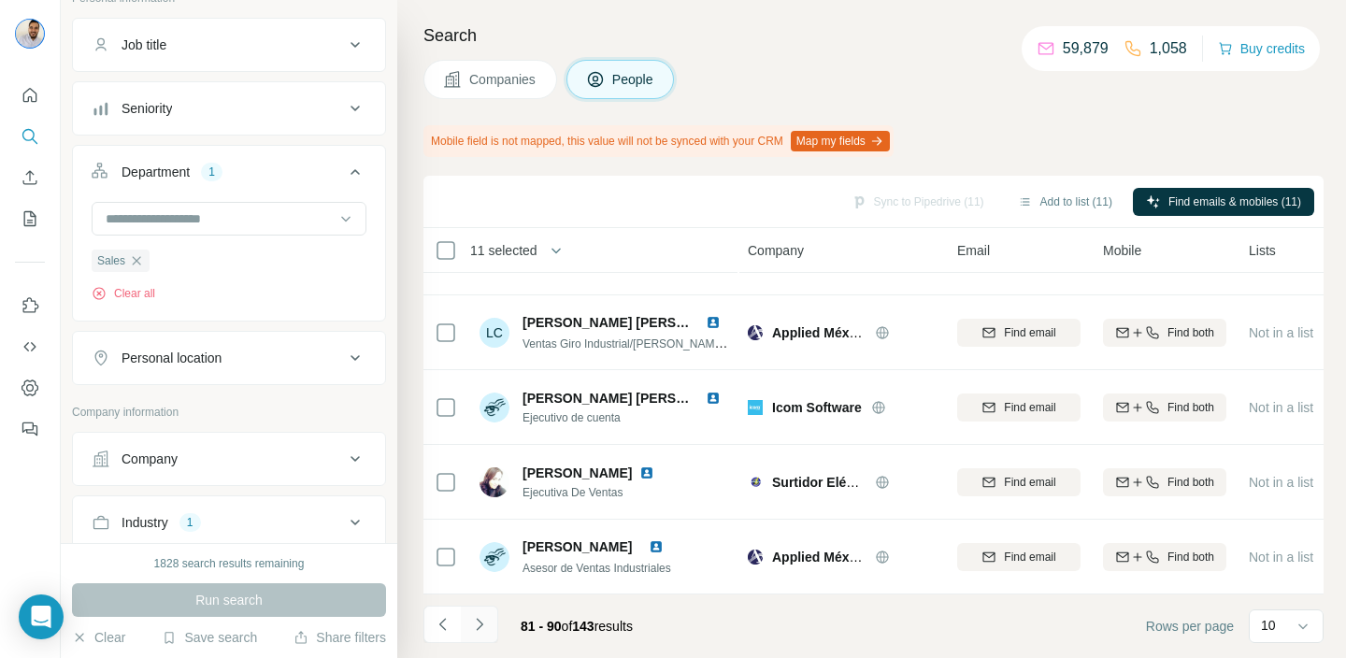
click at [484, 617] on icon "Navigate to next page" at bounding box center [479, 624] width 19 height 19
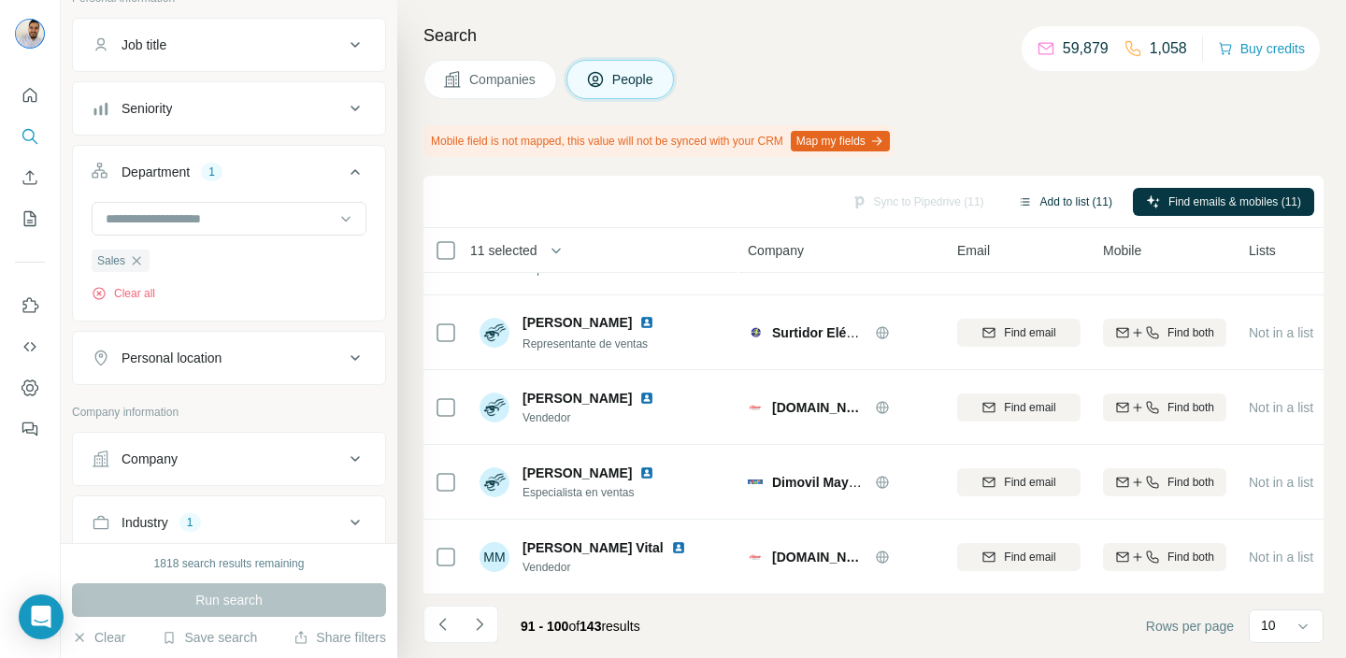
click at [1052, 189] on button "Add to list (11)" at bounding box center [1065, 202] width 121 height 28
click at [1042, 196] on button "Add to list (11)" at bounding box center [1065, 202] width 121 height 28
click at [1018, 199] on icon "button" at bounding box center [1025, 201] width 15 height 15
click at [1076, 200] on button "Add to list (11)" at bounding box center [1065, 202] width 121 height 28
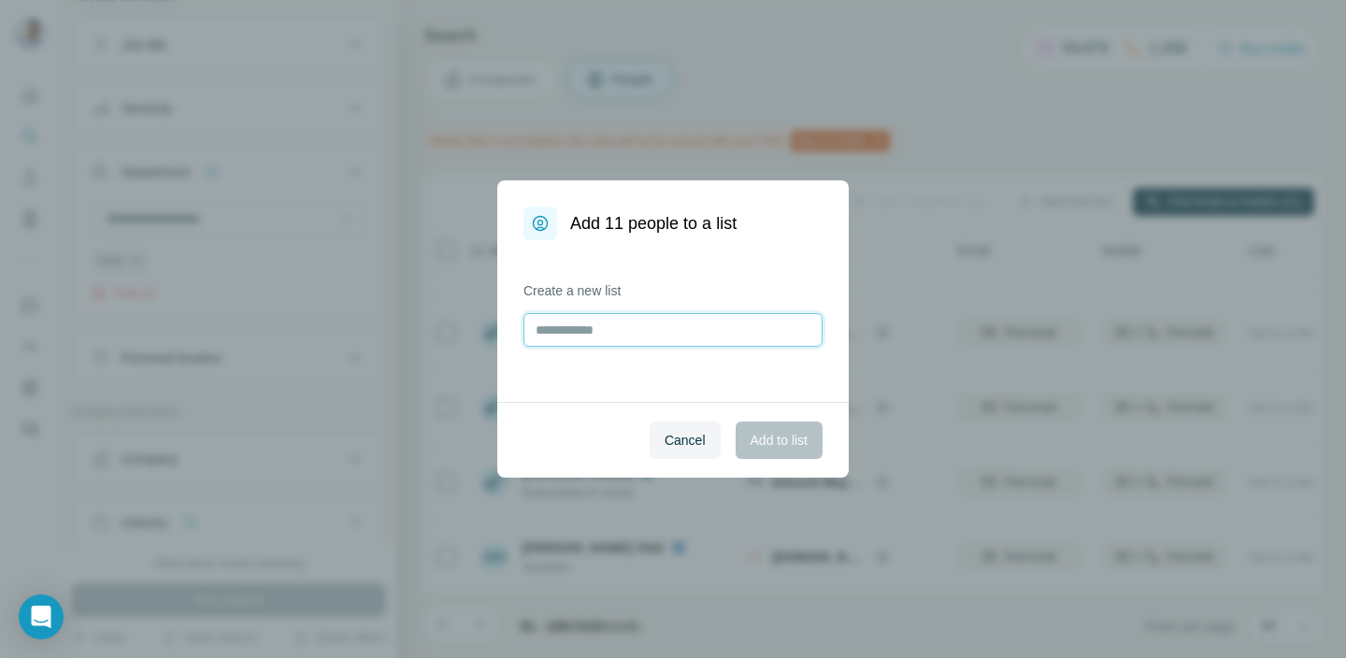
click at [664, 318] on input "text" at bounding box center [672, 330] width 299 height 34
type input "**********"
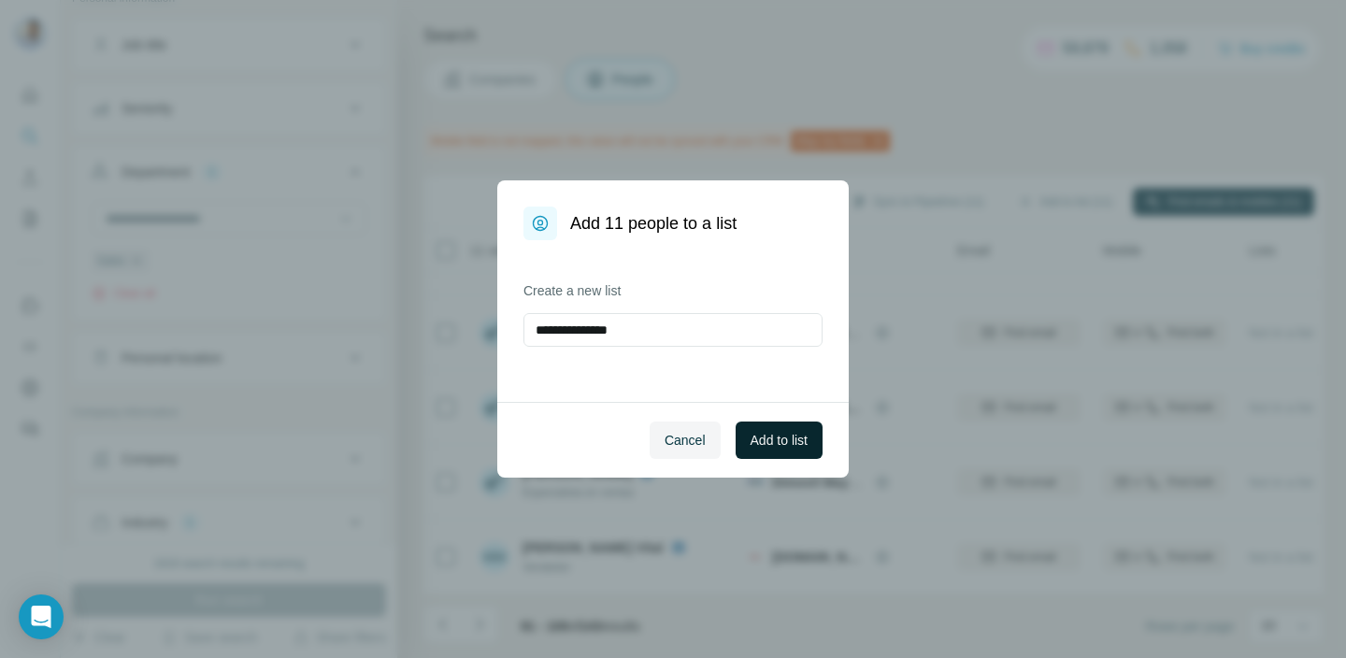
click at [772, 436] on span "Add to list" at bounding box center [778, 440] width 57 height 19
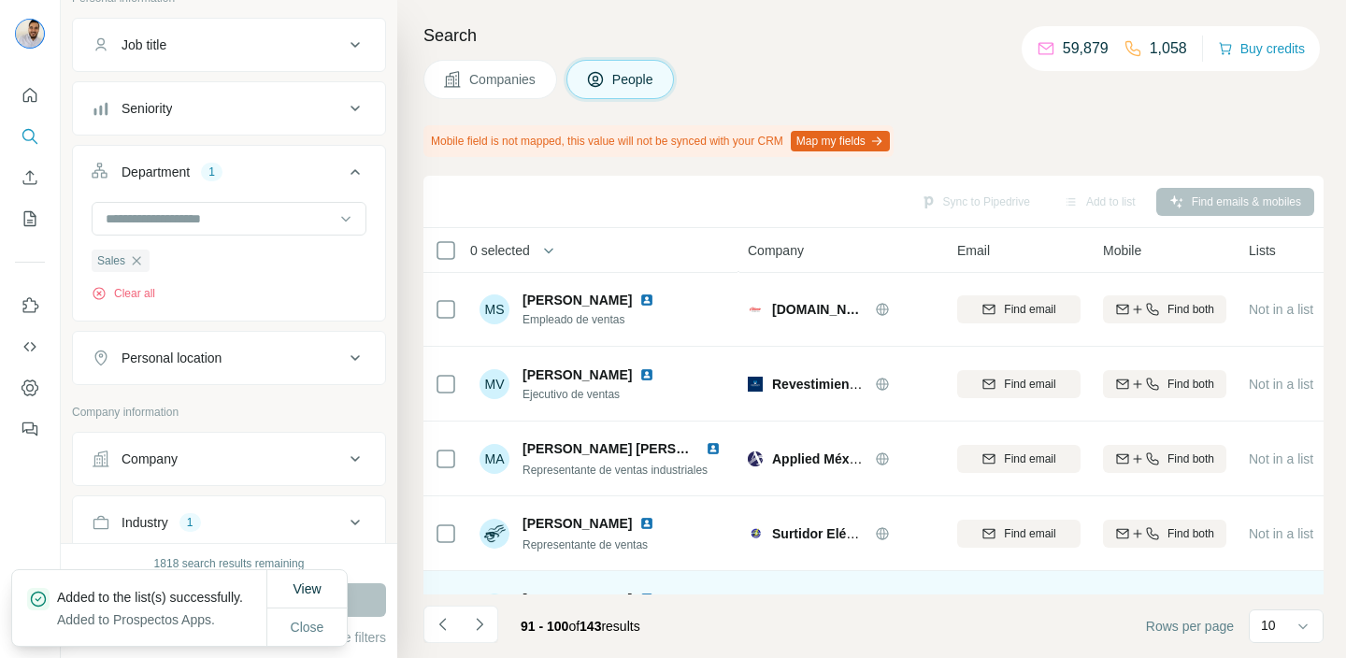
scroll to position [0, 1]
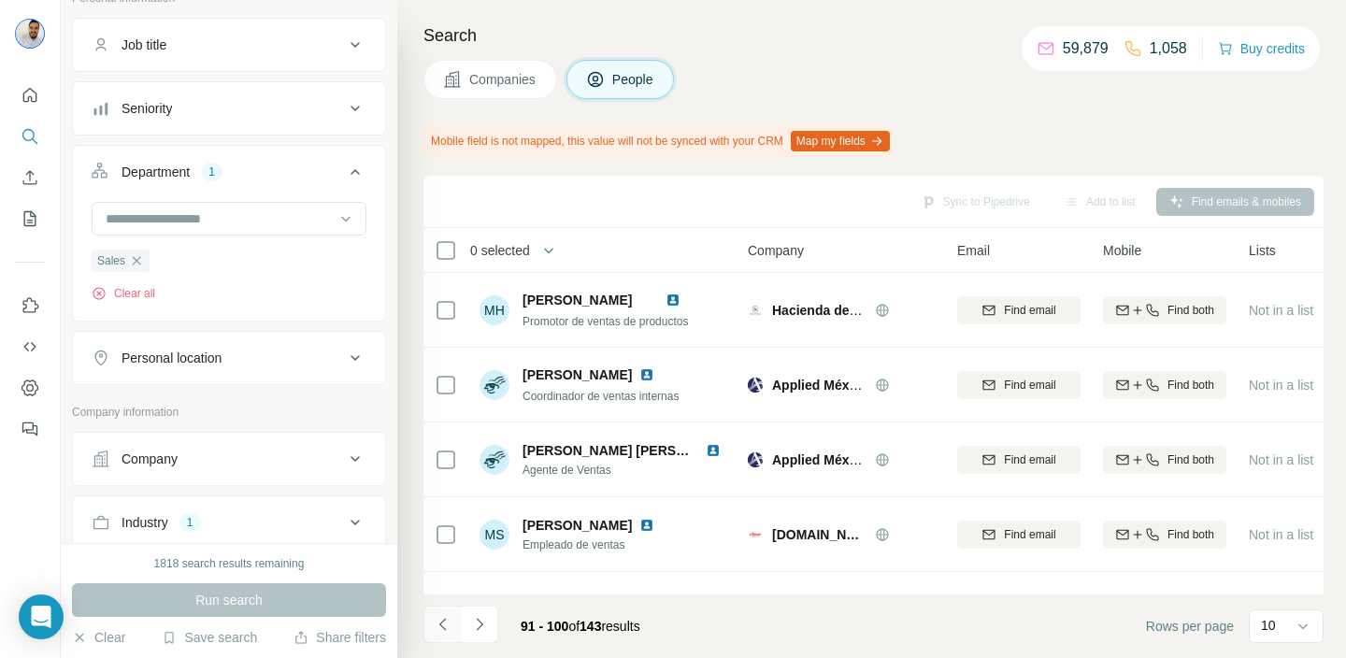
click at [449, 624] on icon "Navigate to previous page" at bounding box center [443, 624] width 19 height 19
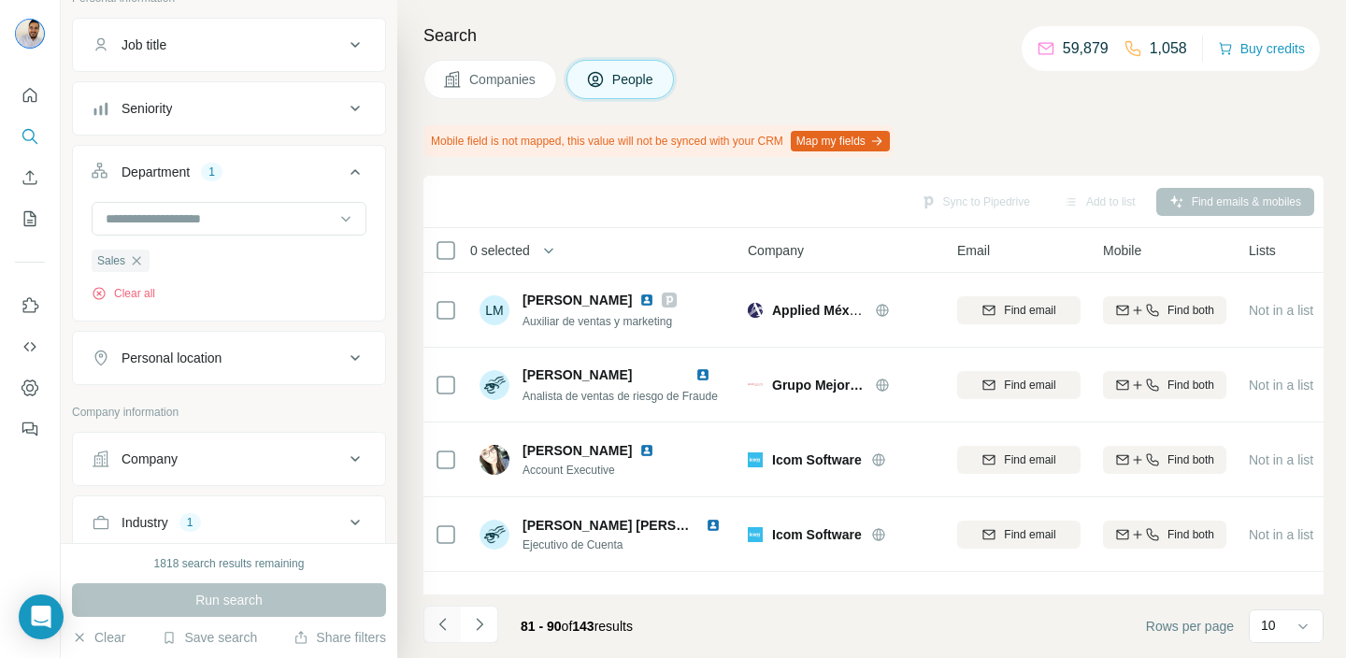
click at [449, 624] on icon "Navigate to previous page" at bounding box center [443, 624] width 19 height 19
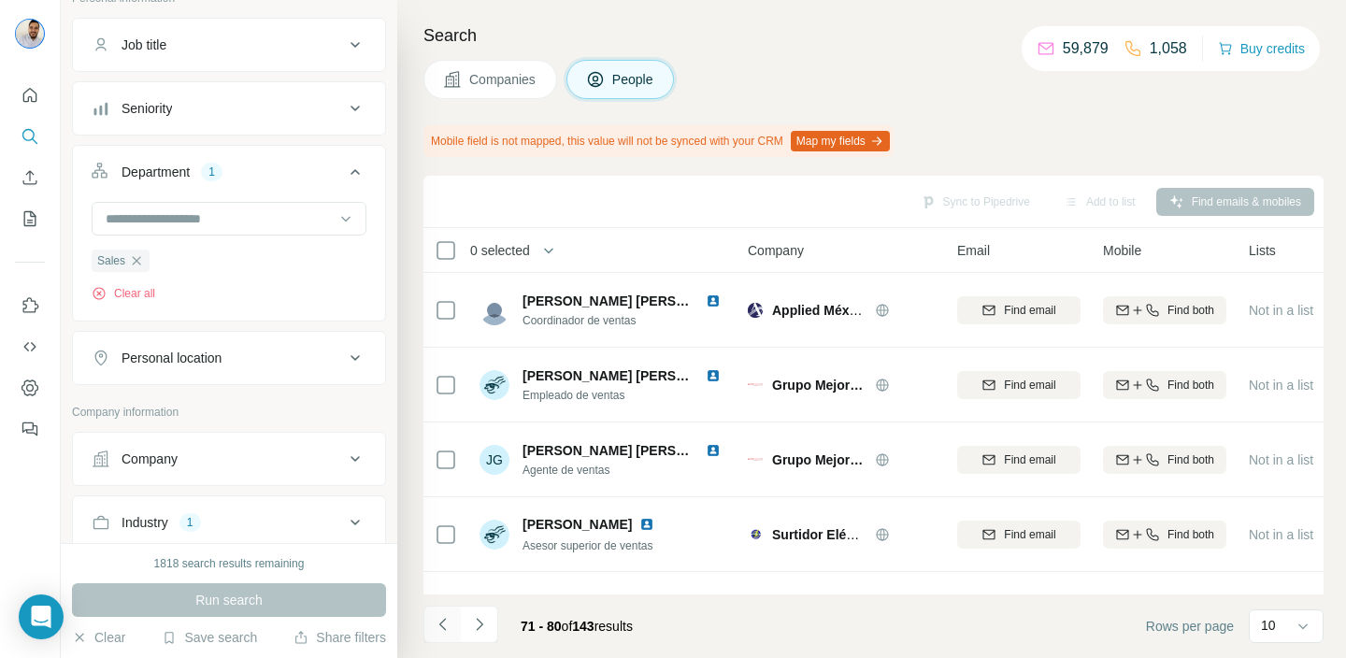
click at [449, 624] on icon "Navigate to previous page" at bounding box center [443, 624] width 19 height 19
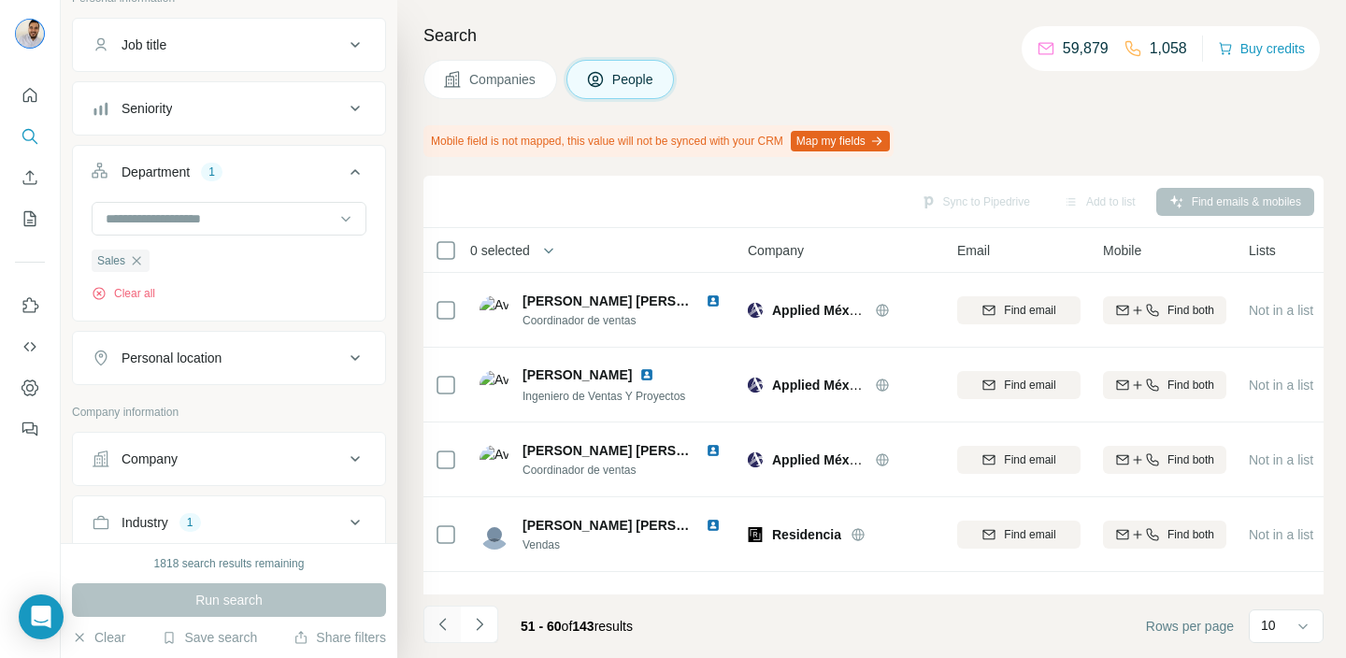
click at [449, 624] on icon "Navigate to previous page" at bounding box center [443, 624] width 19 height 19
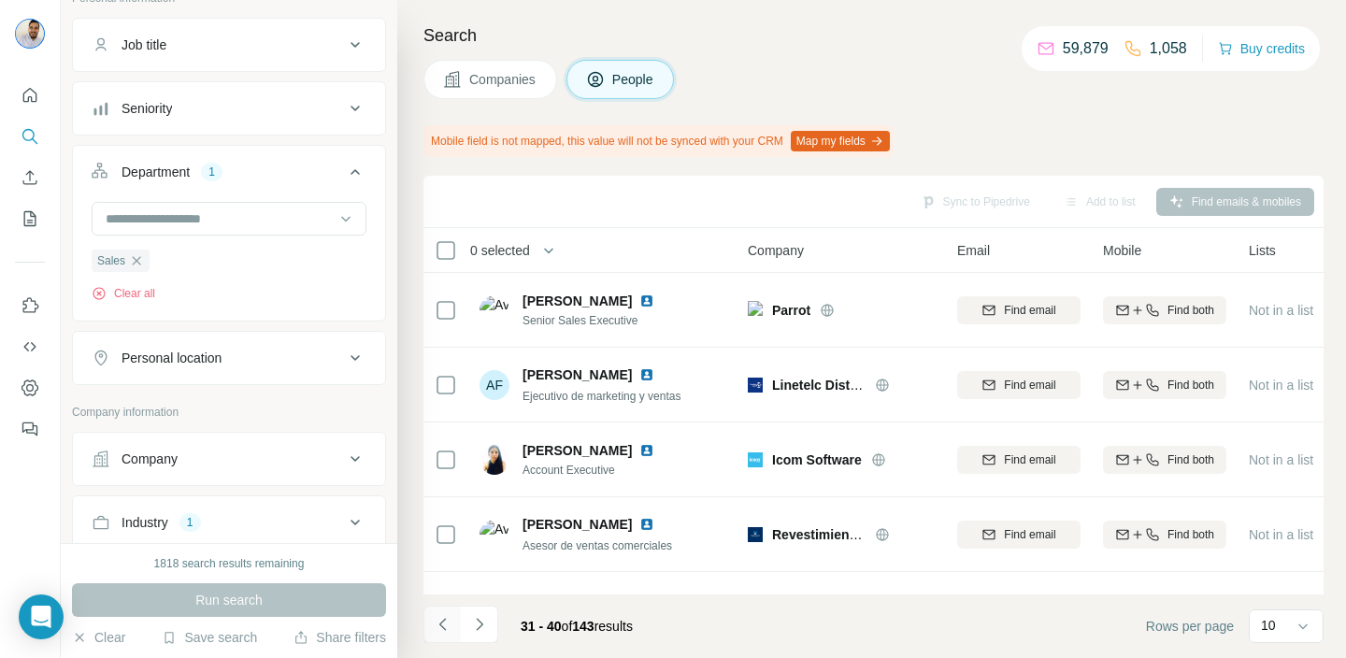
click at [449, 624] on icon "Navigate to previous page" at bounding box center [443, 624] width 19 height 19
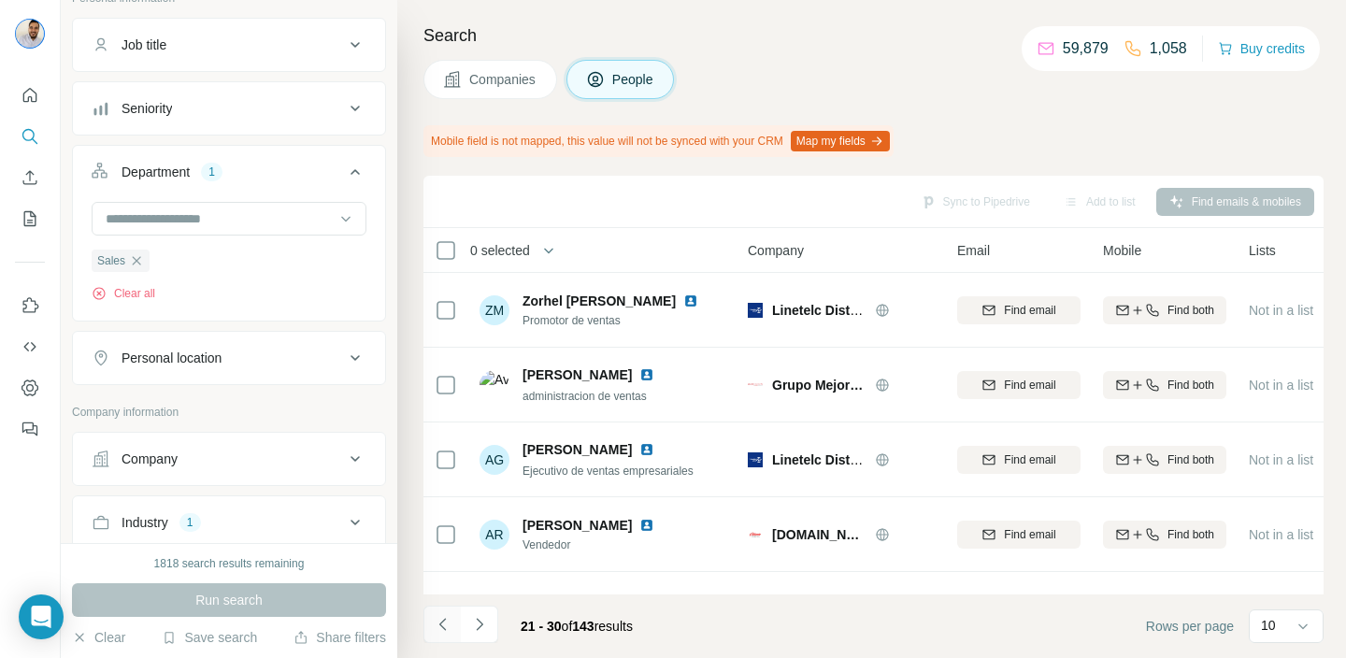
click at [449, 624] on icon "Navigate to previous page" at bounding box center [443, 624] width 19 height 19
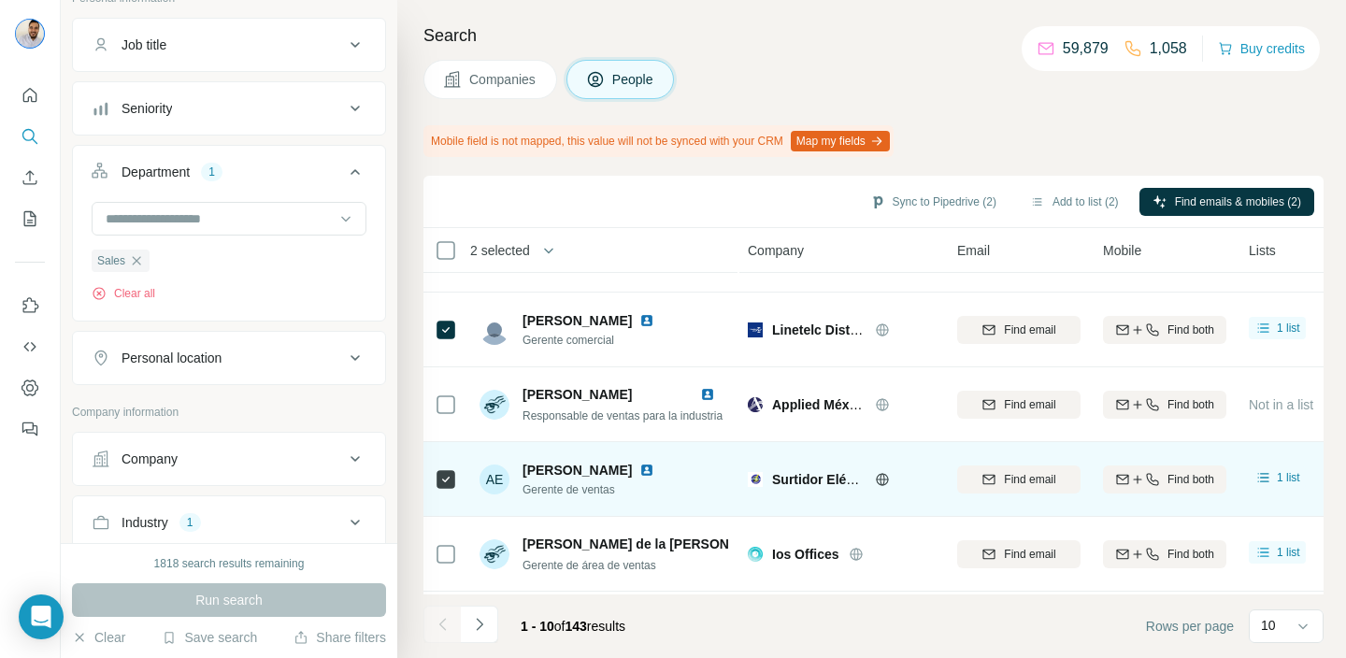
scroll to position [62, 1]
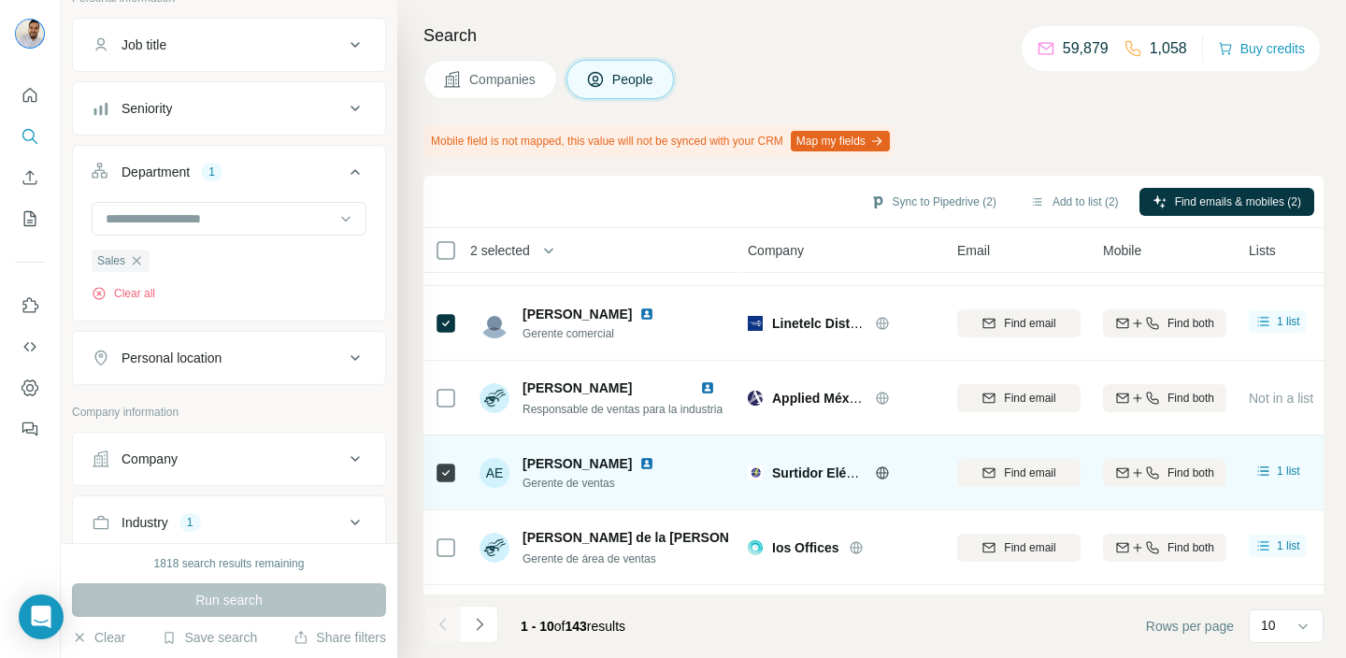
click at [882, 477] on icon at bounding box center [881, 472] width 5 height 12
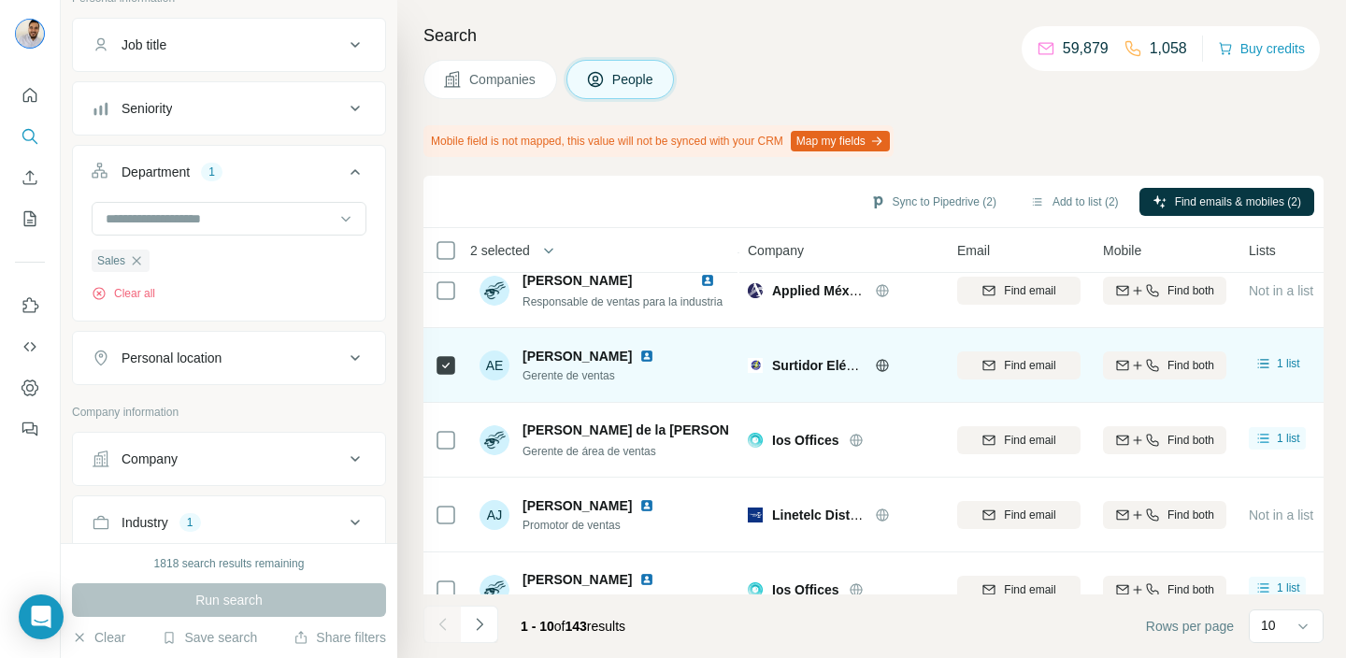
scroll to position [232, 1]
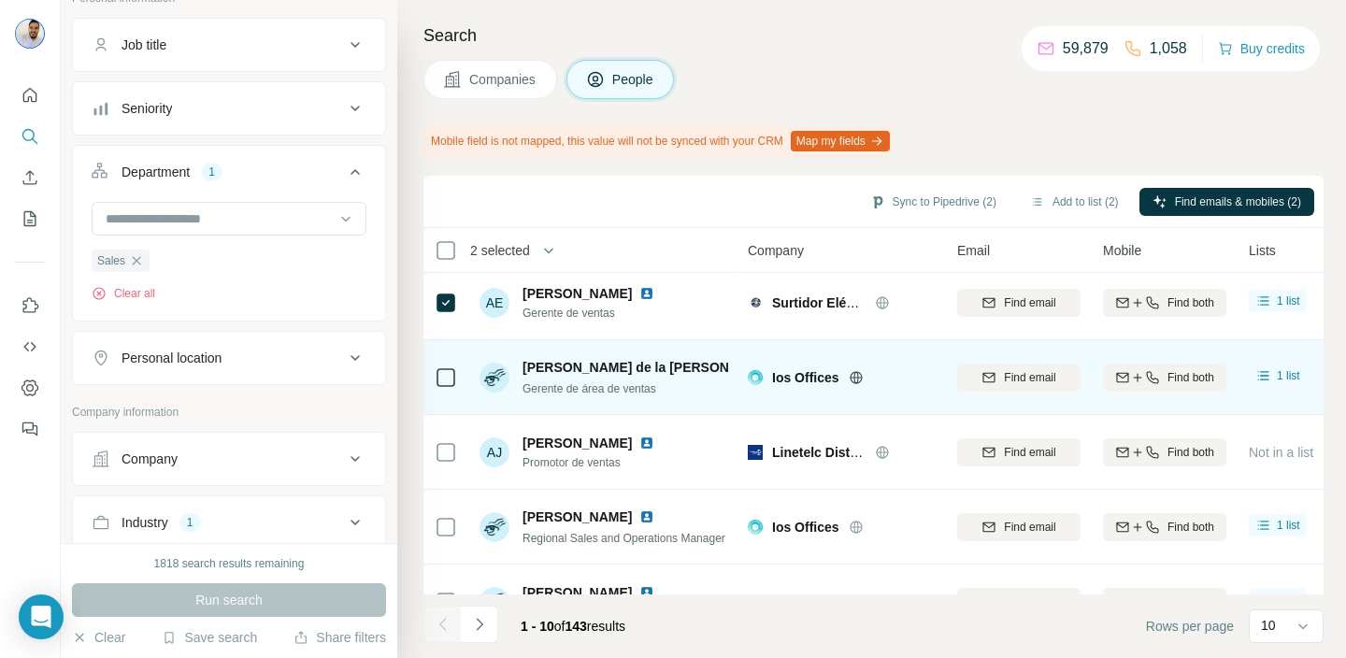
click at [859, 378] on icon at bounding box center [855, 377] width 15 height 15
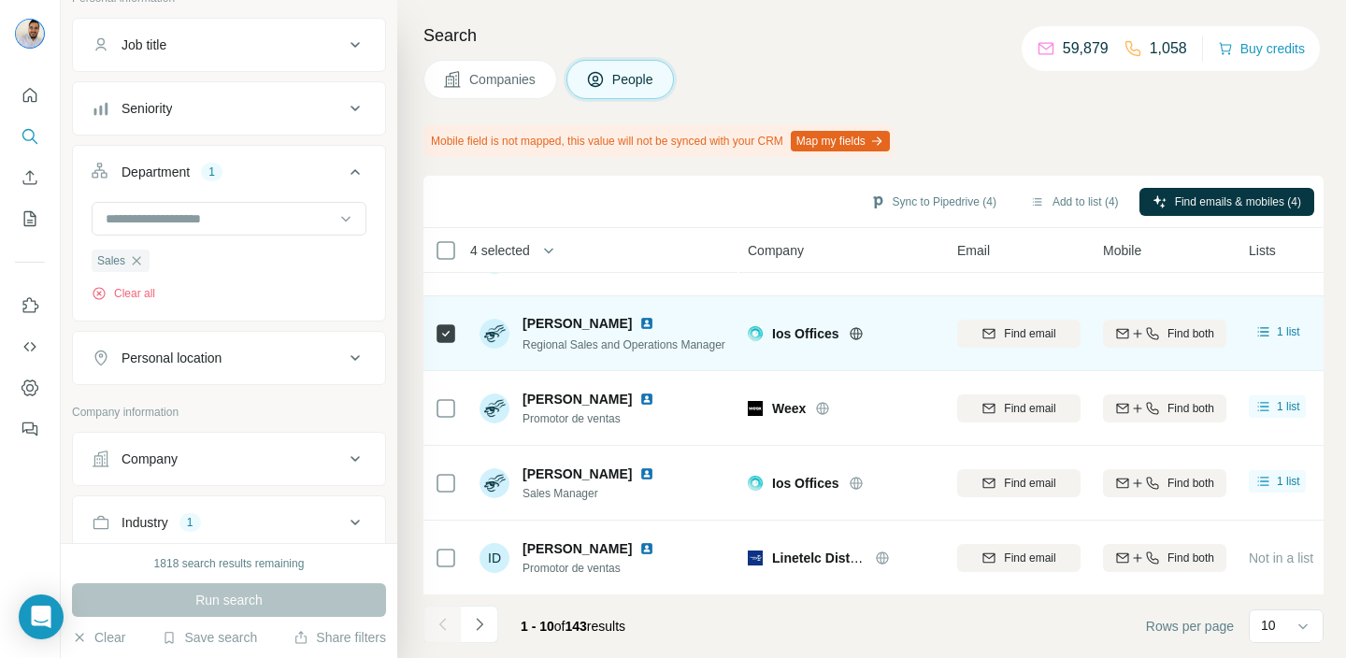
scroll to position [426, 1]
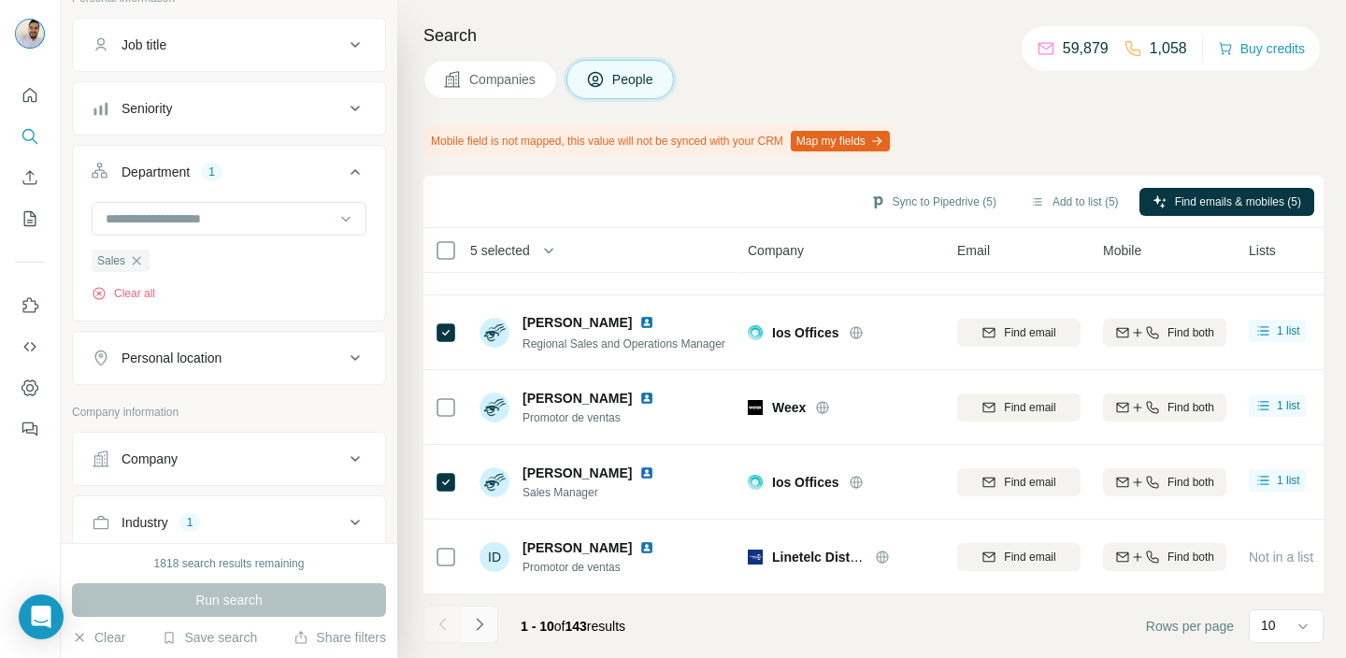
click at [485, 619] on icon "Navigate to next page" at bounding box center [479, 624] width 19 height 19
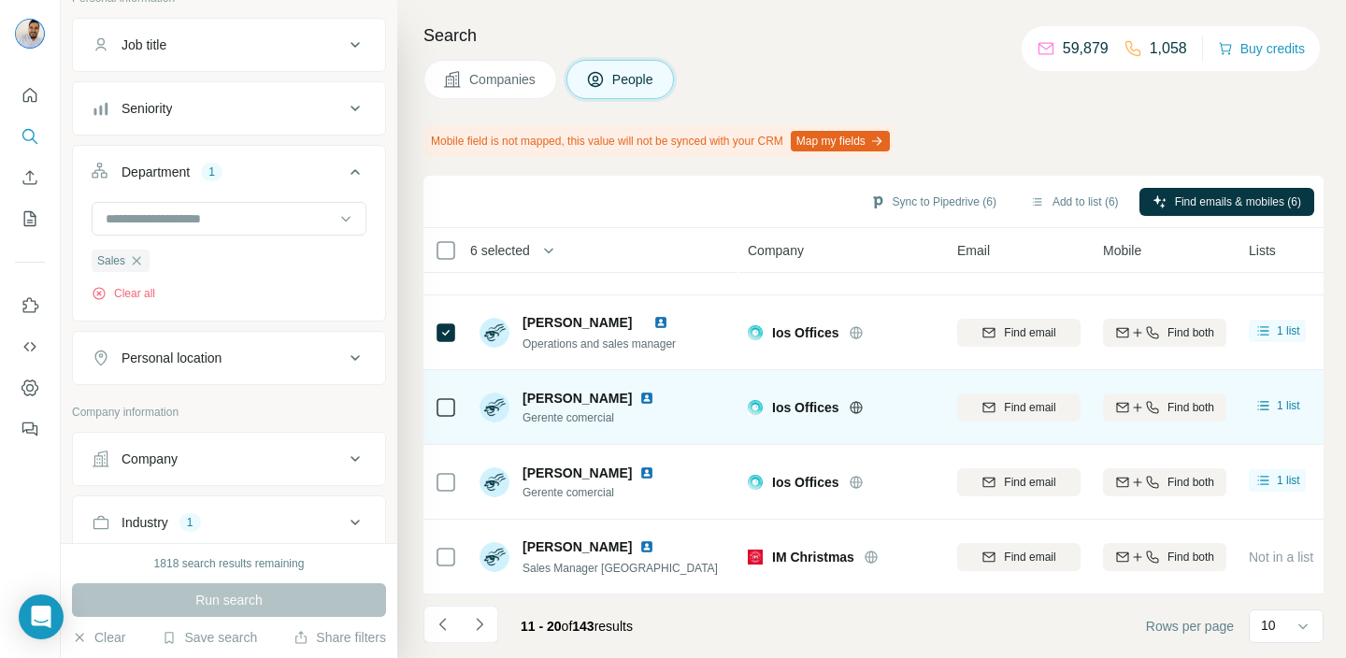
click at [433, 404] on td at bounding box center [445, 407] width 45 height 75
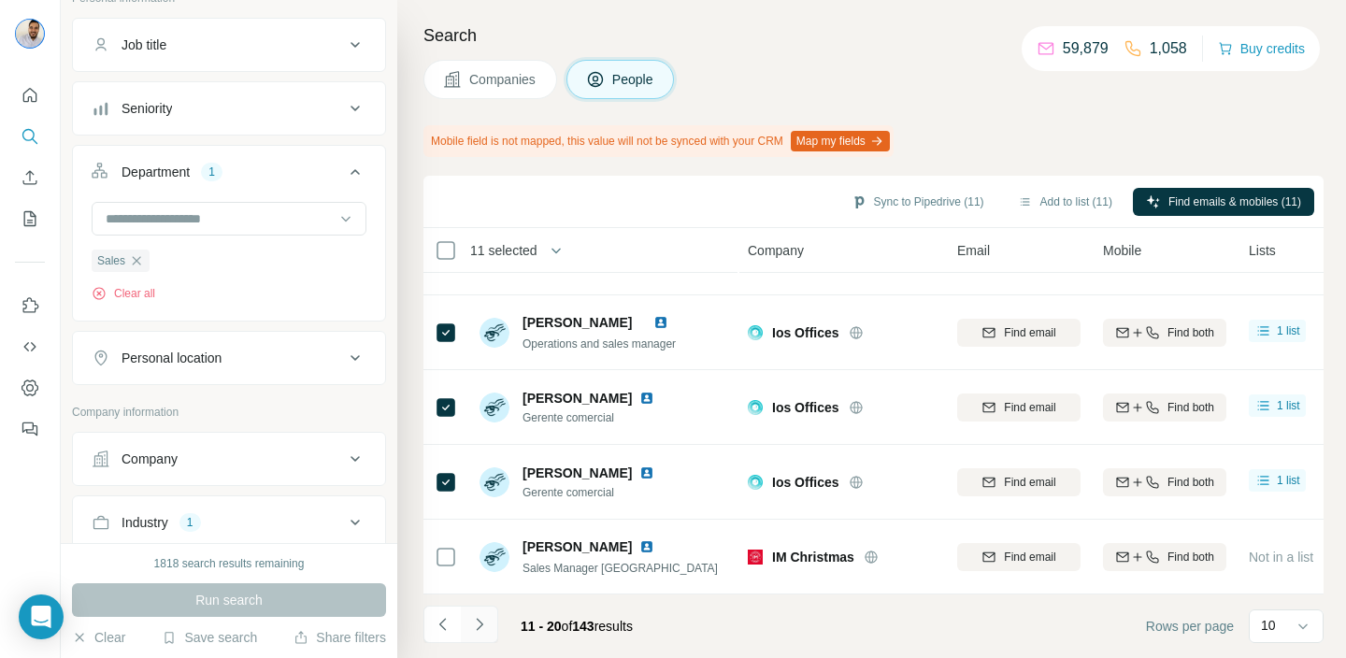
click at [482, 627] on icon "Navigate to next page" at bounding box center [479, 624] width 19 height 19
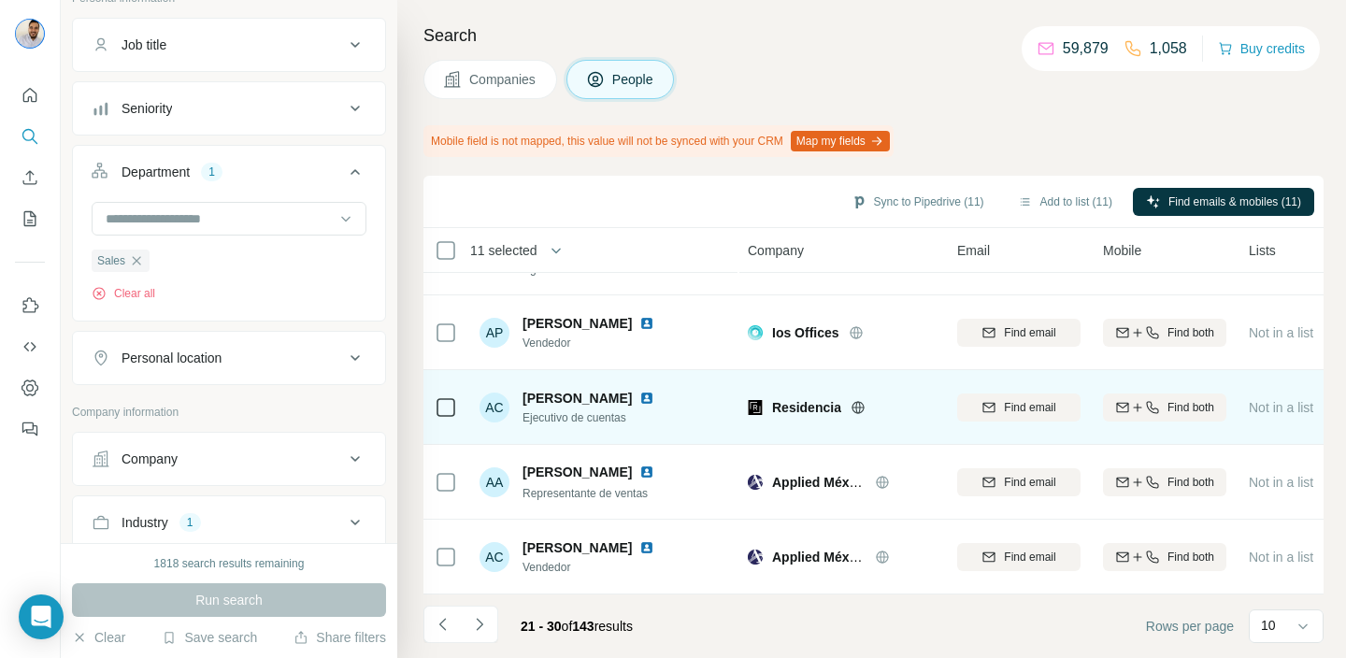
scroll to position [0, 1]
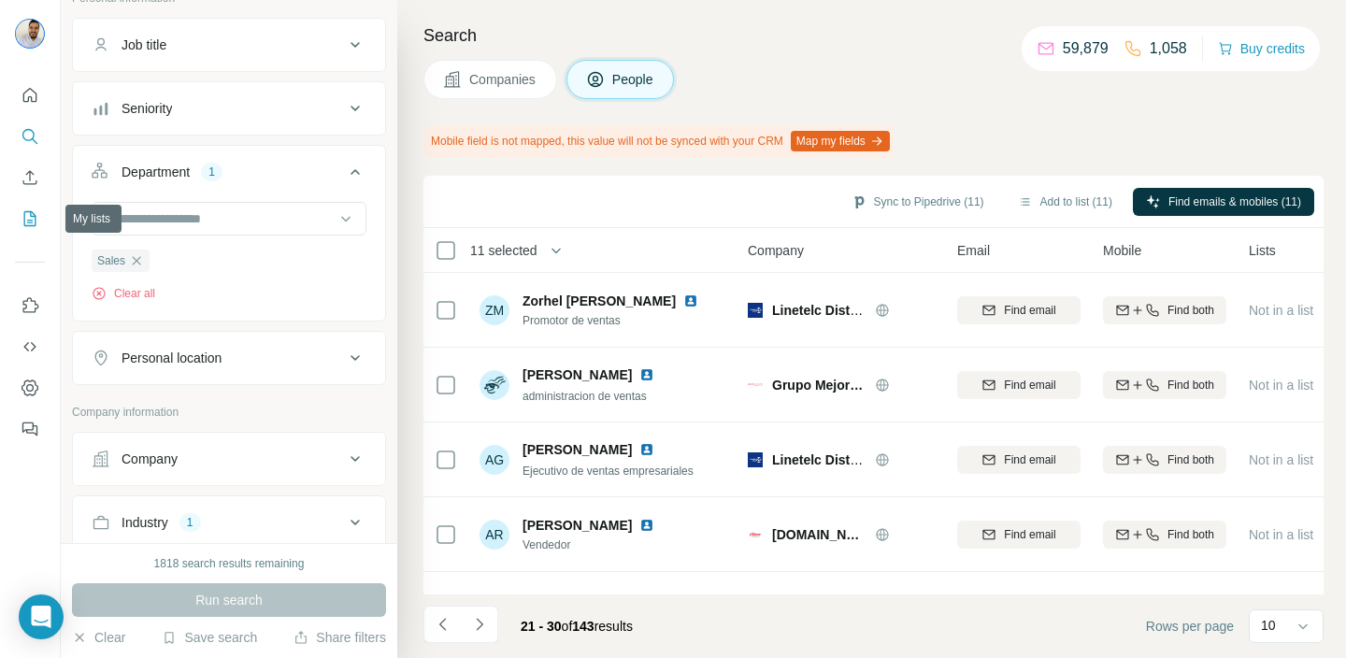
click at [31, 215] on icon "My lists" at bounding box center [31, 217] width 9 height 12
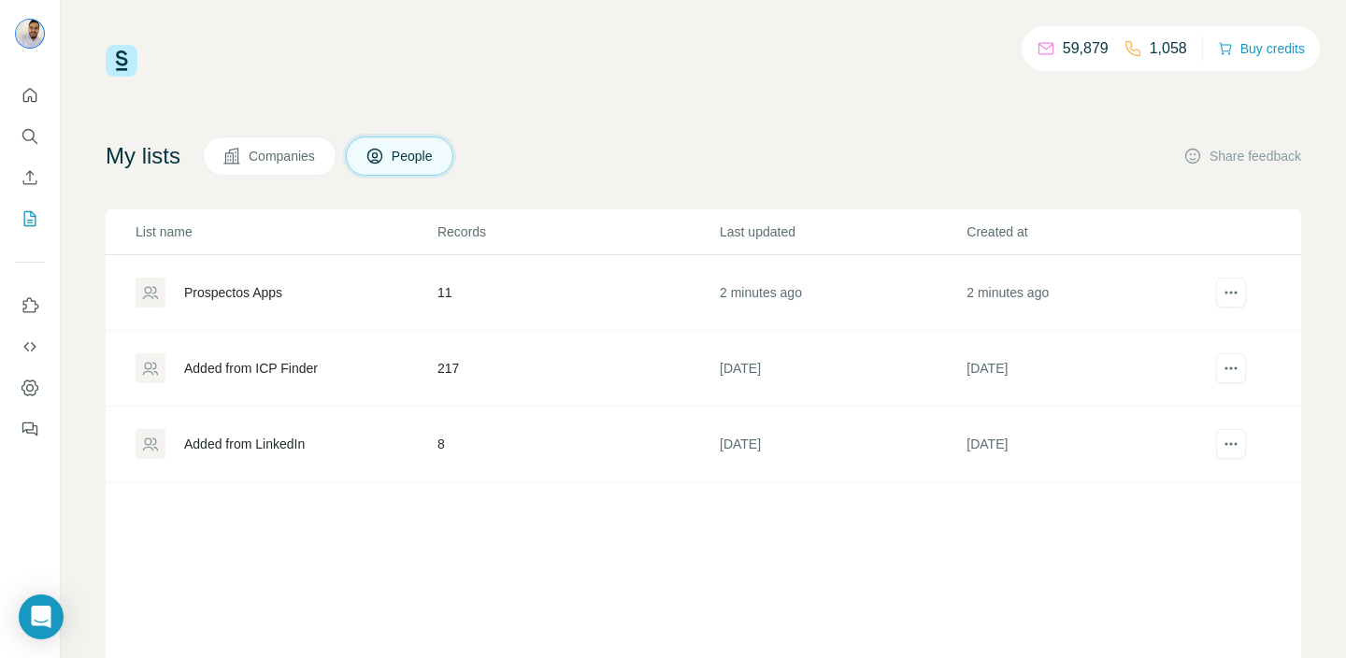
click at [336, 297] on div "Prospectos Apps" at bounding box center [285, 293] width 300 height 30
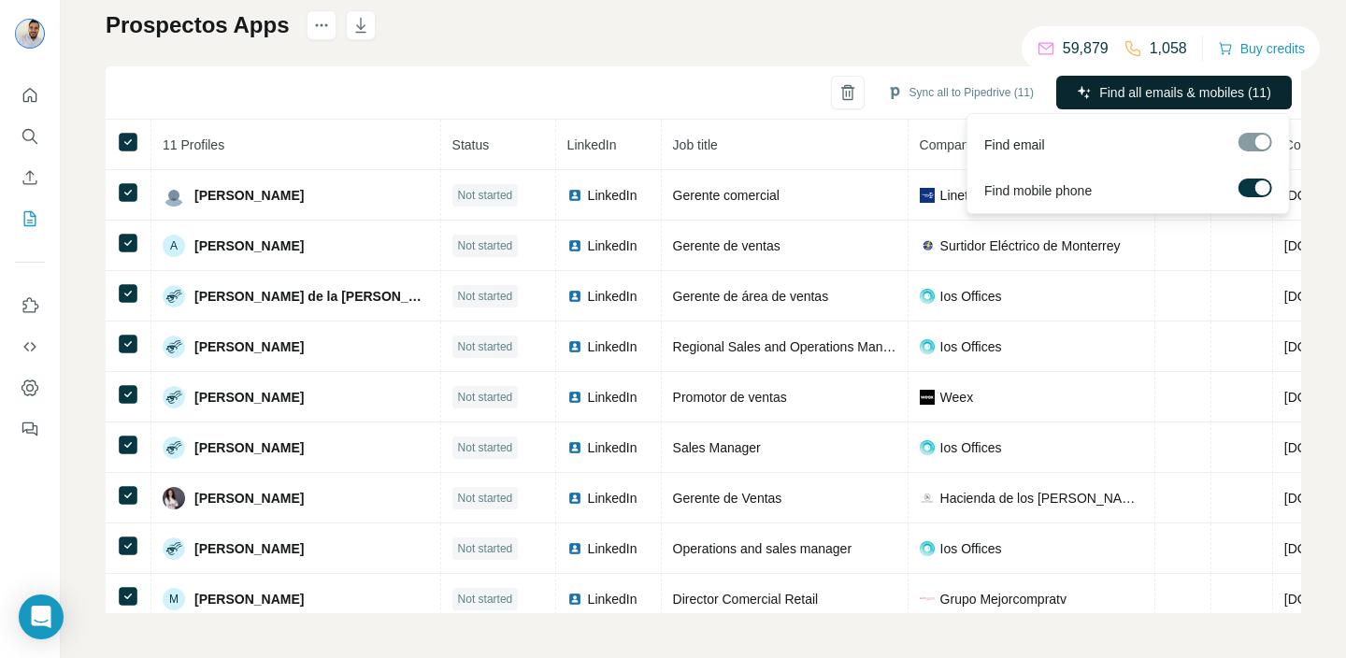
click at [1121, 99] on span "Find all emails & mobiles (11)" at bounding box center [1185, 92] width 172 height 19
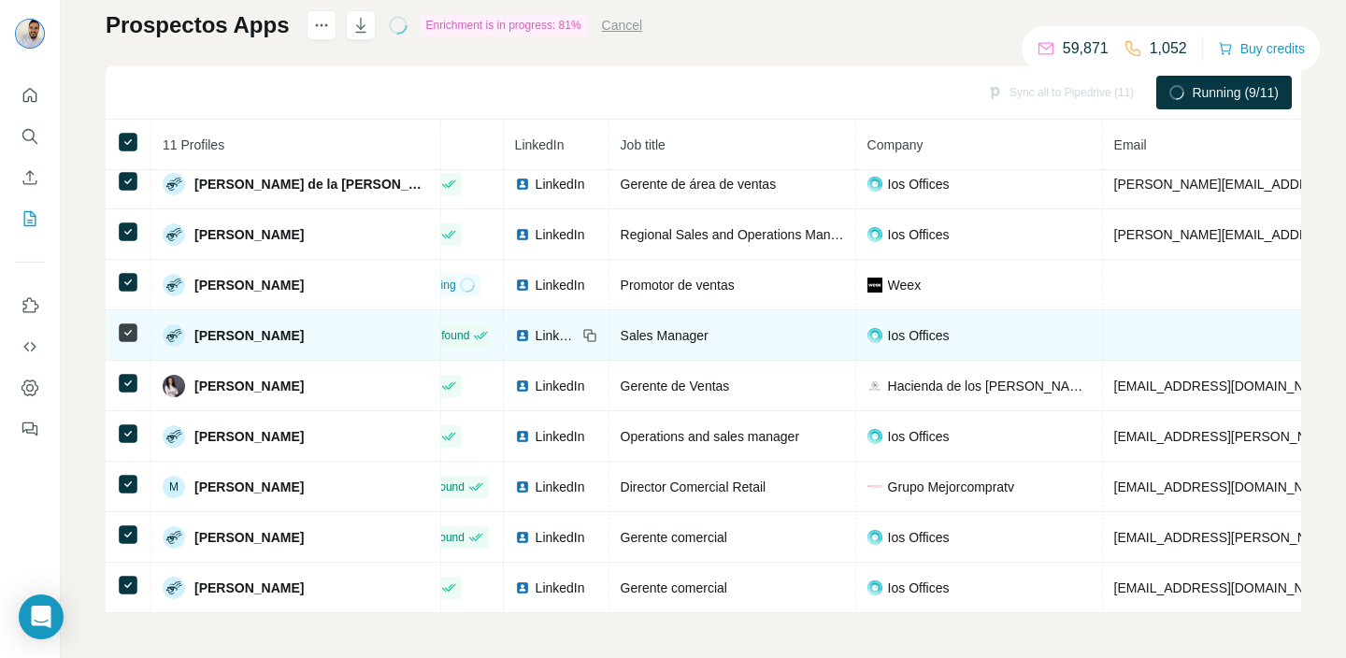
scroll to position [112, 5]
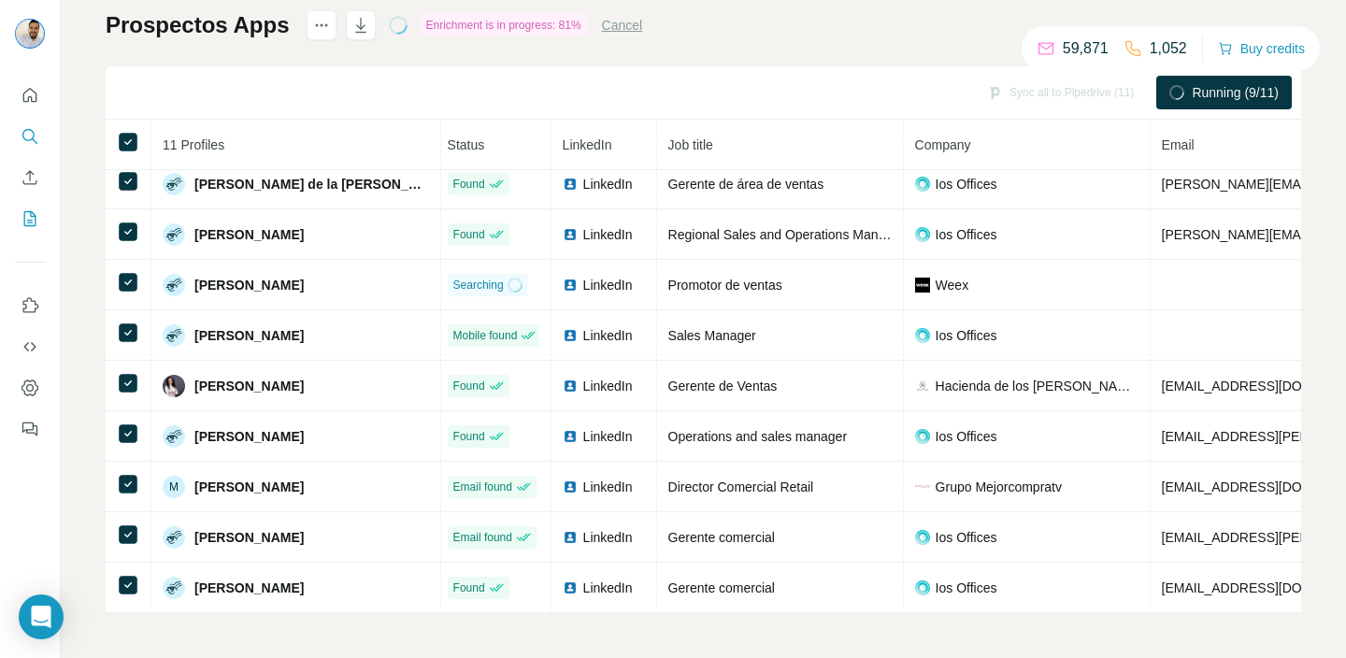
click at [38, 138] on icon "Search" at bounding box center [30, 136] width 19 height 19
click at [12, 134] on div at bounding box center [30, 256] width 60 height 378
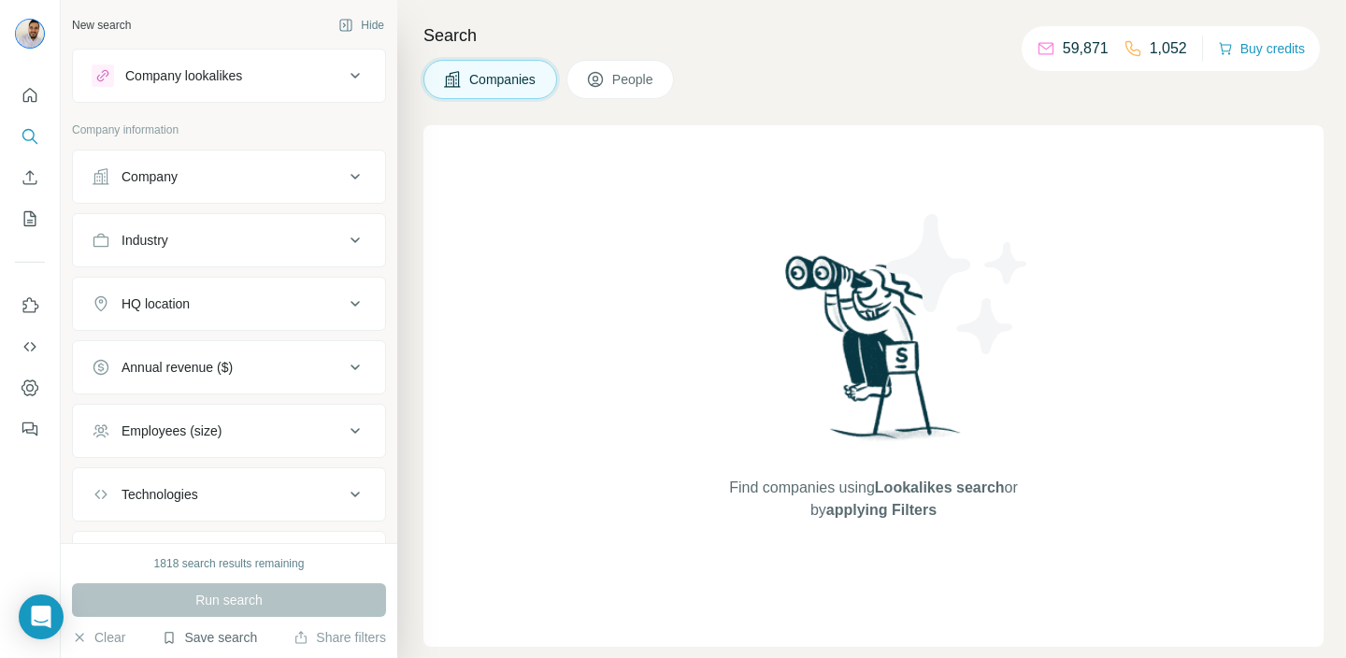
click at [208, 632] on button "Save search" at bounding box center [209, 637] width 95 height 19
click at [252, 606] on div "View my saved searches" at bounding box center [262, 604] width 197 height 37
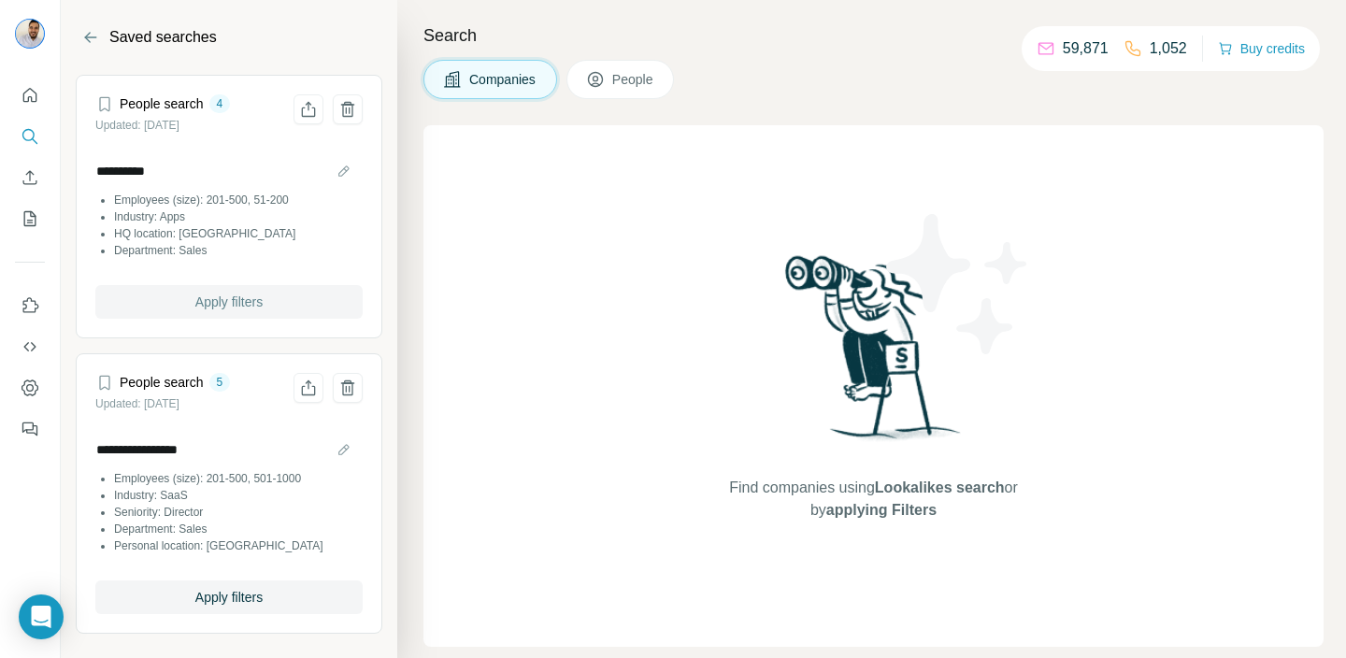
click at [221, 301] on span "Apply filters" at bounding box center [228, 301] width 67 height 19
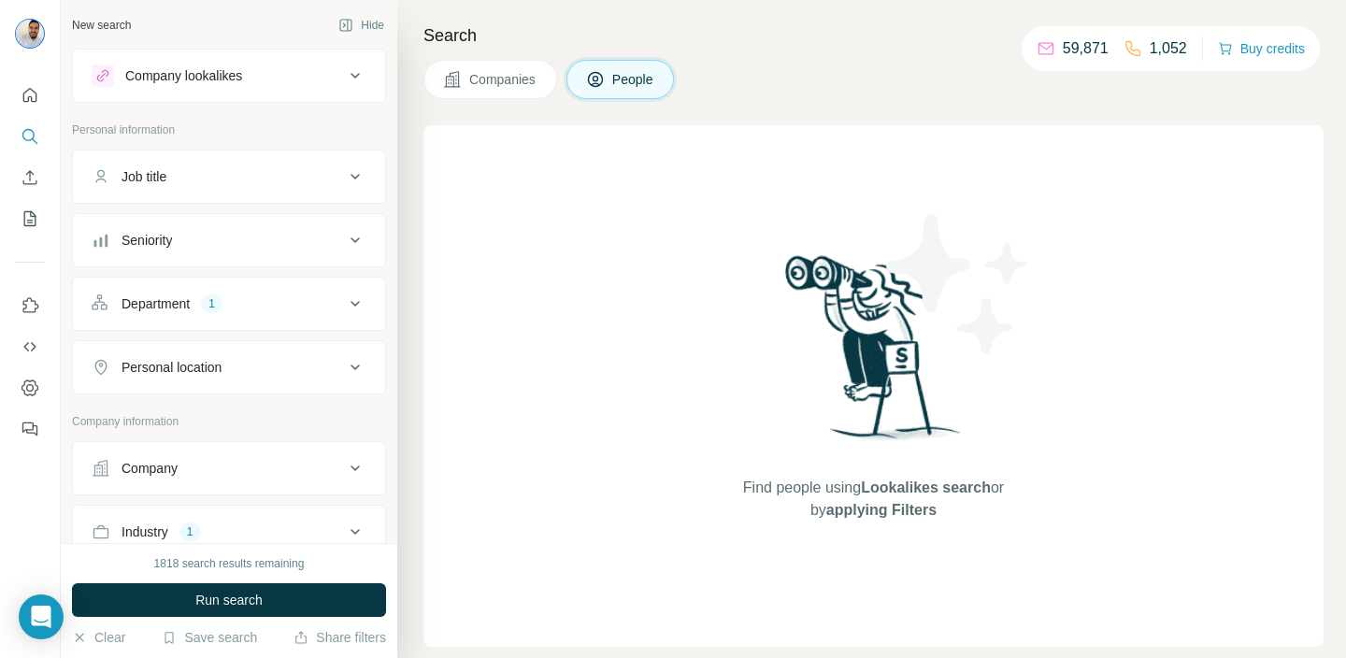
click at [257, 315] on button "Department 1" at bounding box center [229, 303] width 312 height 45
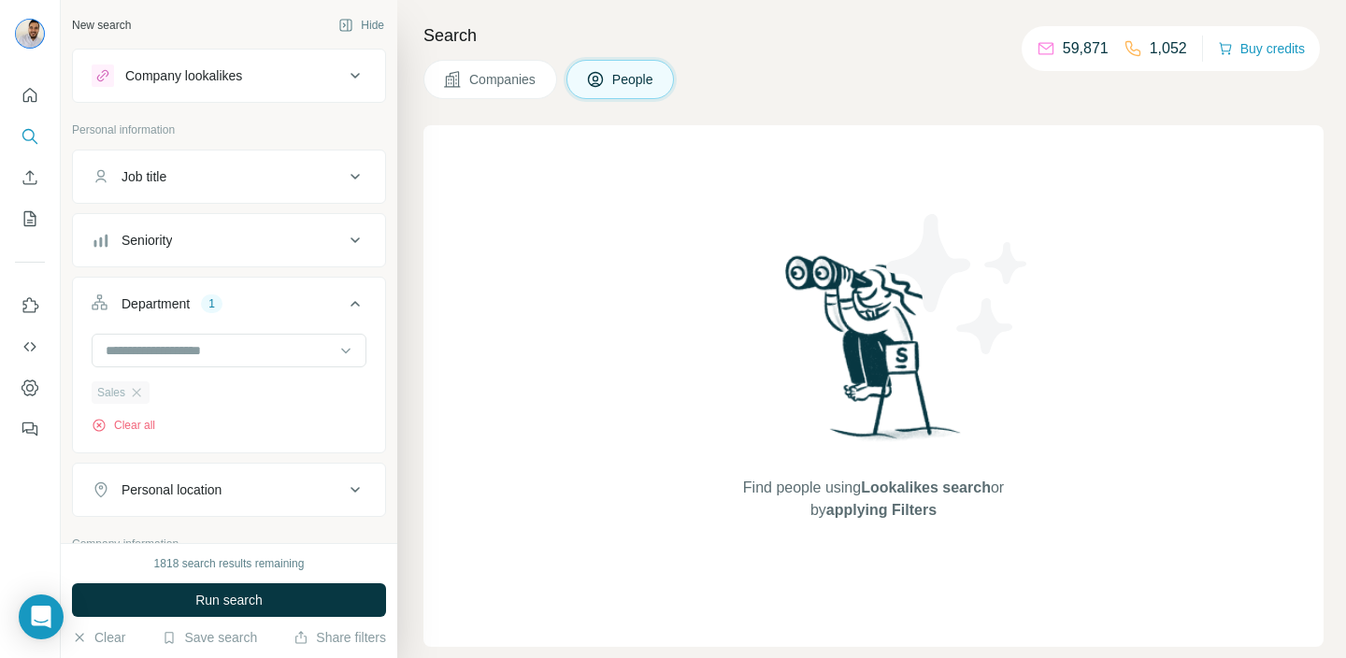
click at [145, 390] on div "Sales" at bounding box center [121, 392] width 58 height 22
click at [135, 390] on icon "button" at bounding box center [136, 392] width 15 height 15
click at [267, 235] on div "Seniority" at bounding box center [218, 240] width 252 height 19
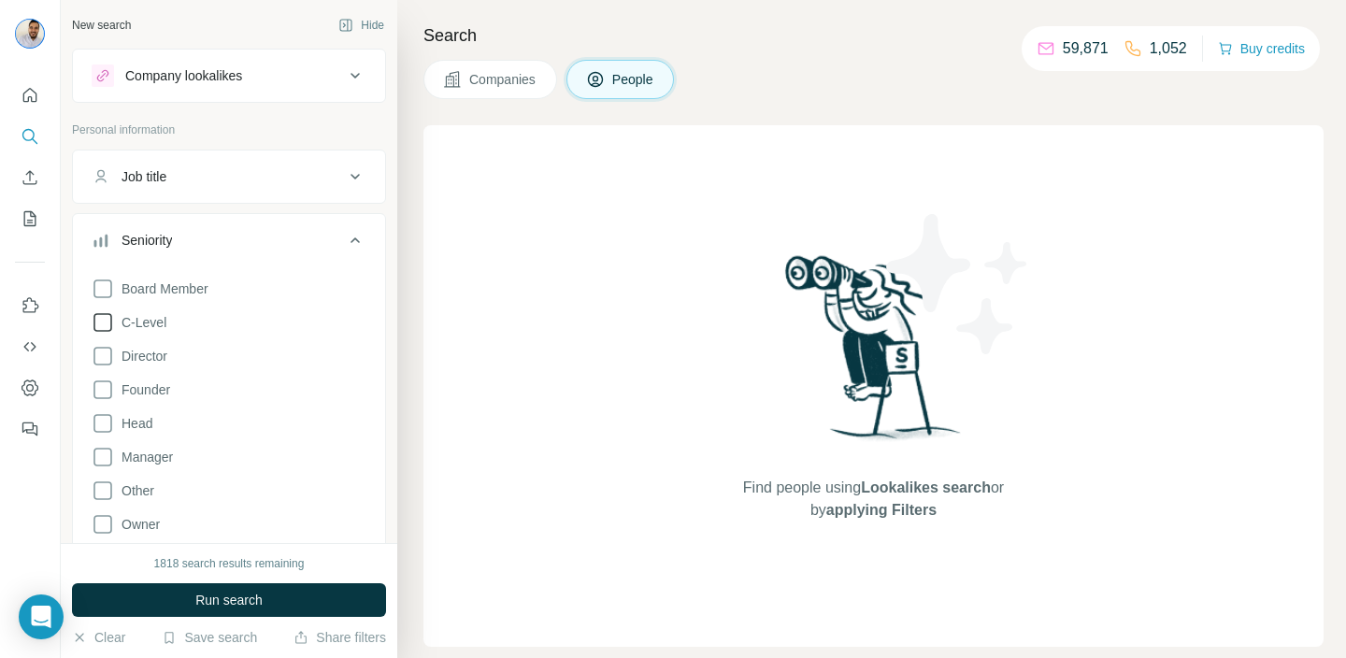
click at [144, 319] on span "C-Level" at bounding box center [140, 322] width 52 height 19
click at [285, 596] on button "Run search" at bounding box center [229, 600] width 314 height 34
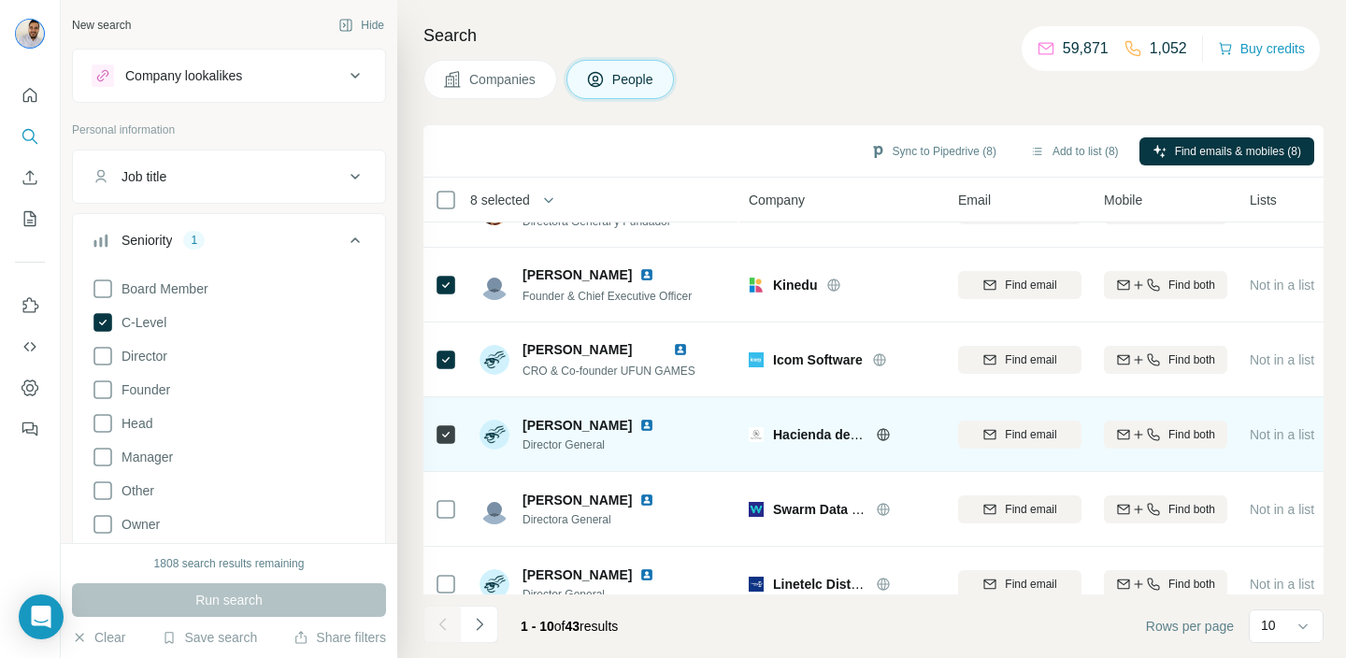
scroll to position [376, 0]
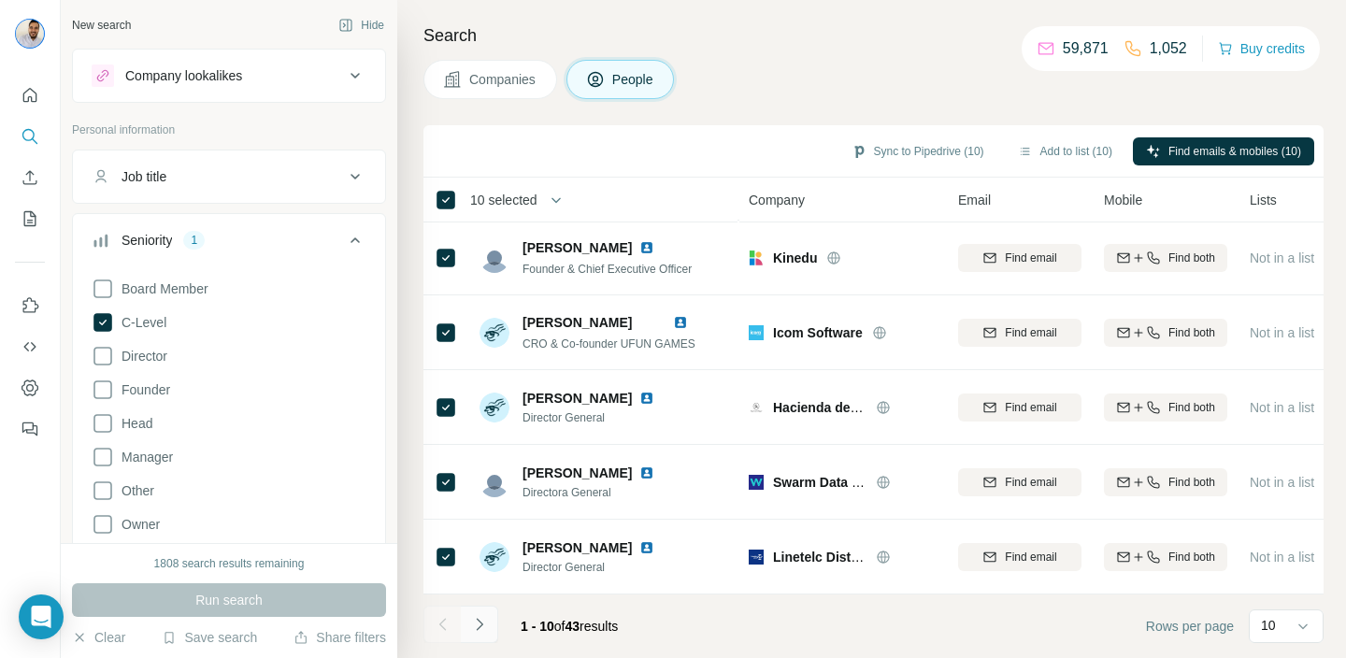
click at [486, 624] on icon "Navigate to next page" at bounding box center [479, 624] width 19 height 19
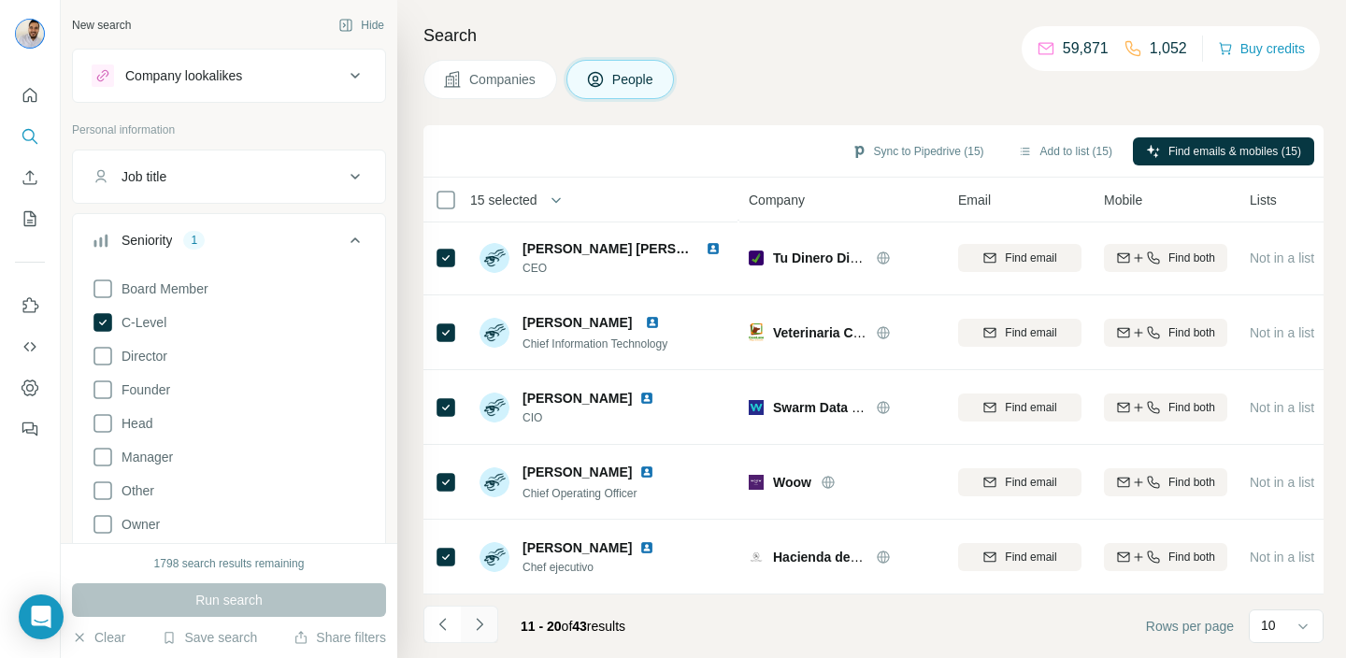
click at [485, 619] on icon "Navigate to next page" at bounding box center [479, 624] width 19 height 19
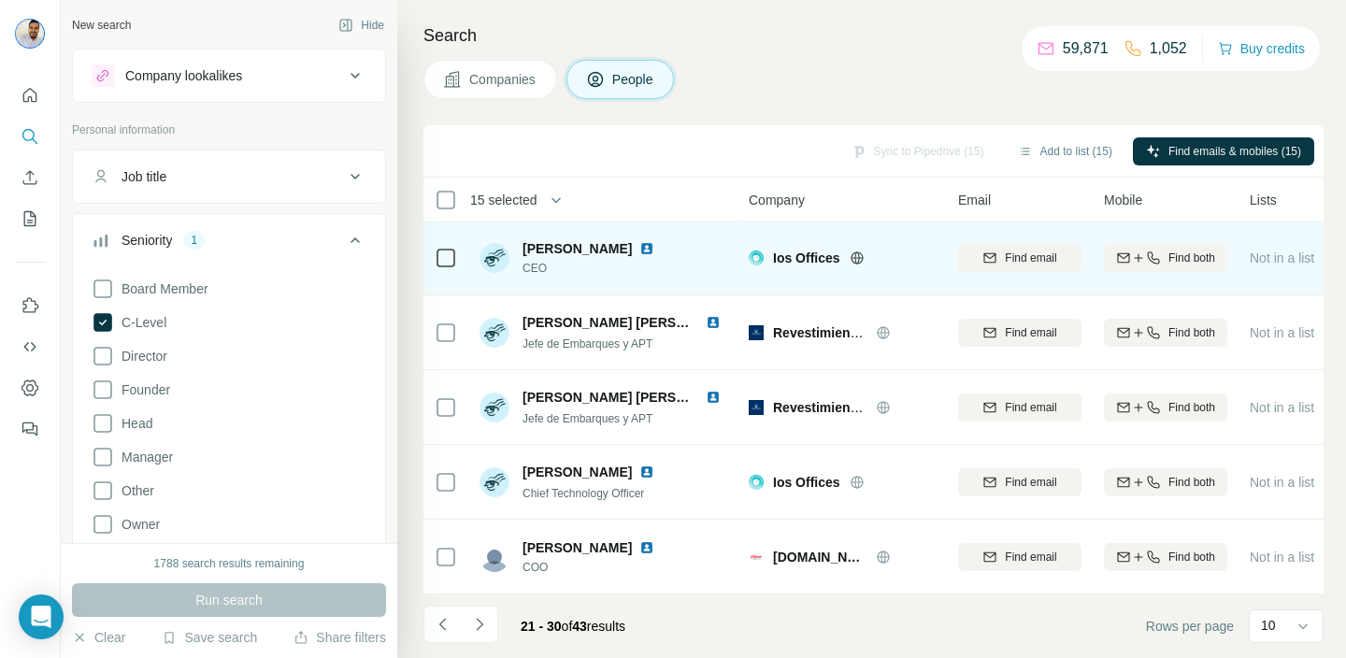
click at [455, 257] on icon at bounding box center [446, 258] width 22 height 22
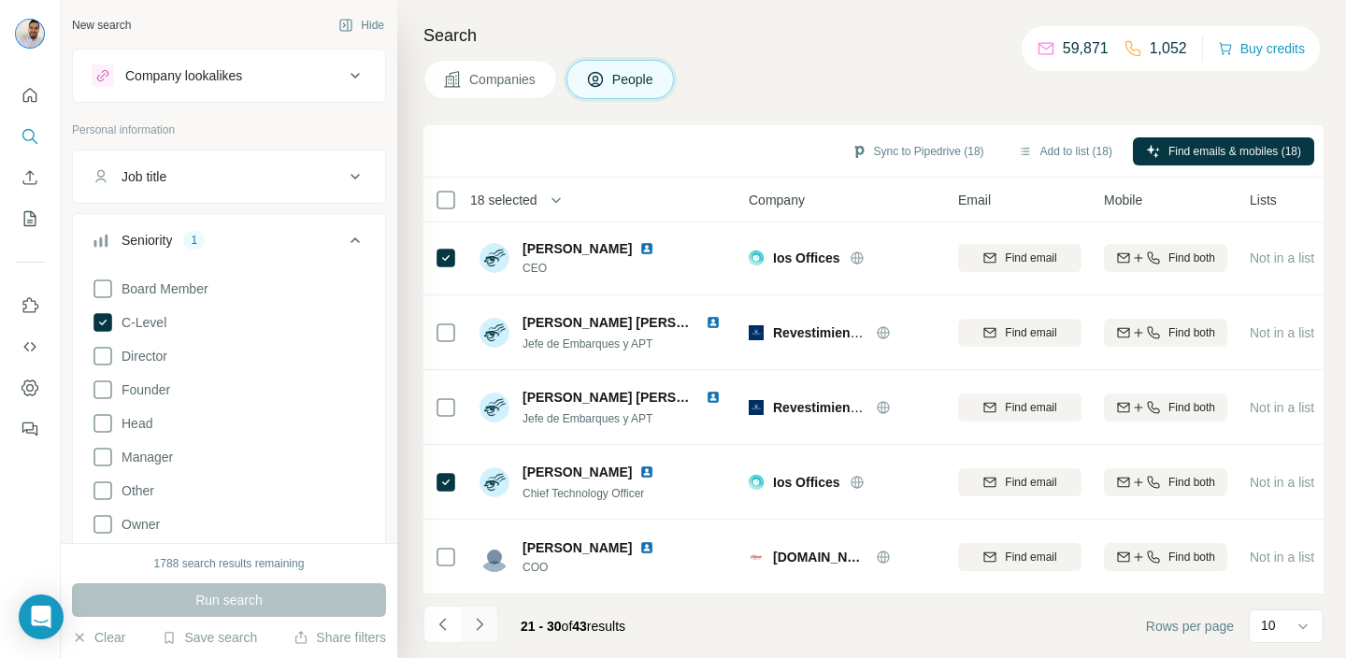
click at [486, 629] on icon "Navigate to next page" at bounding box center [479, 624] width 19 height 19
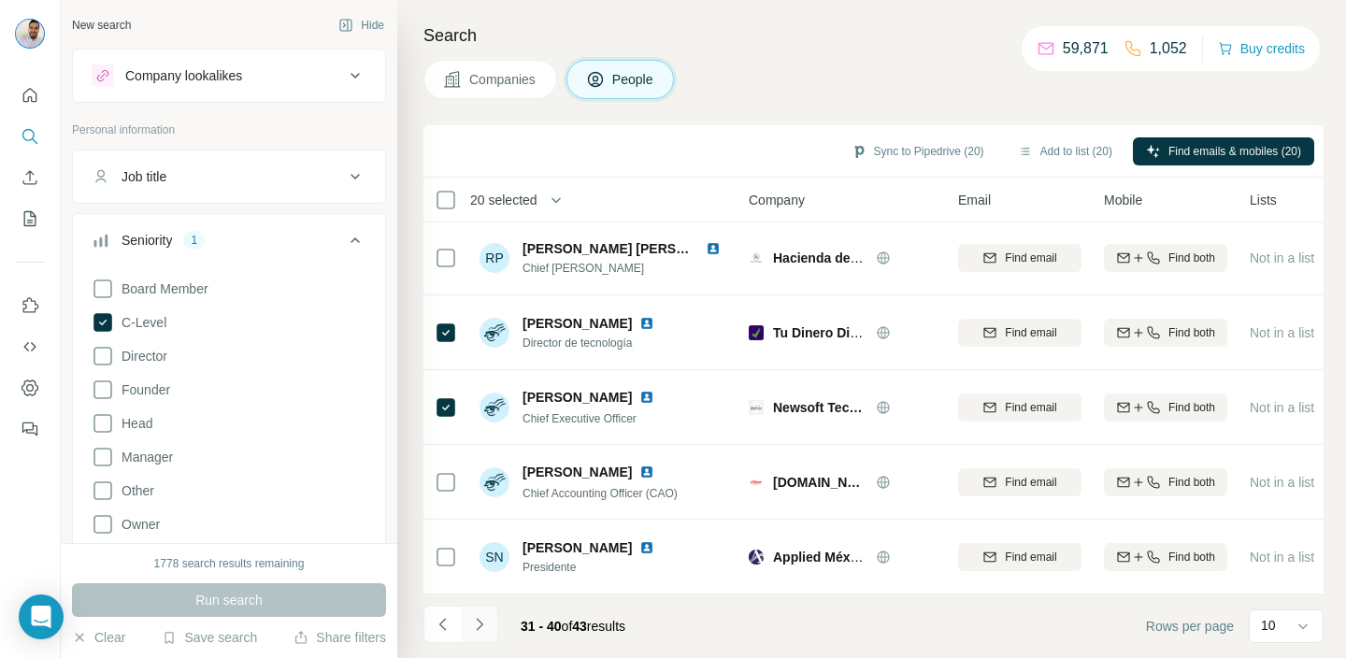
click at [491, 621] on button "Navigate to next page" at bounding box center [479, 624] width 37 height 37
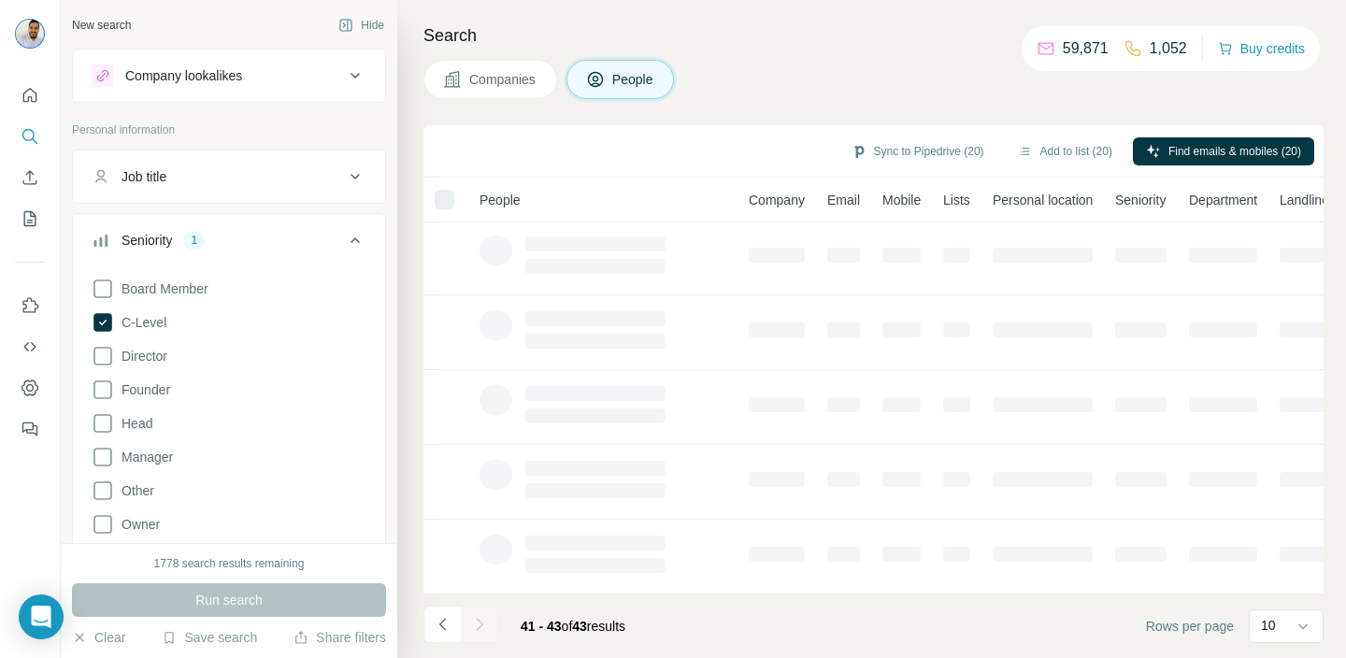
scroll to position [0, 0]
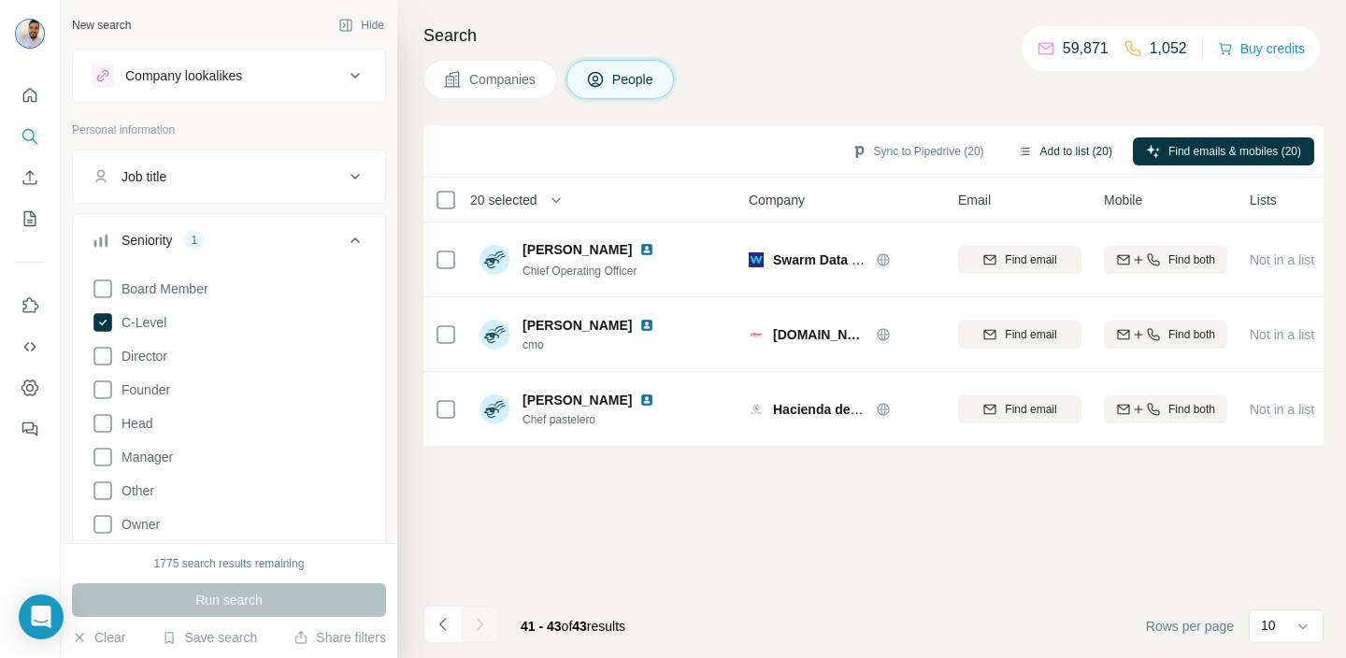
click at [1061, 150] on button "Add to list (20)" at bounding box center [1065, 151] width 121 height 28
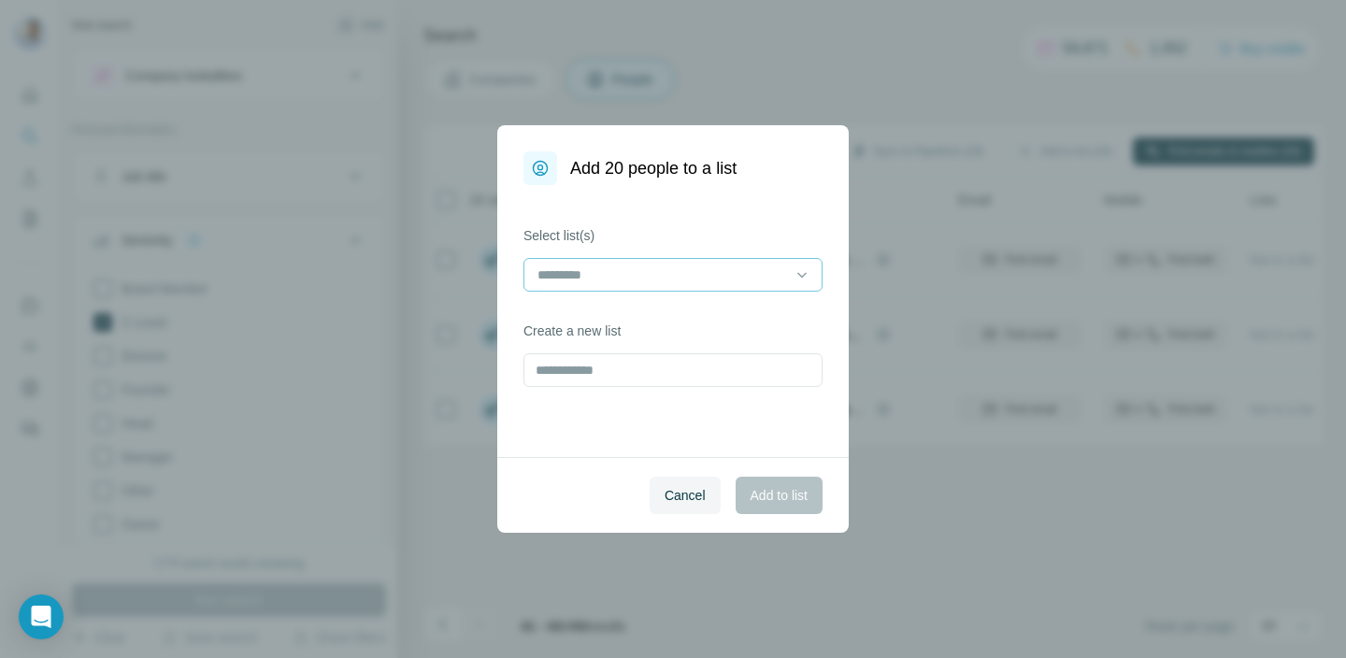
click at [668, 273] on input at bounding box center [661, 274] width 252 height 21
click at [670, 434] on div "Select list(s) Create a new list" at bounding box center [672, 321] width 351 height 272
click at [652, 374] on input "text" at bounding box center [672, 370] width 299 height 34
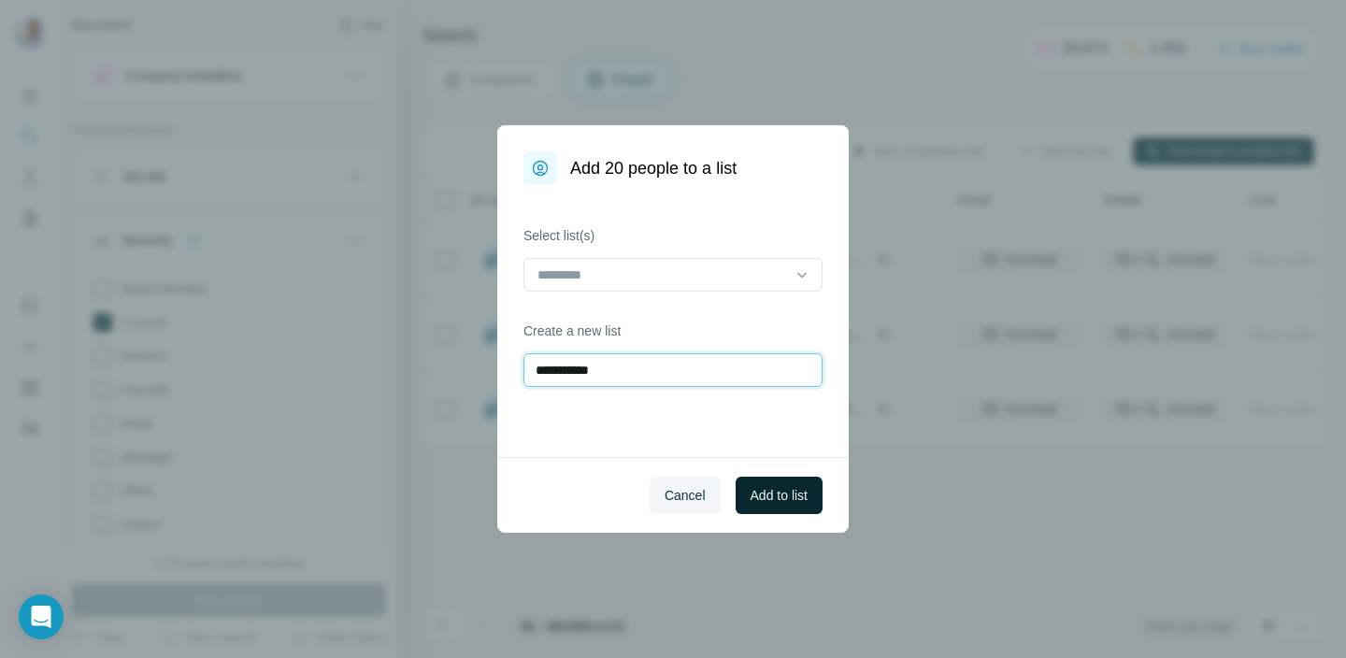
type input "**********"
click at [766, 492] on span "Add to list" at bounding box center [778, 495] width 57 height 19
